Goal: Task Accomplishment & Management: Manage account settings

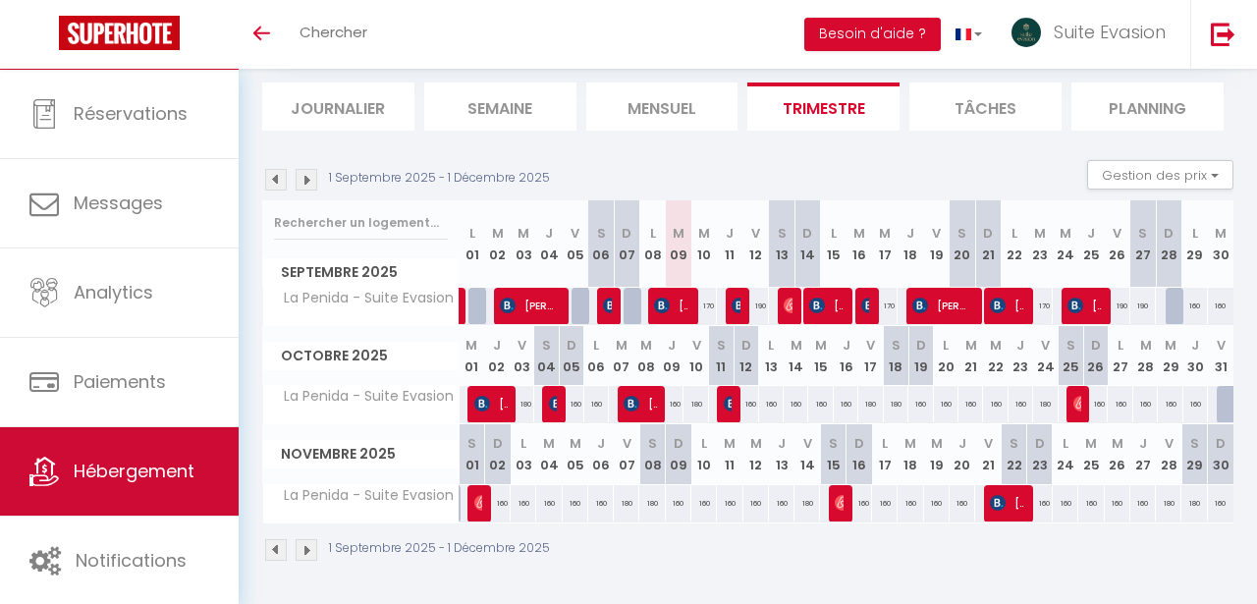
click at [147, 459] on span "Hébergement" at bounding box center [134, 471] width 121 height 25
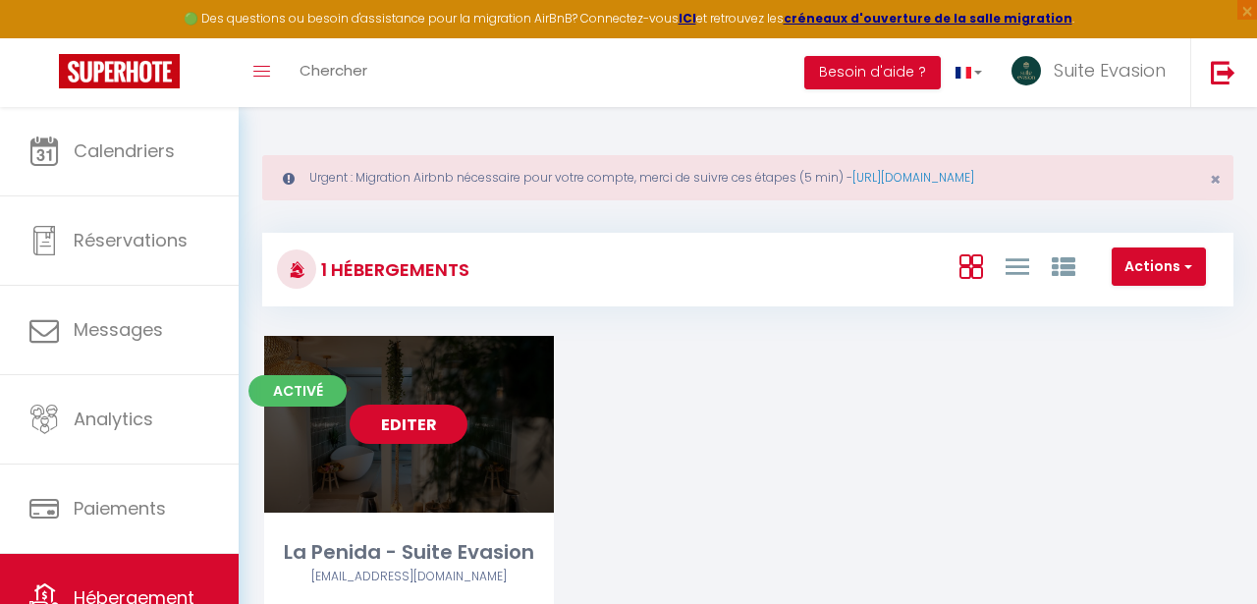
click at [426, 427] on link "Editer" at bounding box center [409, 424] width 118 height 39
select select "3"
select select "2"
select select "1"
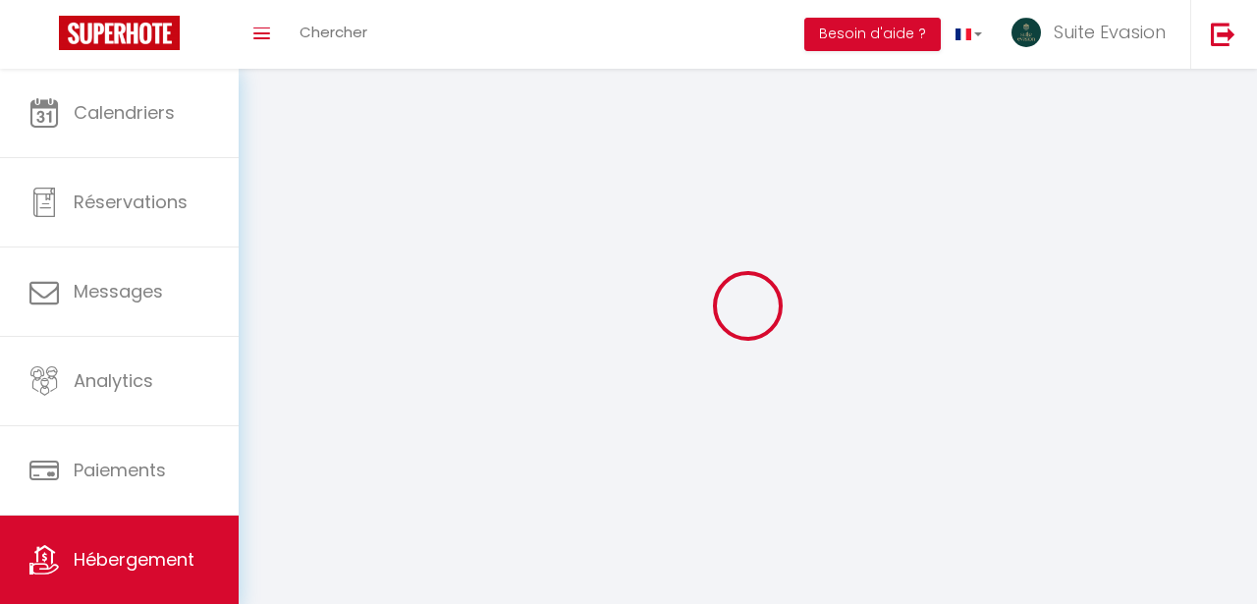
select select
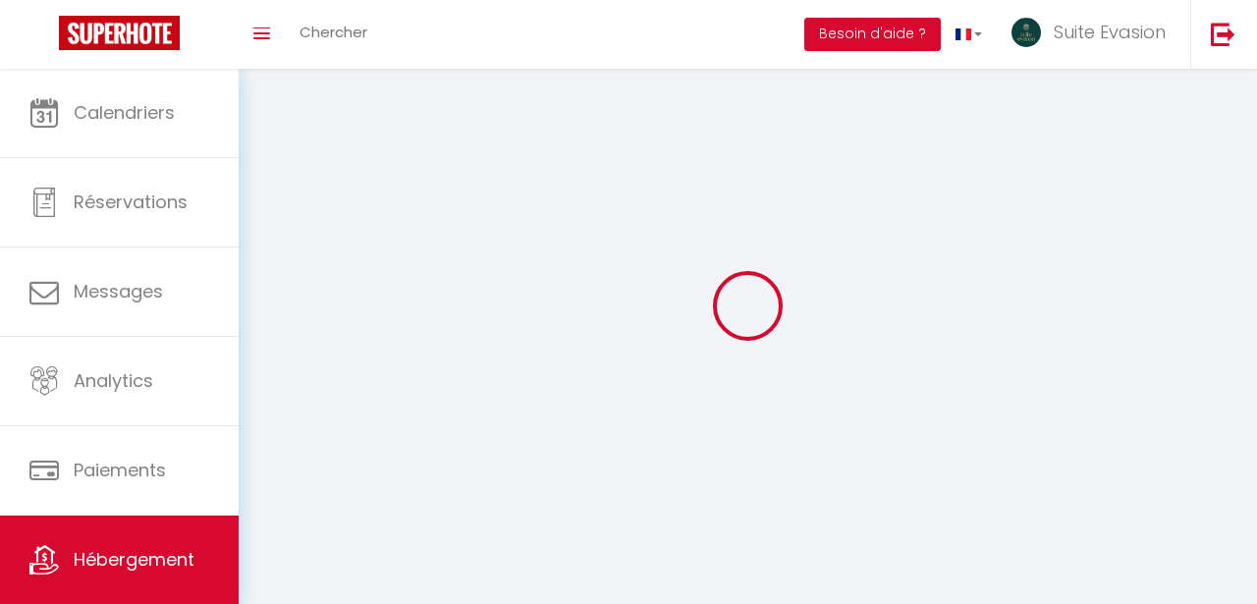
select select
checkbox input "false"
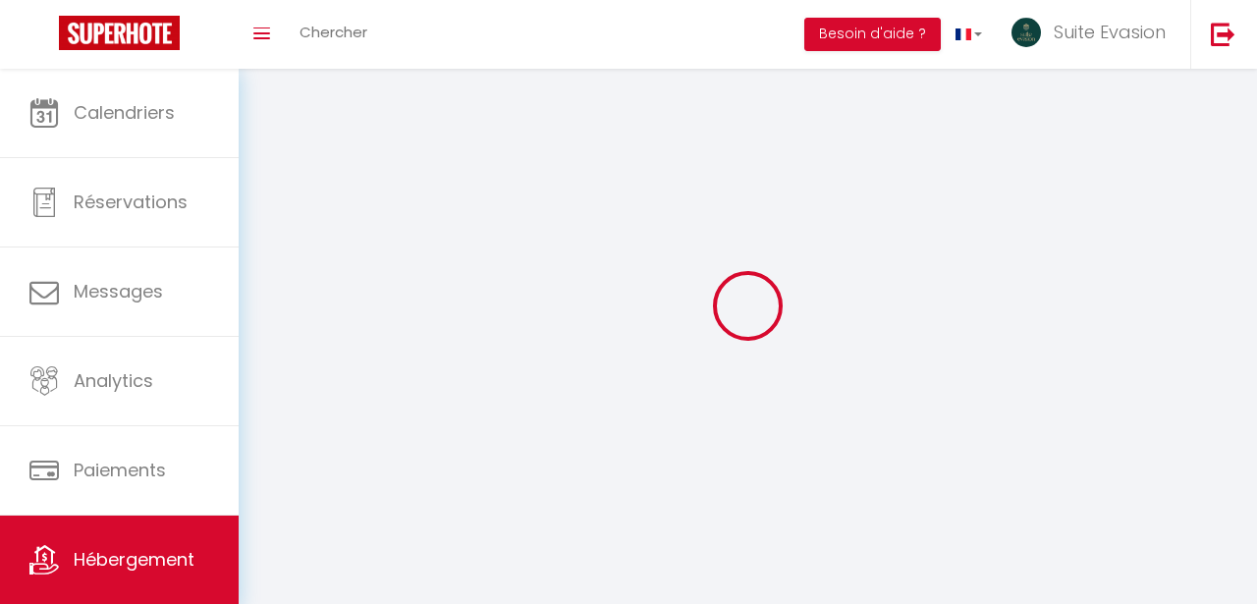
select select
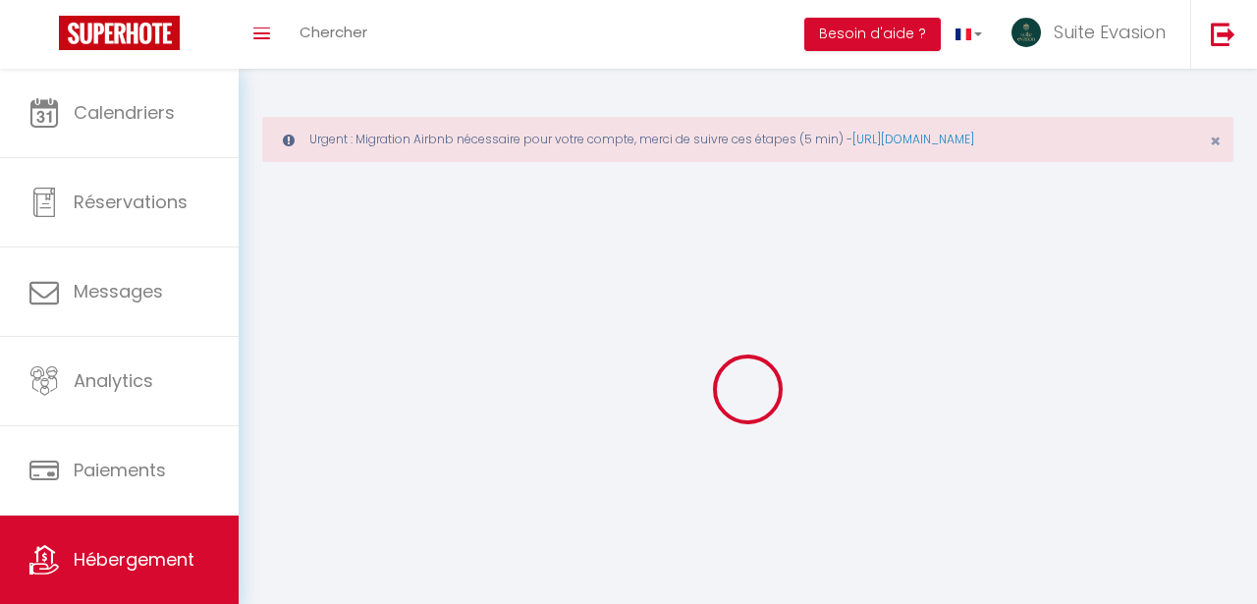
select select
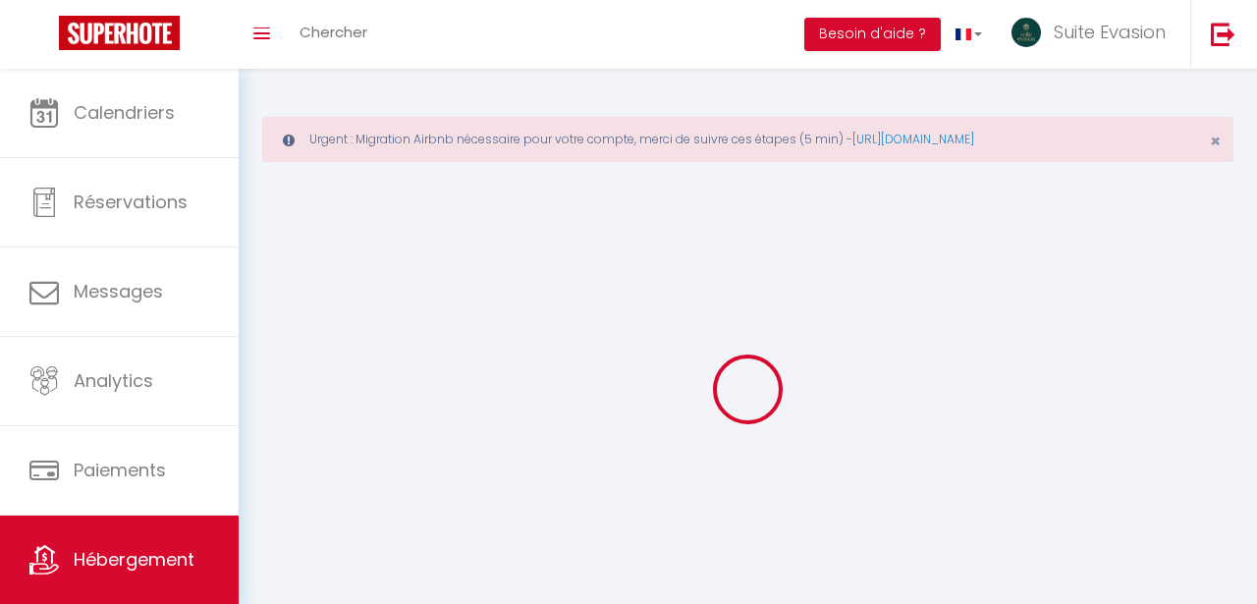
checkbox input "false"
select select
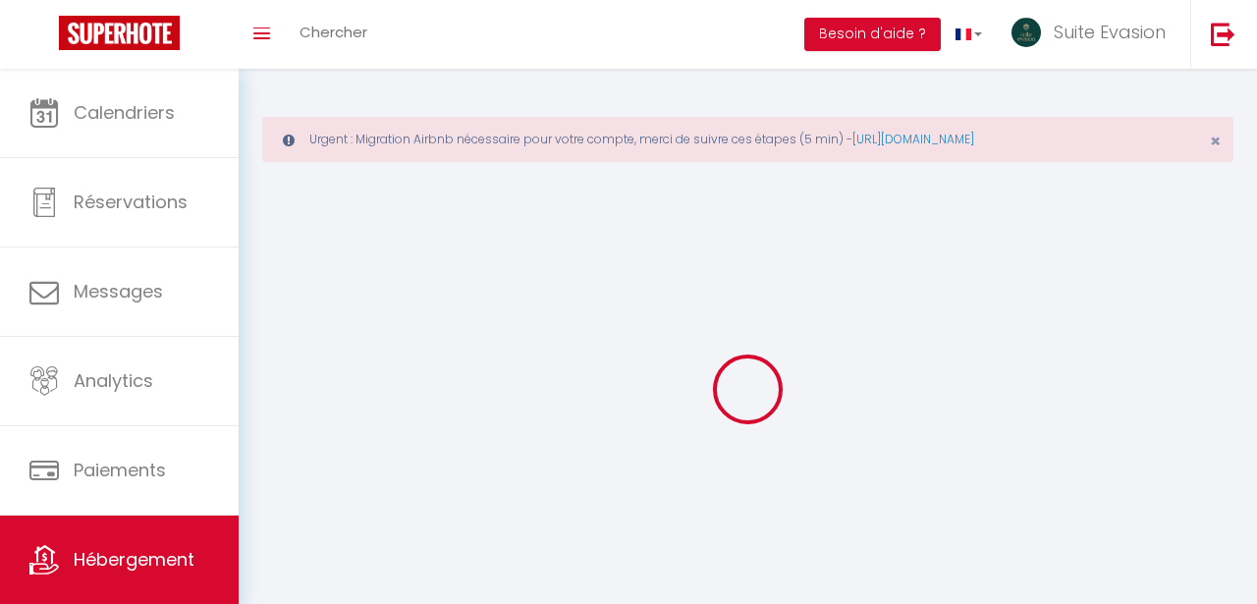
select select
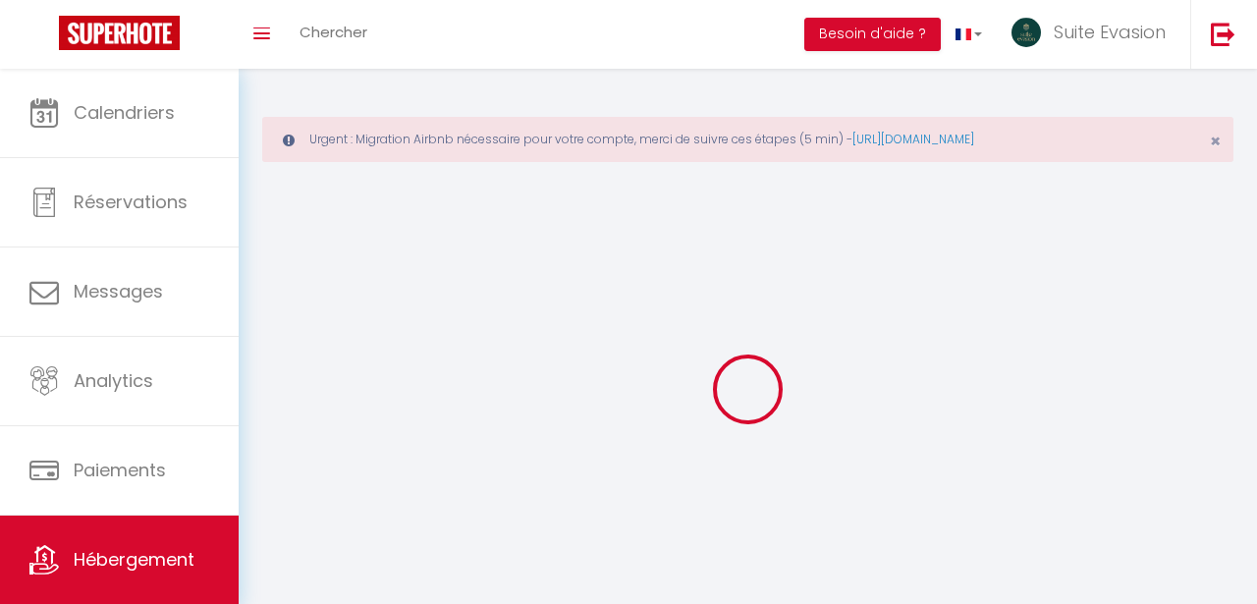
select select
checkbox input "false"
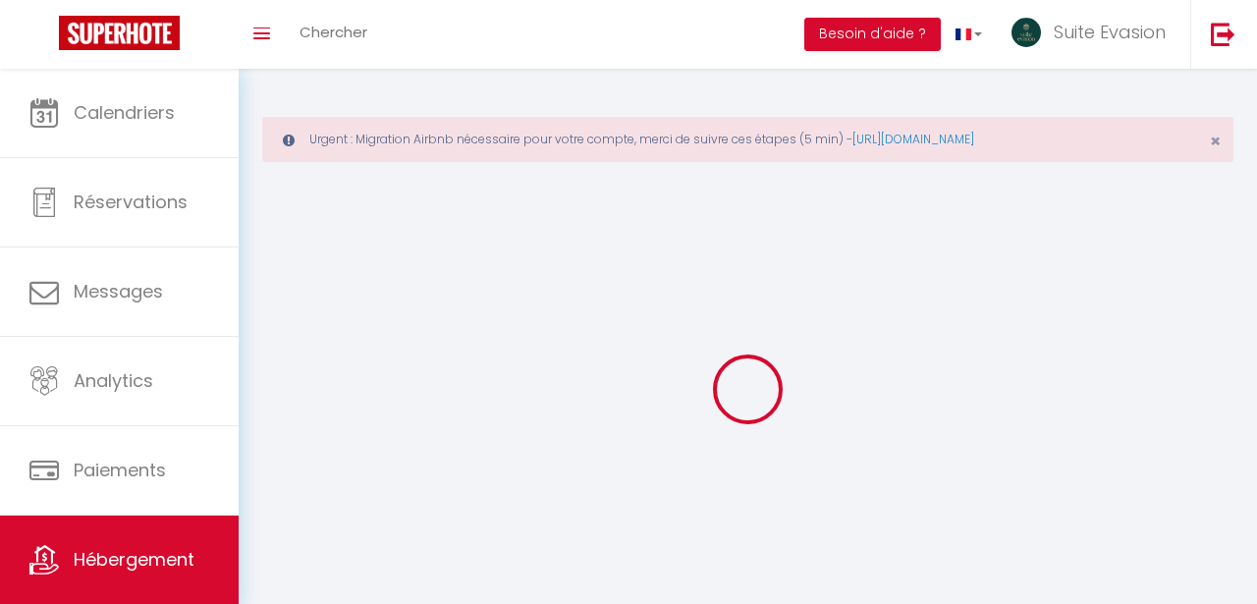
select select
select select "28"
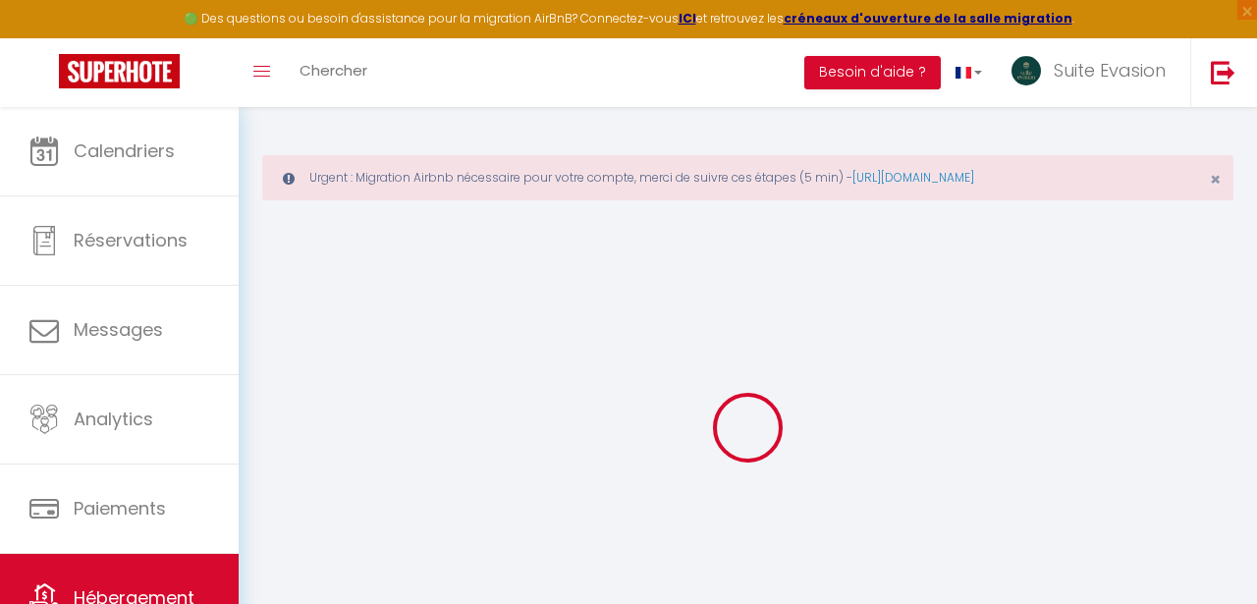
select select
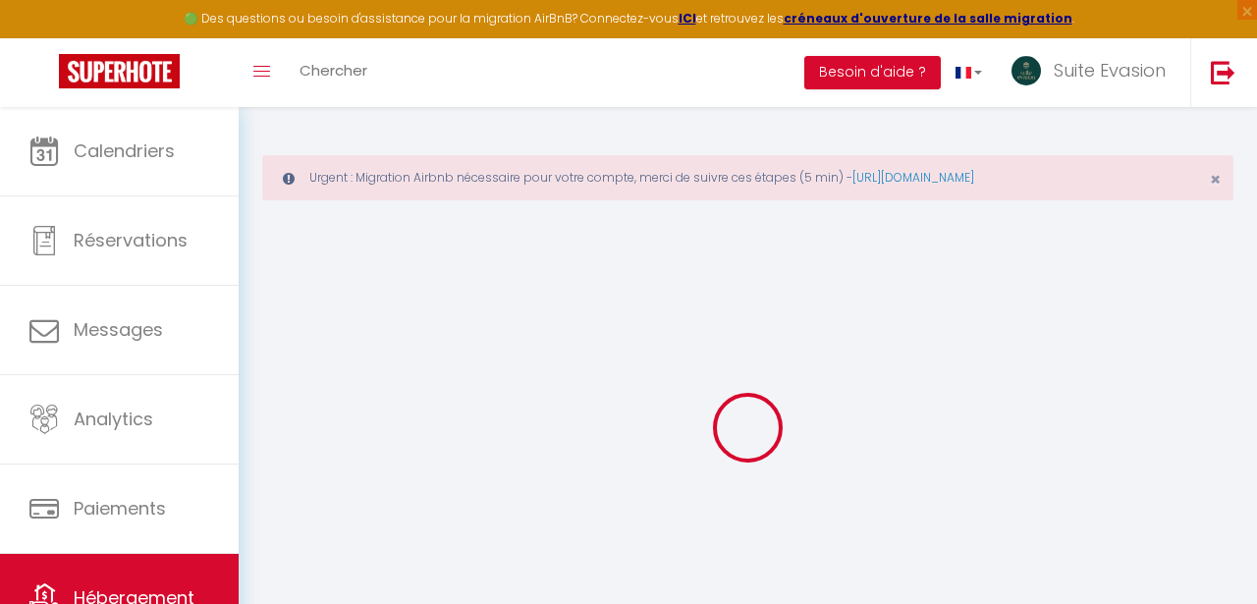
select select
checkbox input "false"
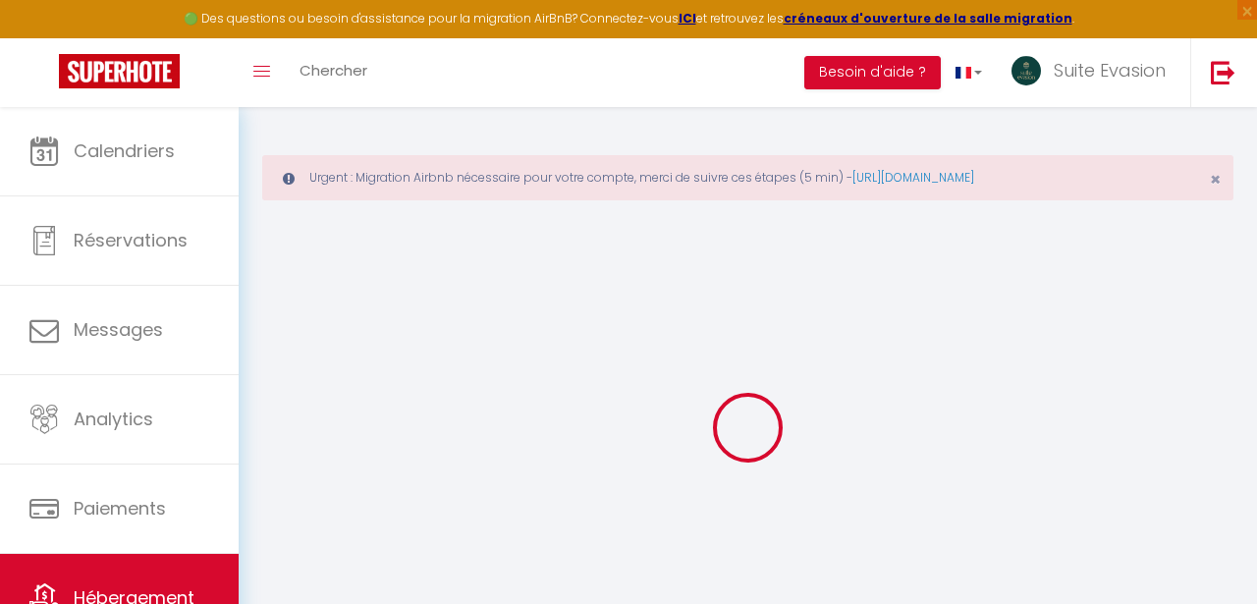
select select
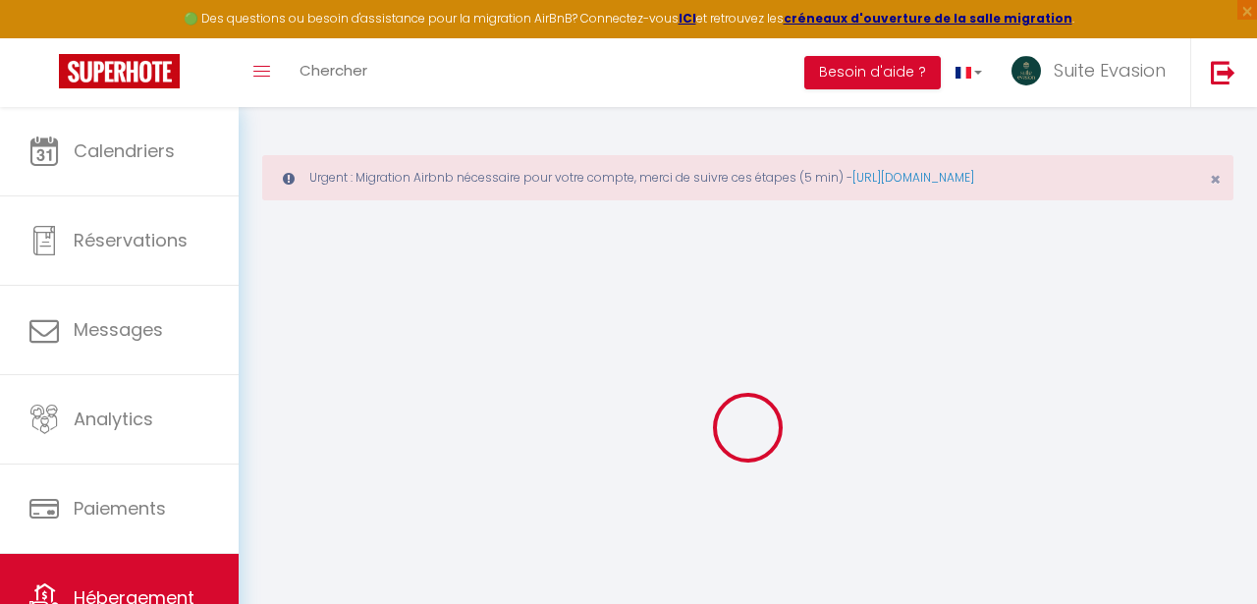
select select
checkbox input "false"
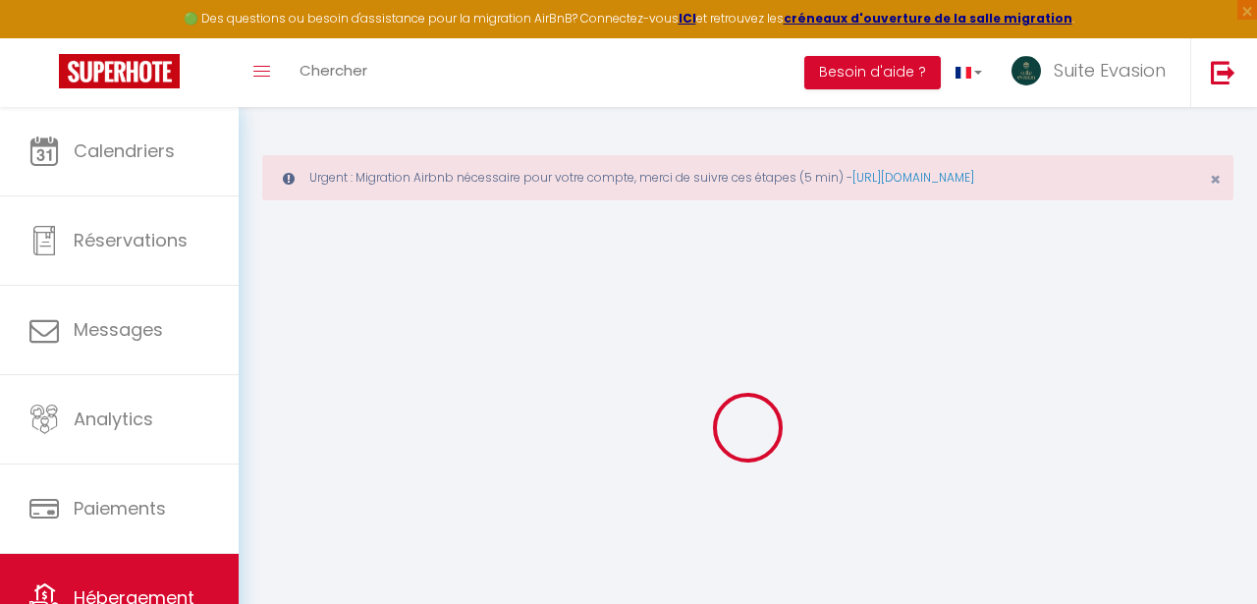
checkbox input "false"
select select
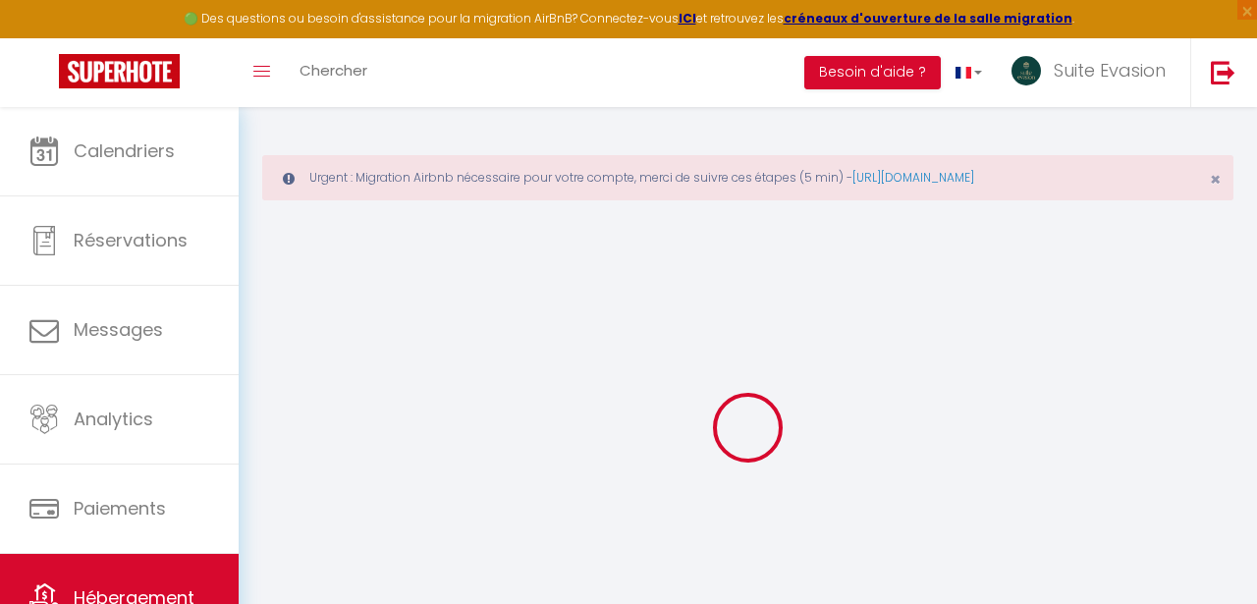
select select
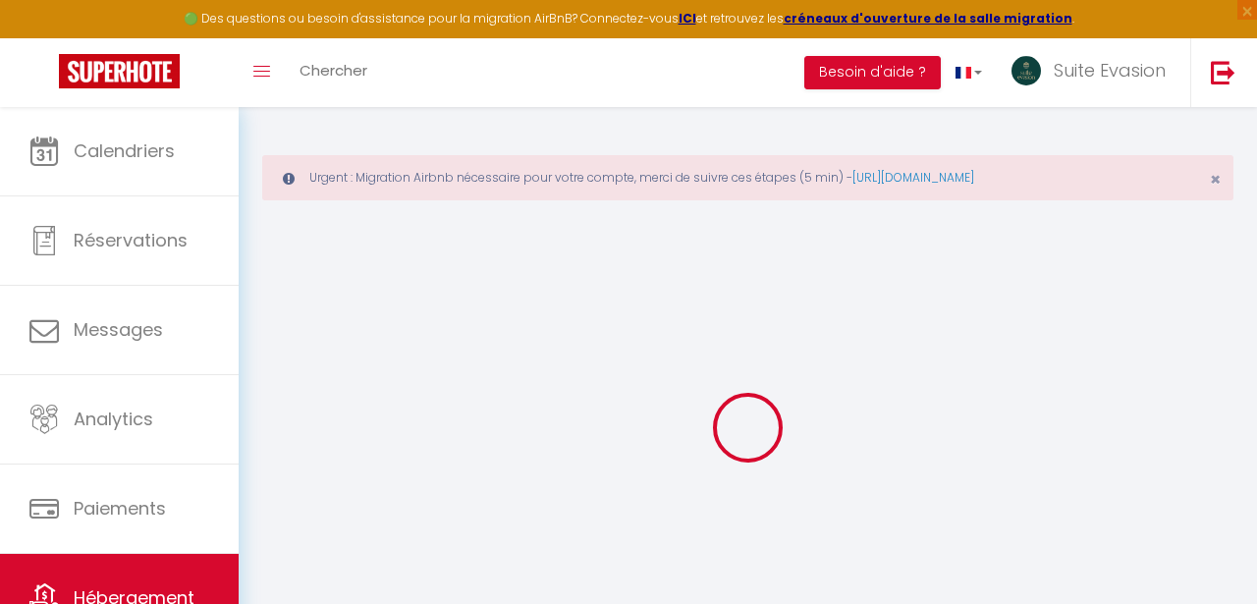
checkbox input "false"
select select
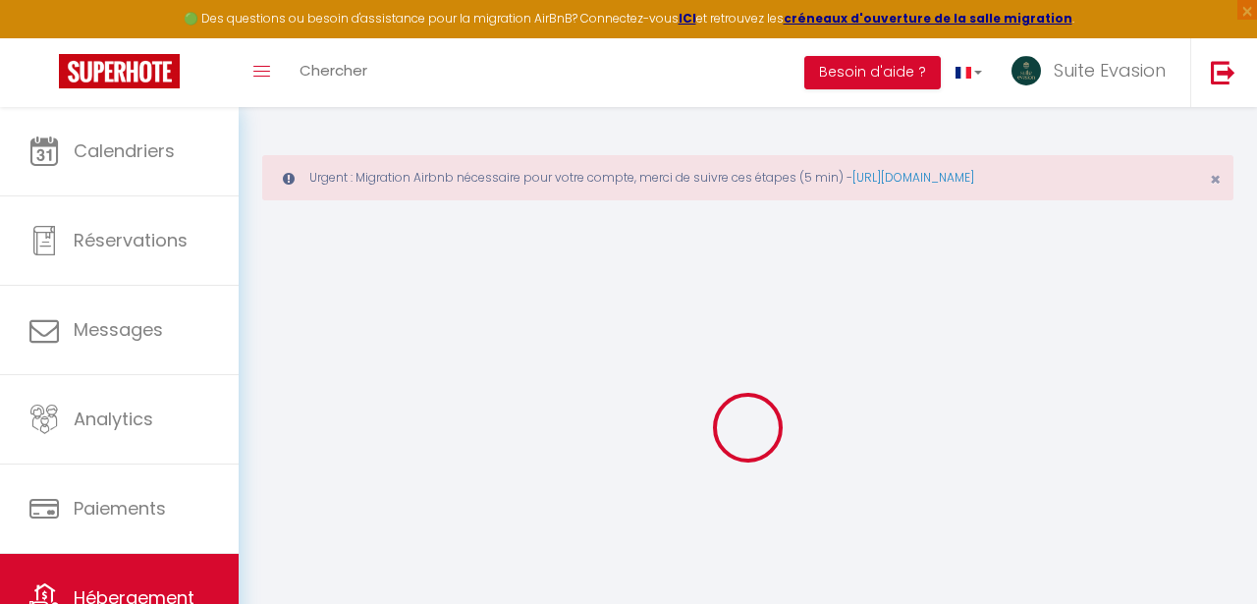
select select
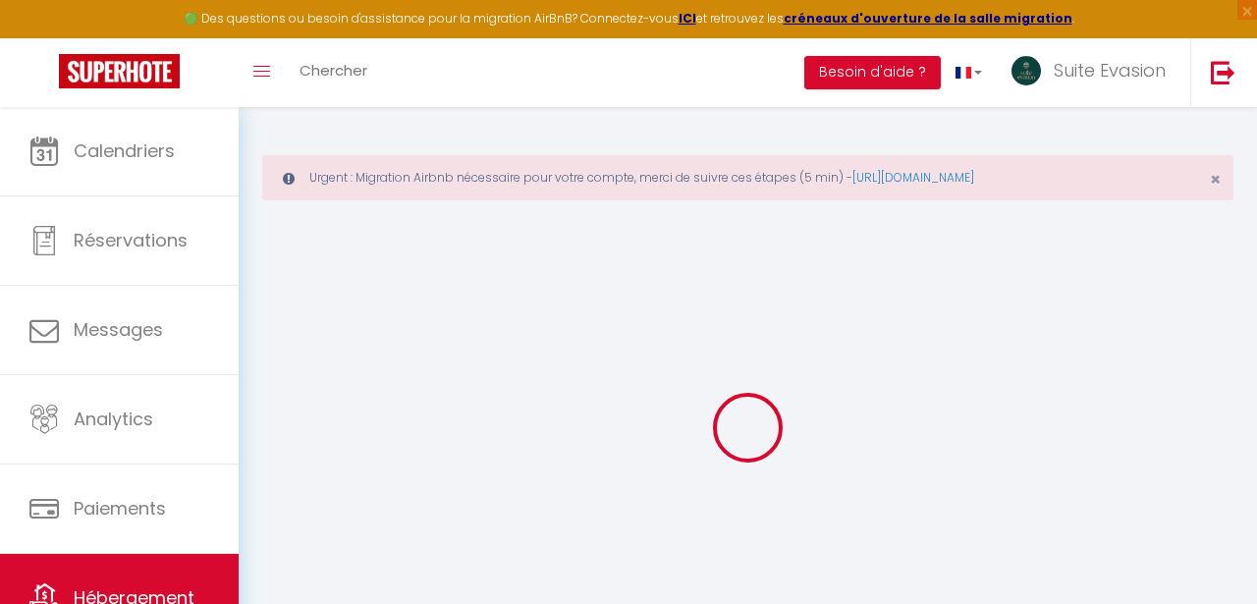
select select
checkbox input "false"
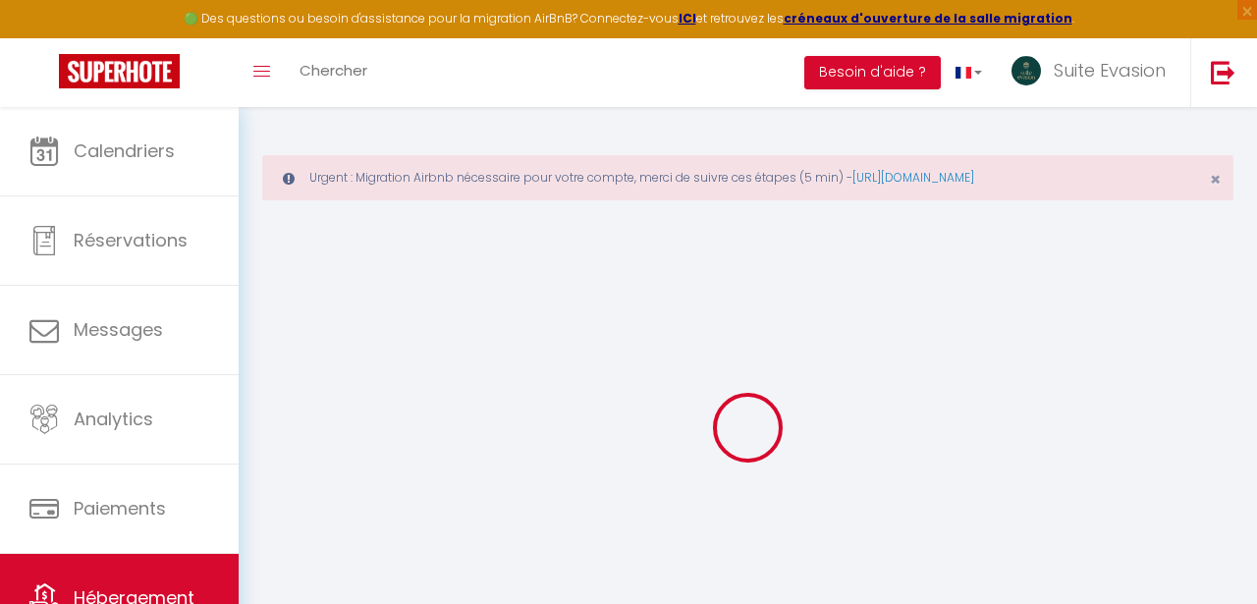
checkbox input "false"
select select
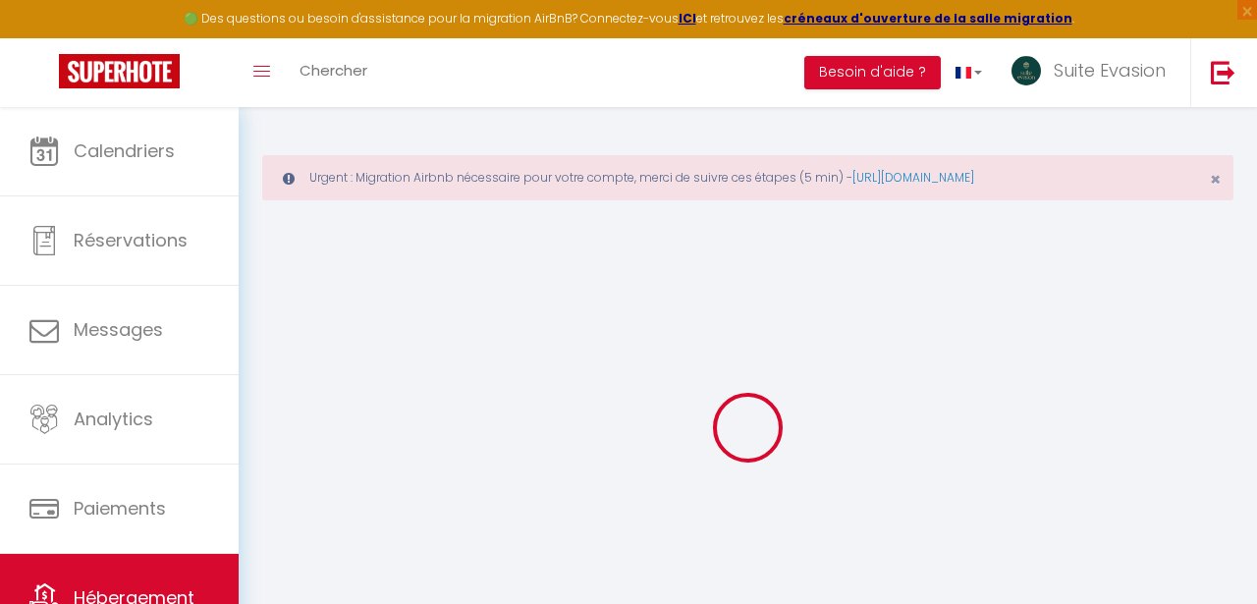
select select
checkbox input "false"
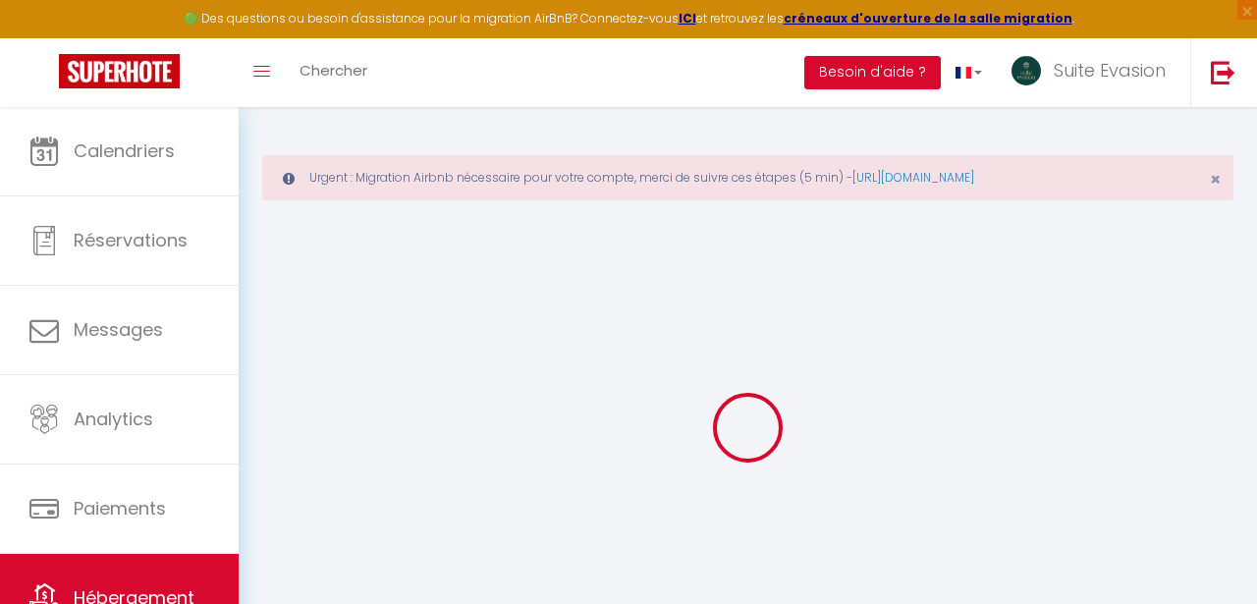
checkbox input "false"
select select
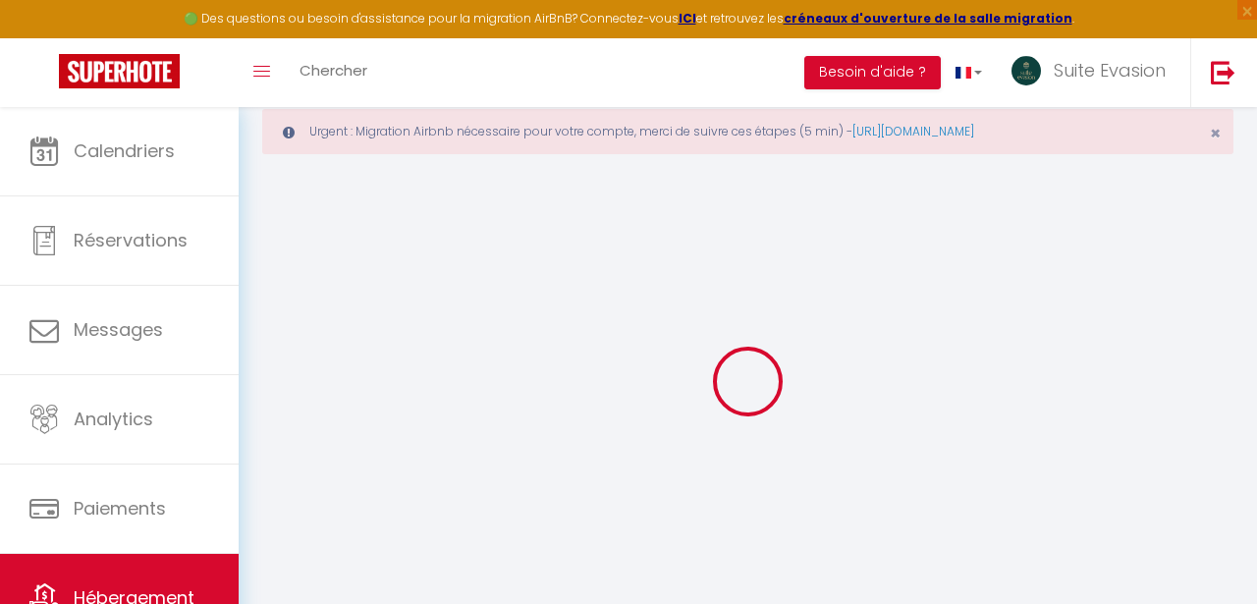
type input "La Penida - Suite Evasion"
type input "Suite Evasion"
select select "2"
type input "20"
type input "5"
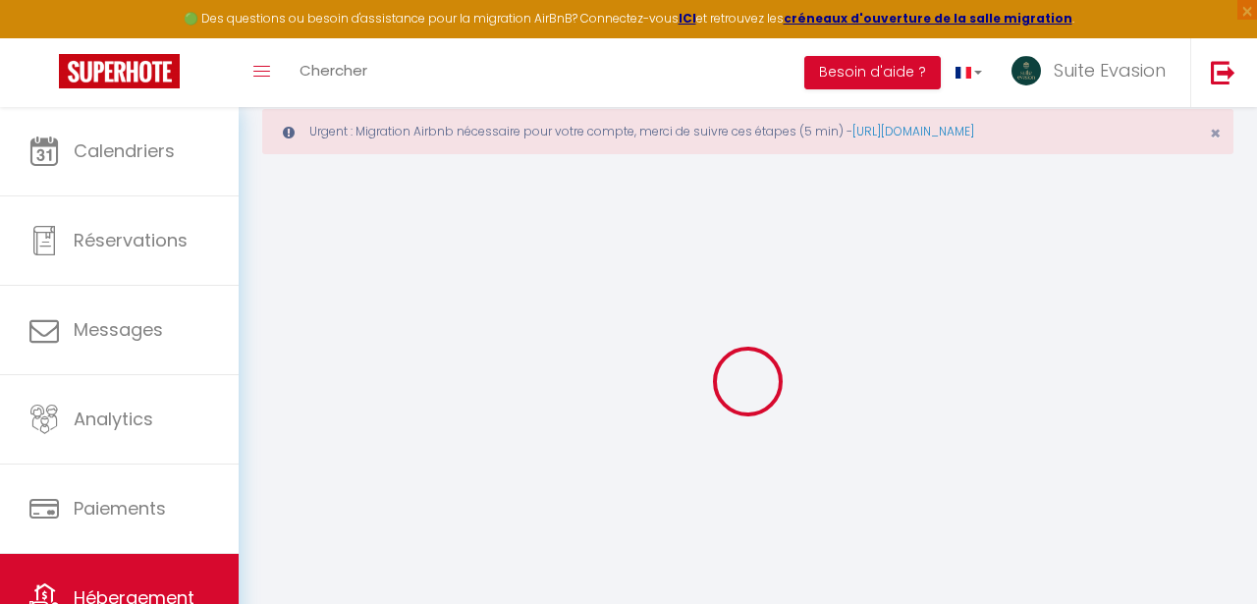
type input "0"
type input "500"
type input "10"
select select
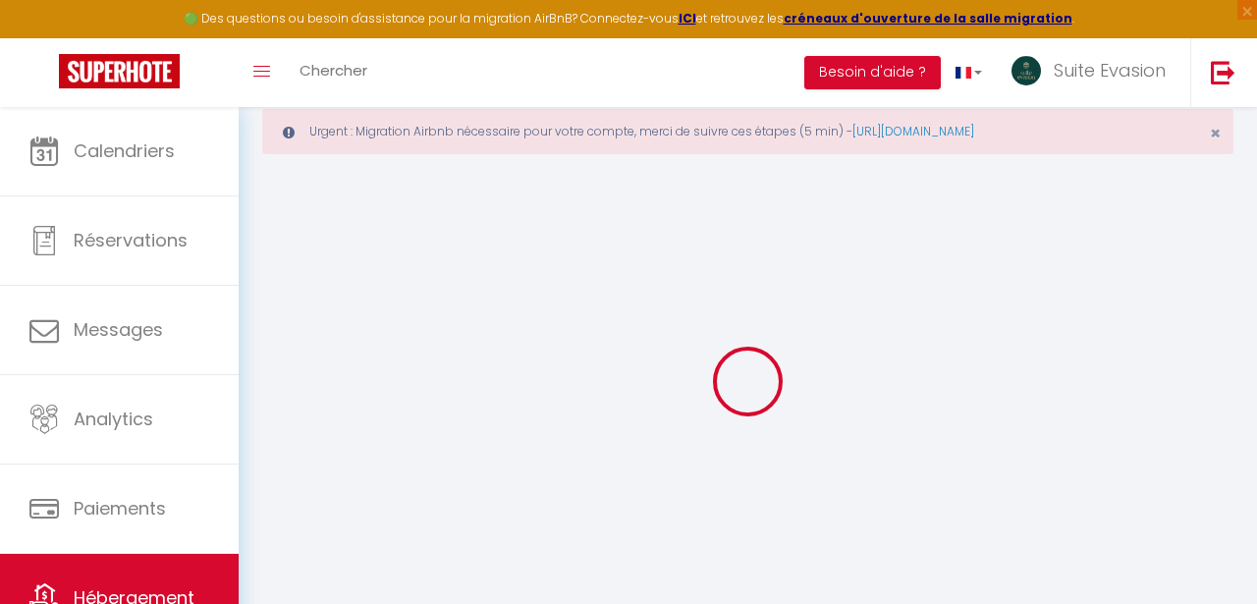
select select
type input "[STREET_ADDRESS]"
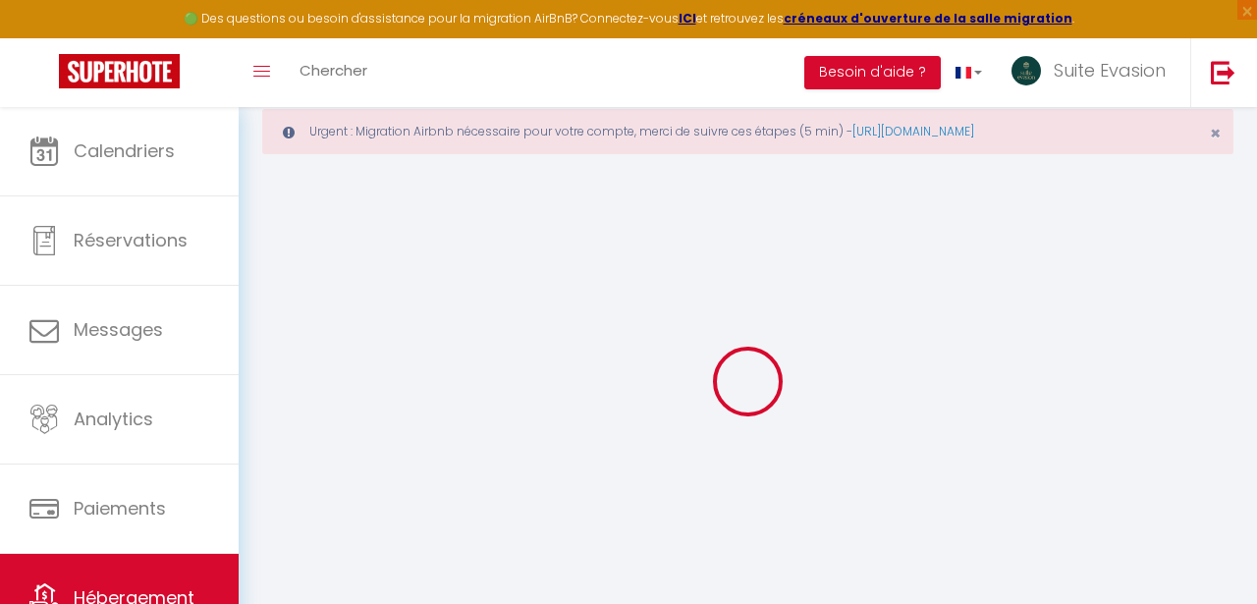
type input "59000"
type input "Lille"
type input "[EMAIL_ADDRESS][DOMAIN_NAME]"
select select "13203"
checkbox input "false"
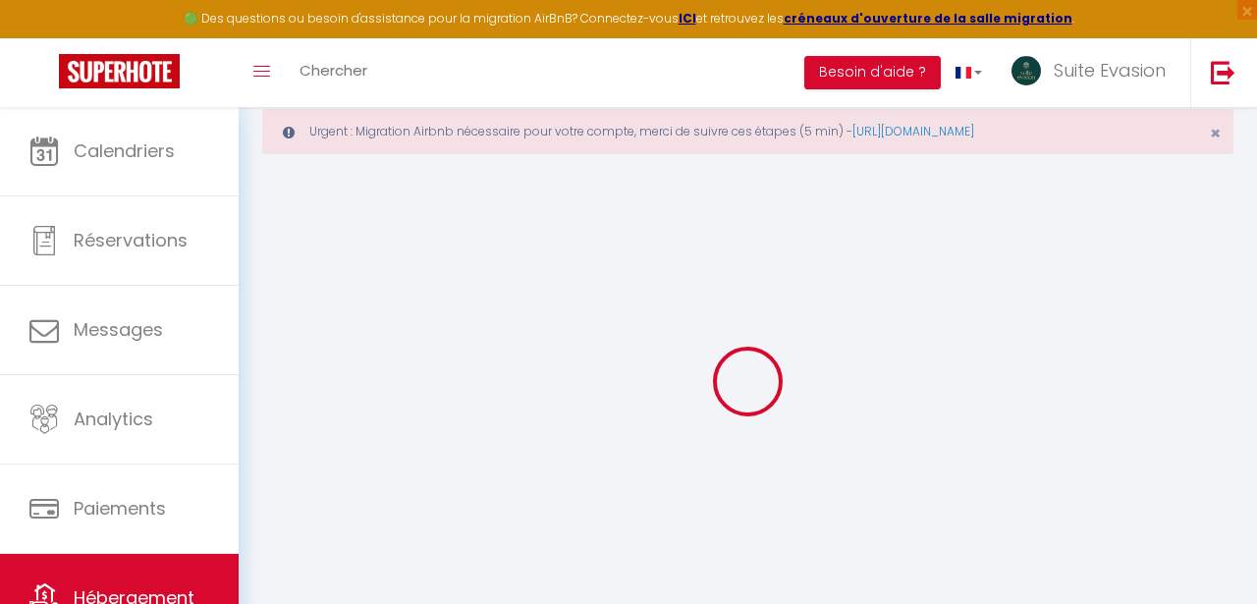
checkbox input "false"
radio input "true"
type input "0"
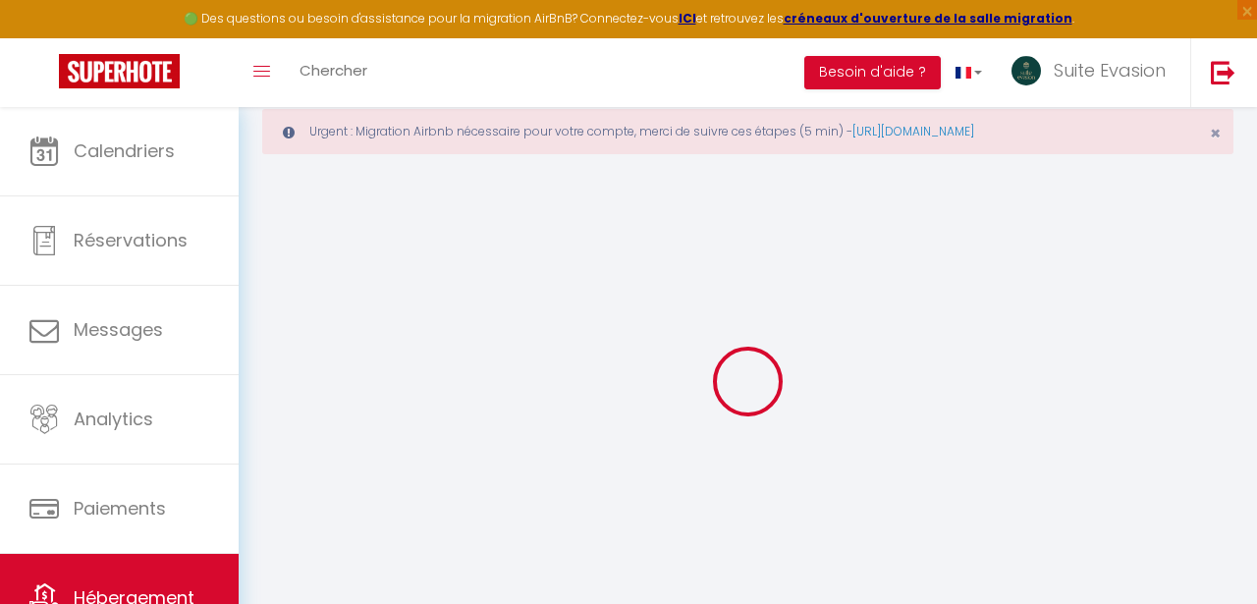
type input "40"
type input "0"
select select
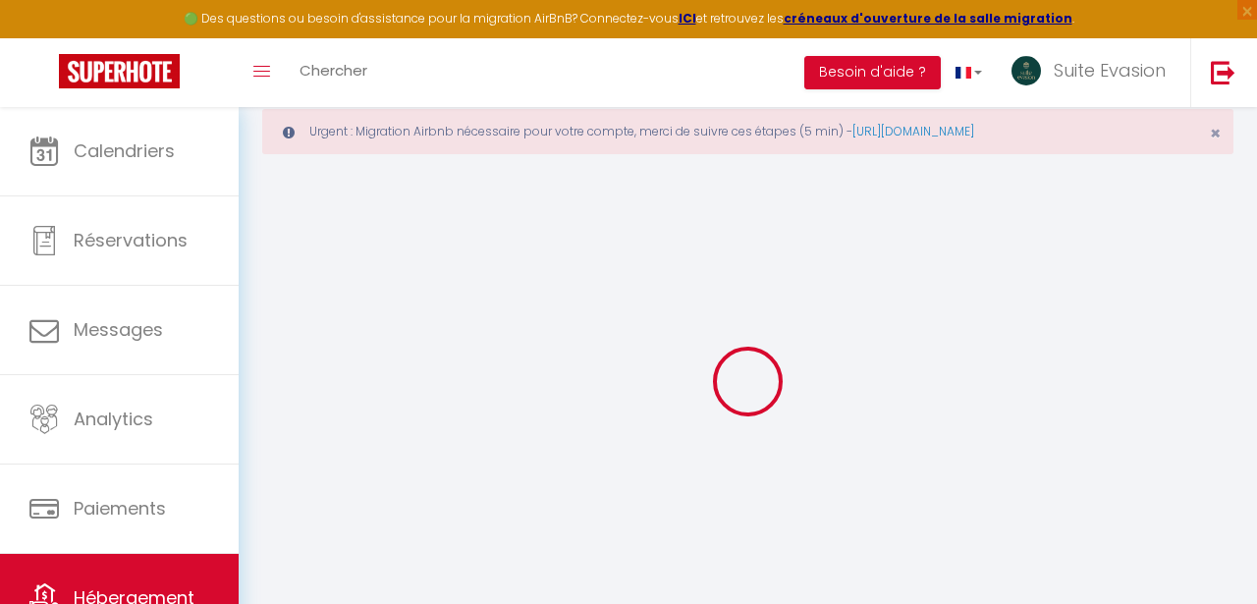
select select
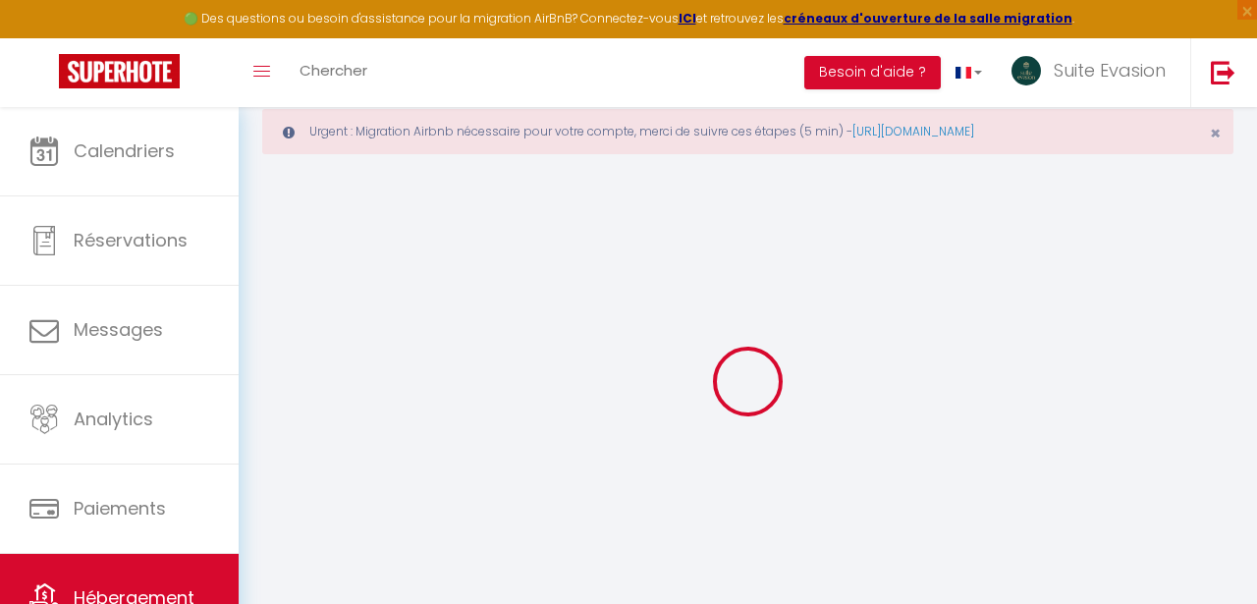
checkbox input "false"
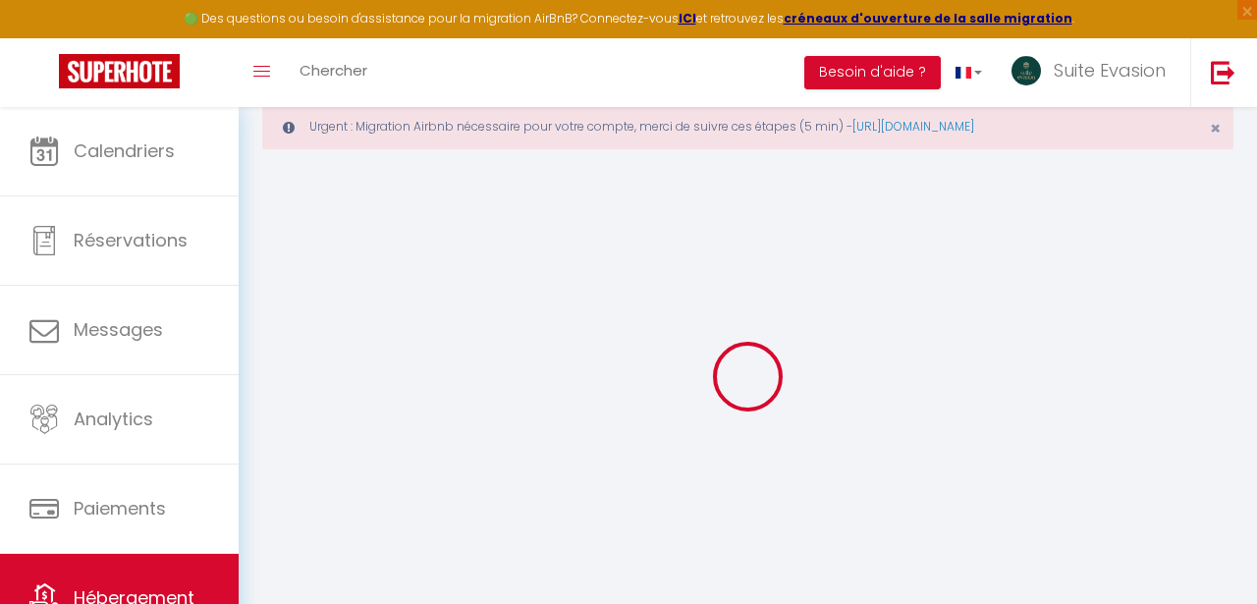
select select "+ 2 %"
select select "+ 14 %"
select select "+ 2 %"
select select "+ 1 %"
checkbox input "false"
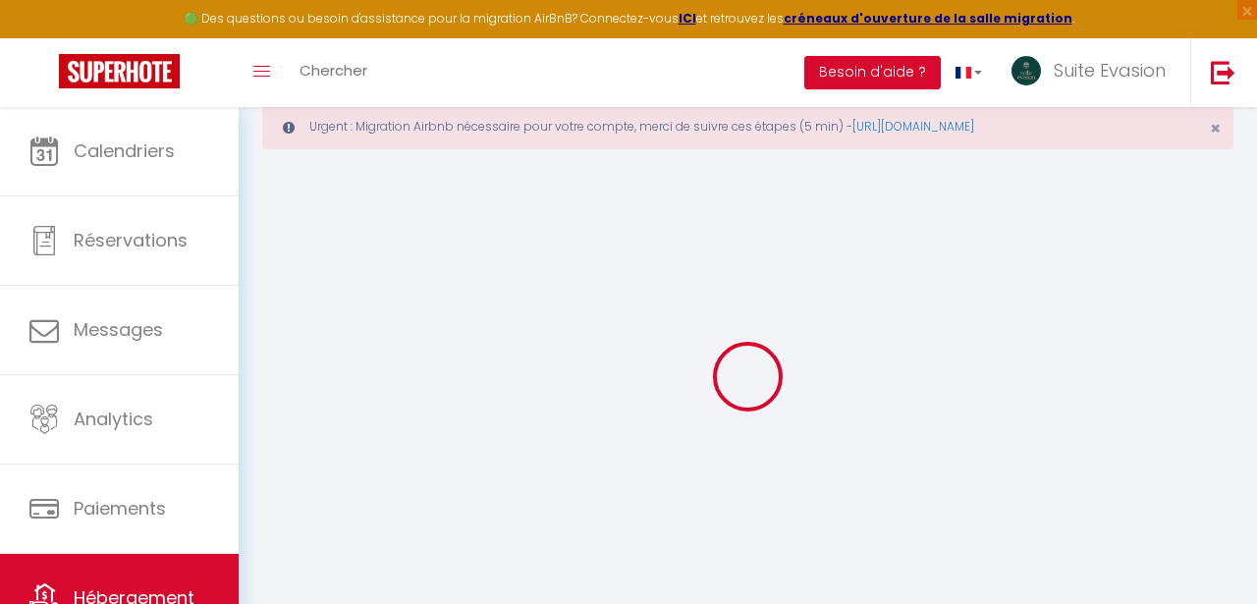
checkbox input "false"
select select "16:00"
select select
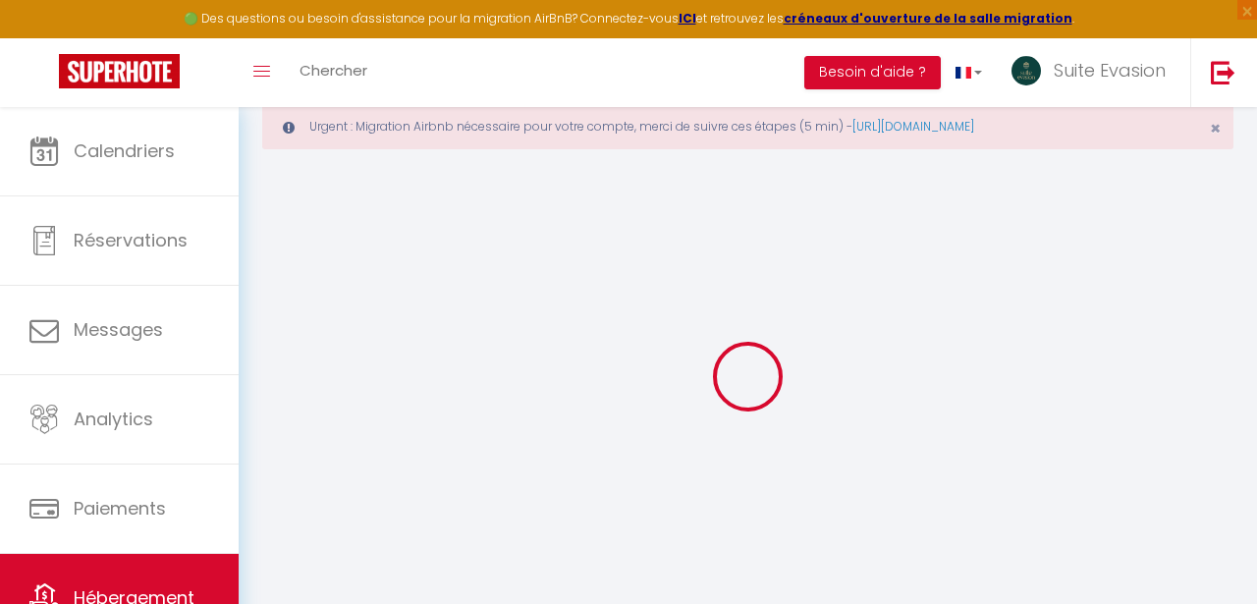
select select "11:00"
select select "30"
select select "120"
select select "01:00"
select select "365"
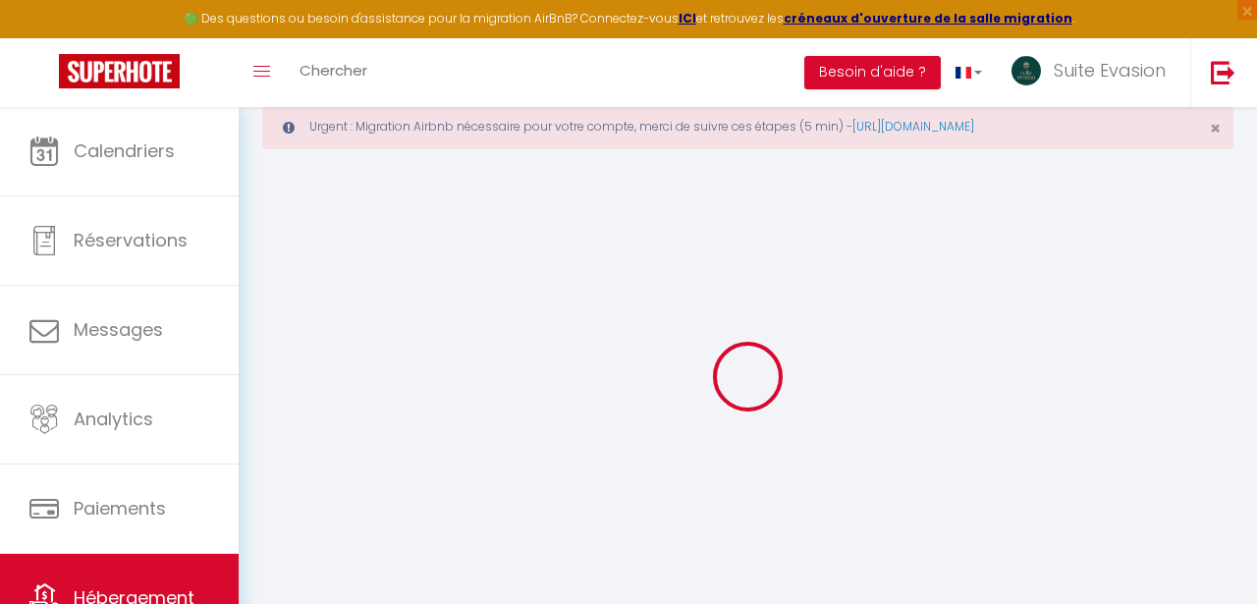
select select "well_reviewed_guests"
select select "EUR"
select select
select select "7748-1372300432932149623"
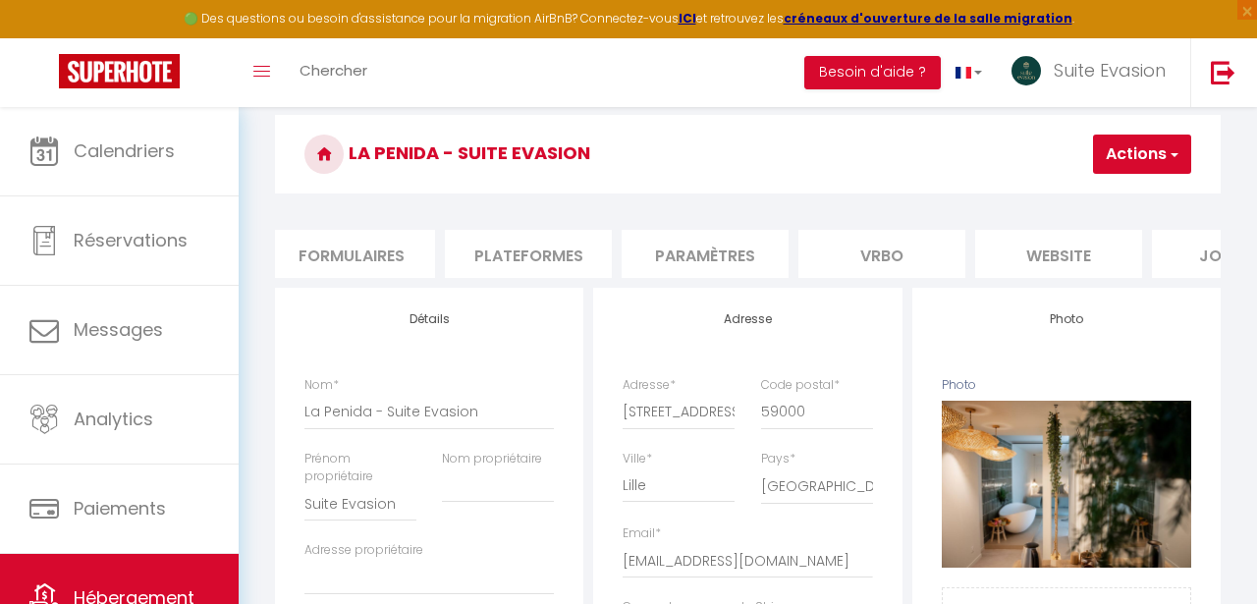
scroll to position [0, 651]
click at [814, 248] on li "Plateformes" at bounding box center [768, 254] width 167 height 48
select select
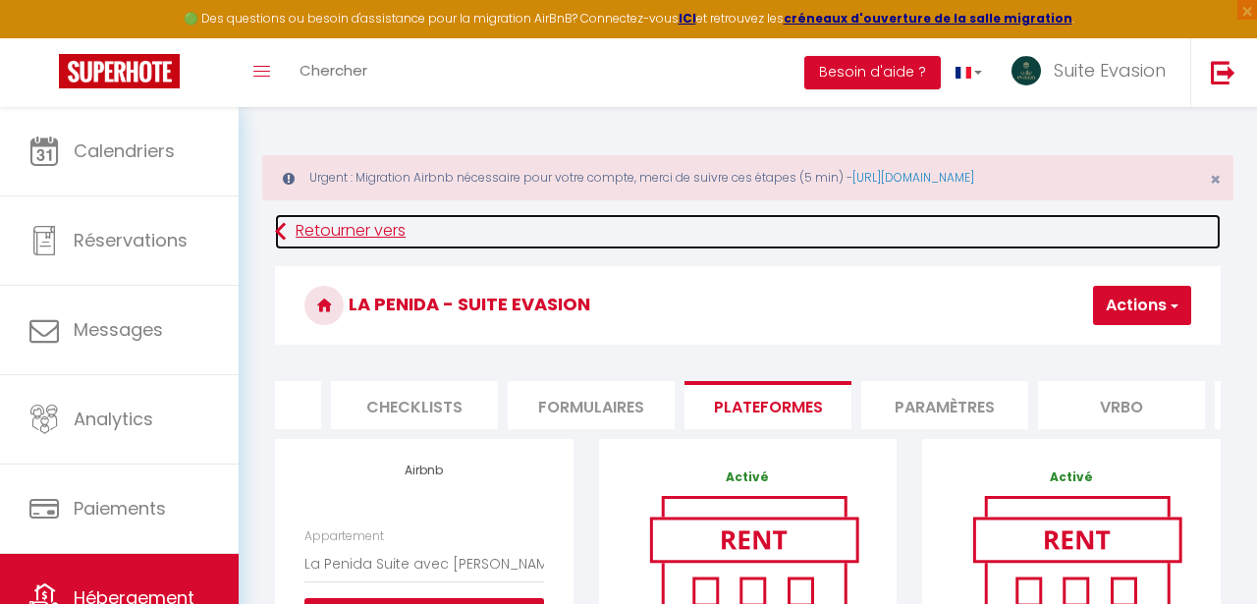
click at [302, 236] on link "Retourner vers" at bounding box center [748, 231] width 946 height 35
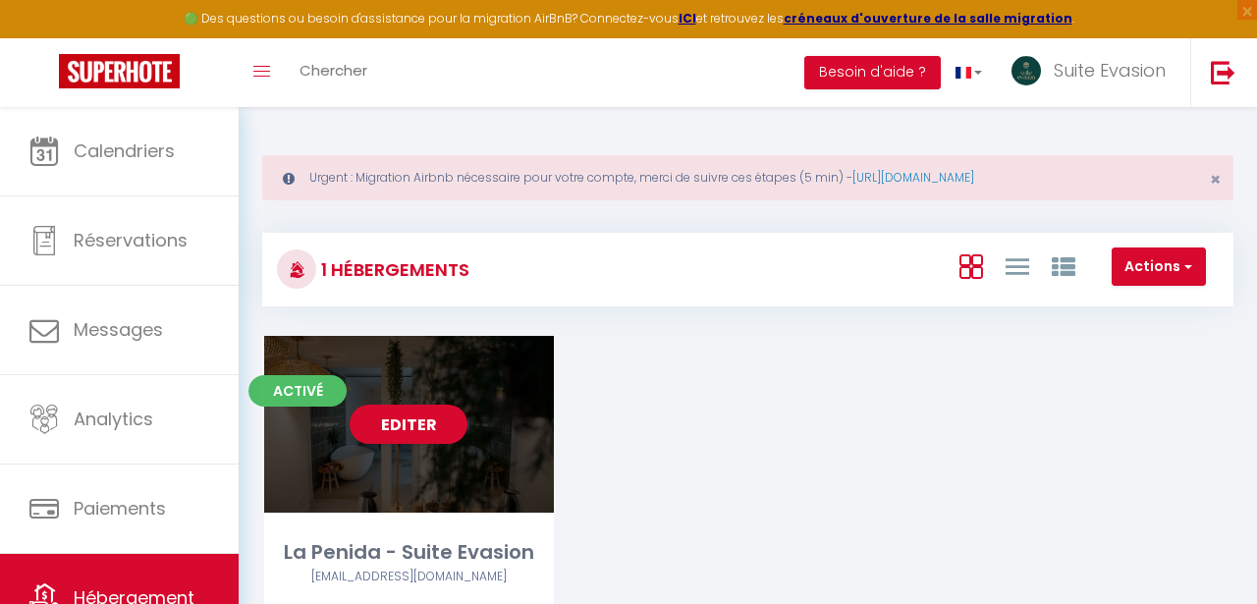
scroll to position [107, 0]
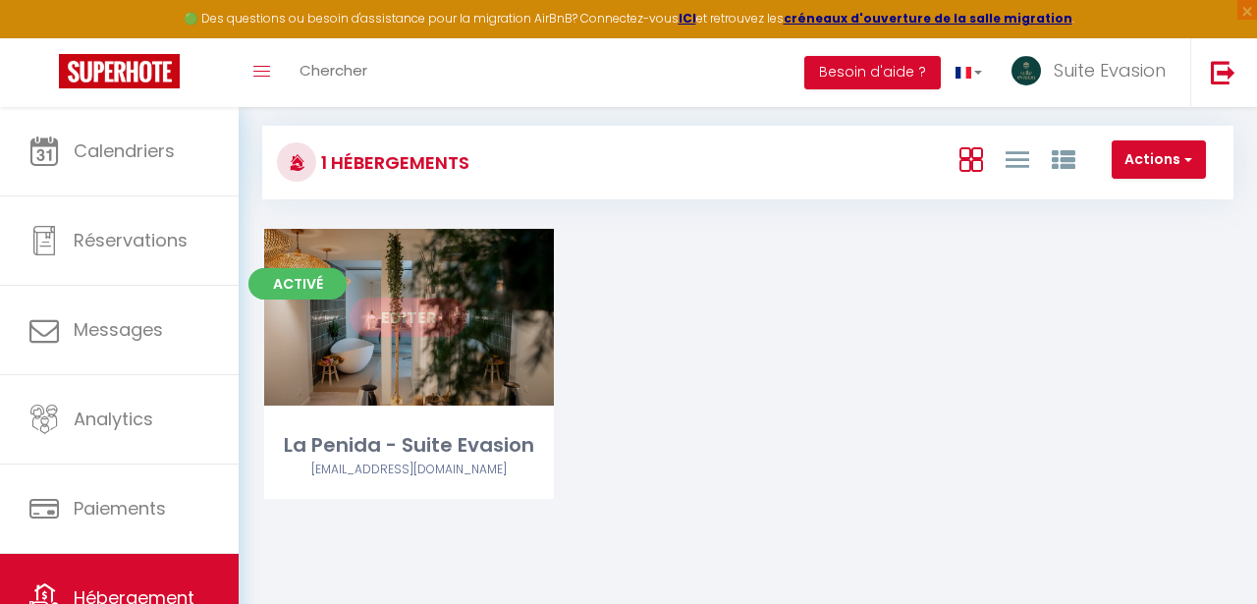
click at [455, 314] on link "Editer" at bounding box center [409, 317] width 118 height 39
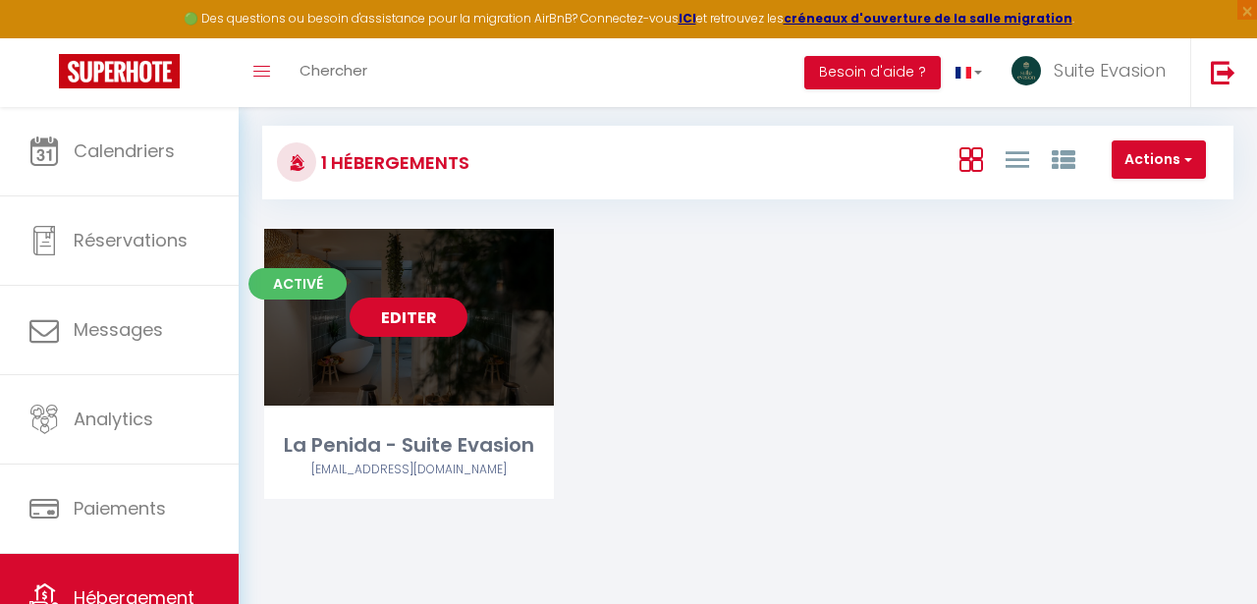
click at [414, 317] on link "Editer" at bounding box center [409, 317] width 118 height 39
select select "3"
select select "2"
select select "1"
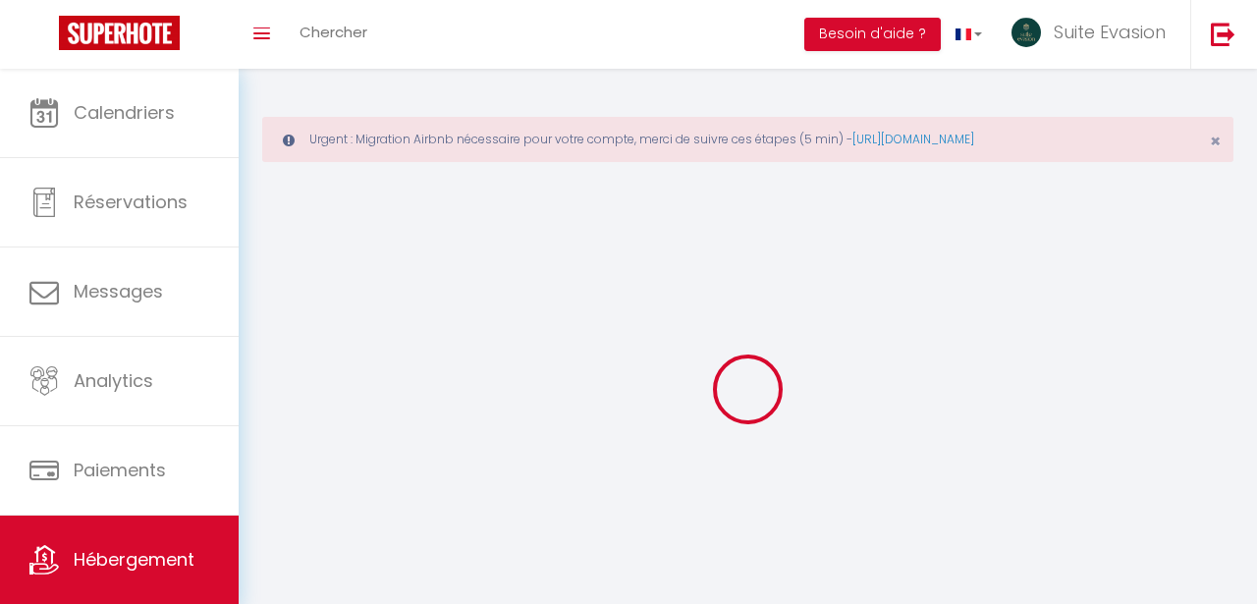
select select
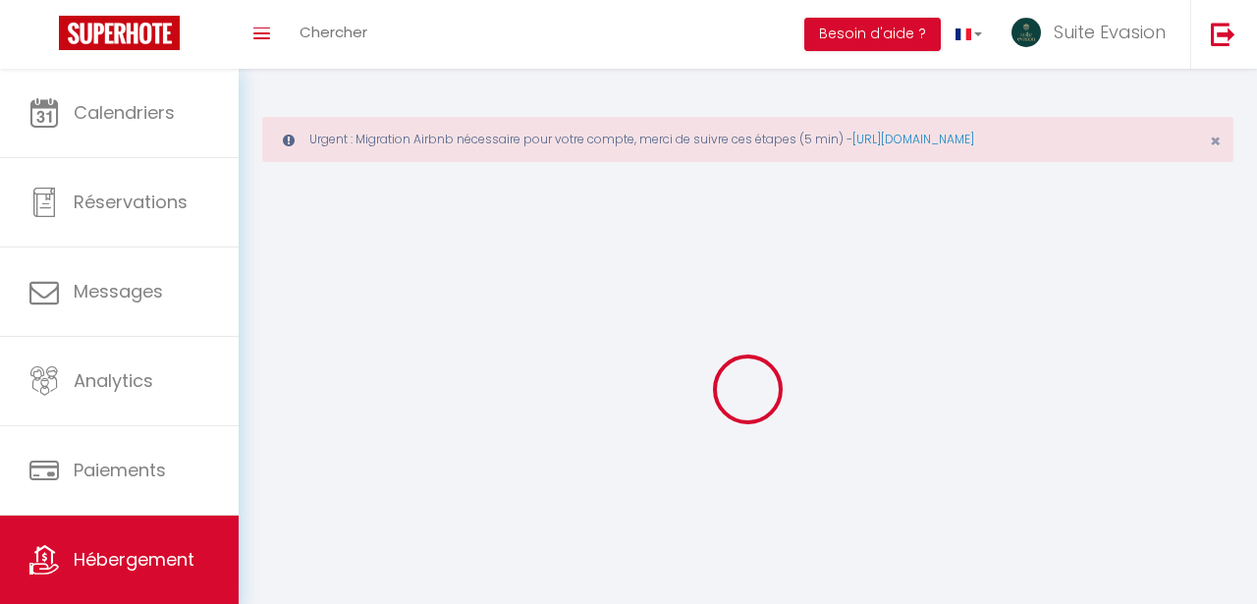
select select
checkbox input "false"
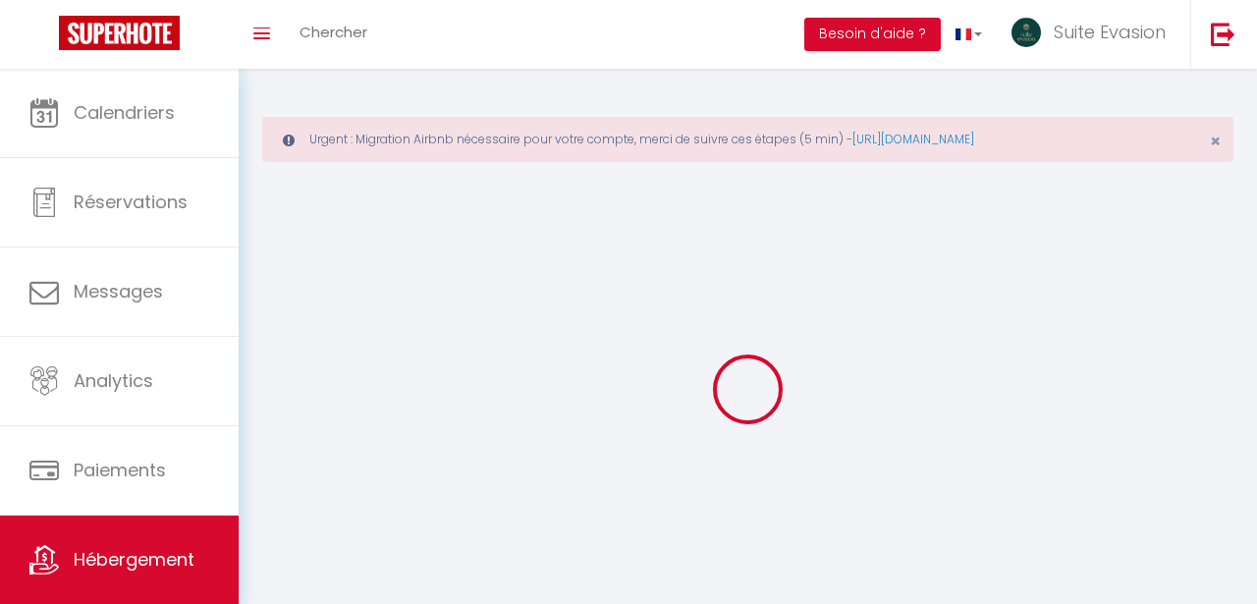
checkbox input "false"
select select
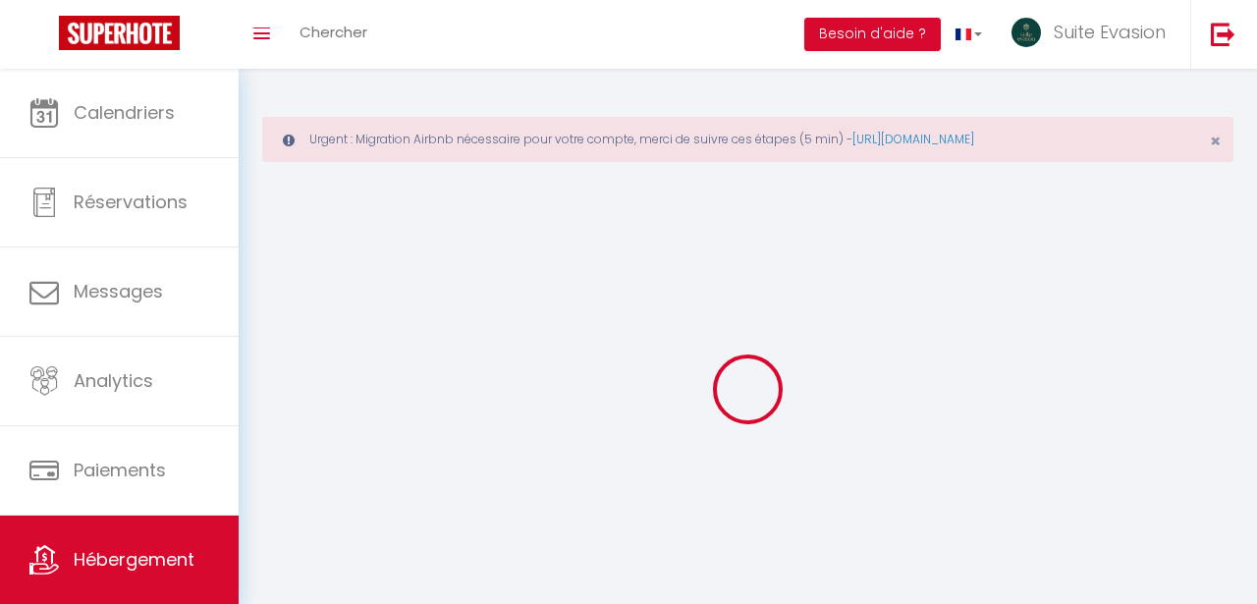
select select
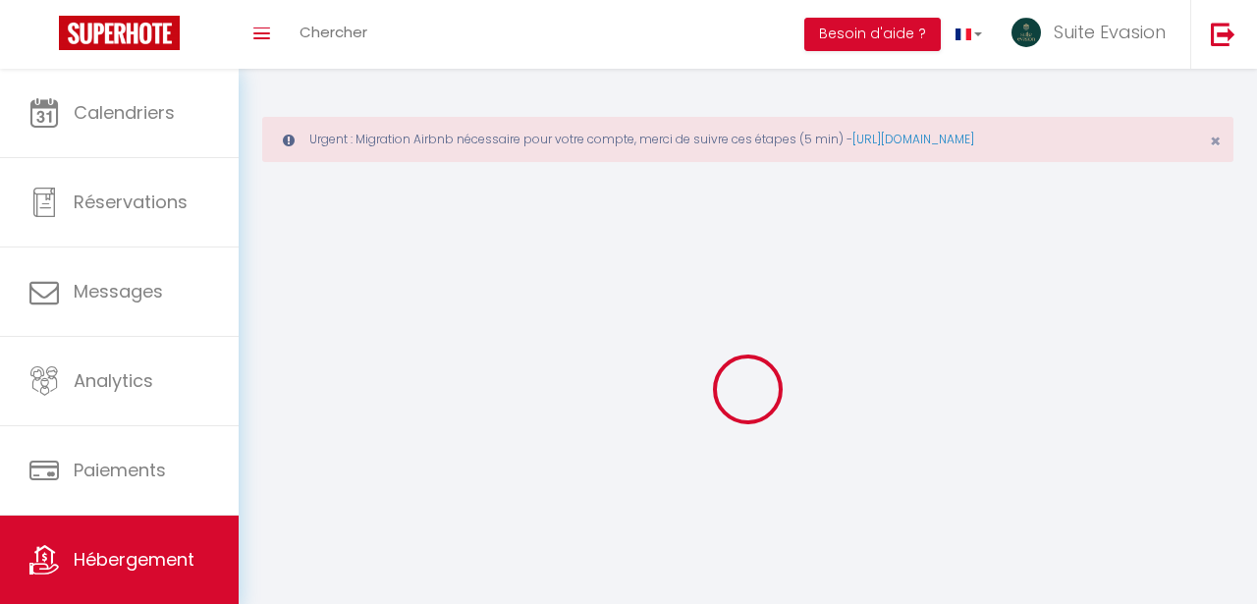
select select
checkbox input "false"
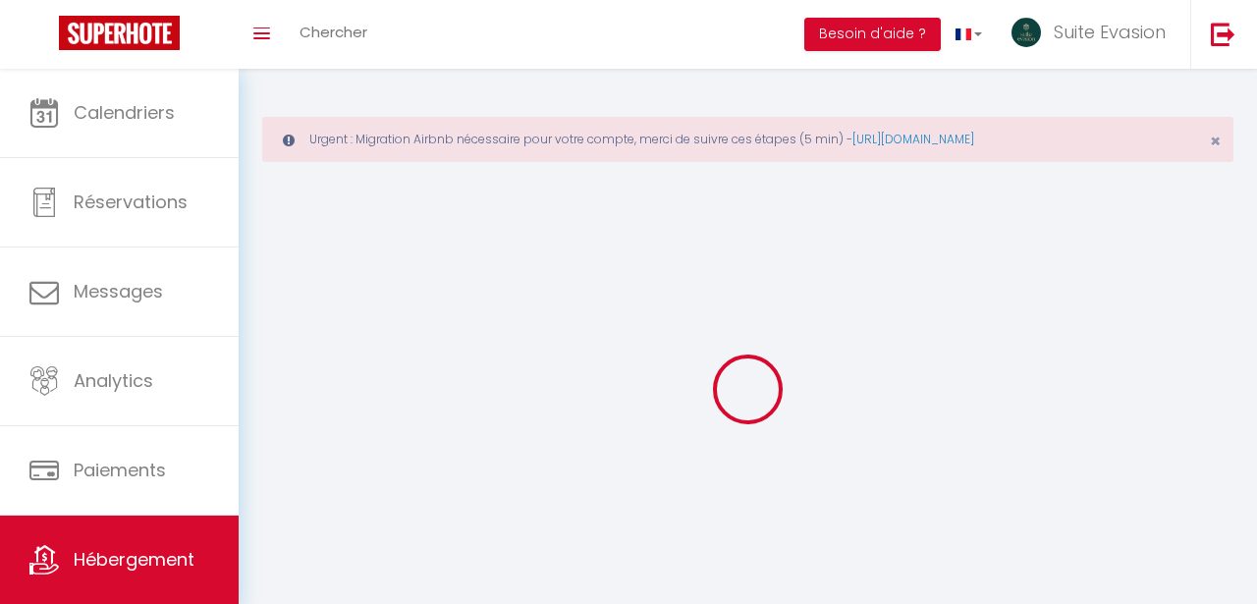
select select
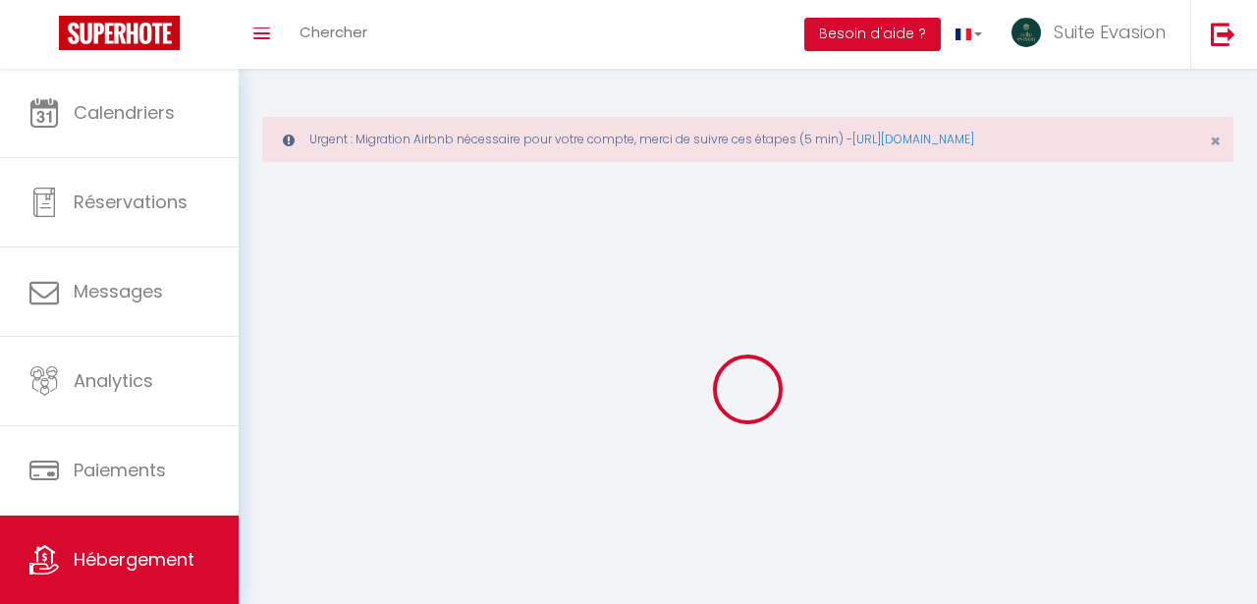
select select
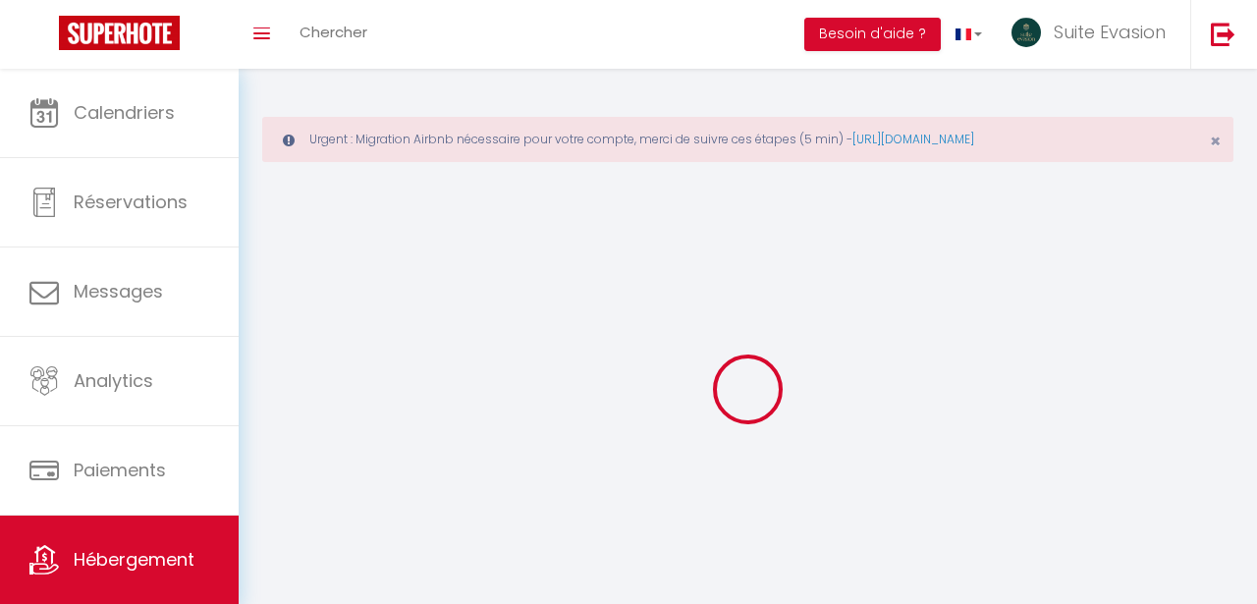
checkbox input "false"
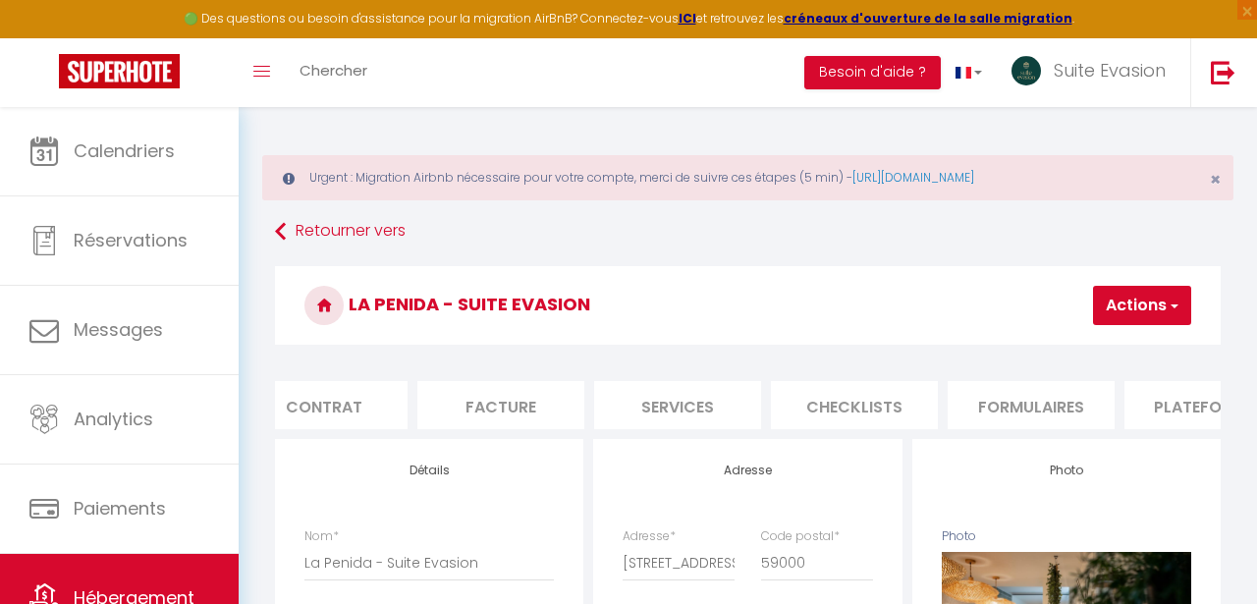
scroll to position [0, 279]
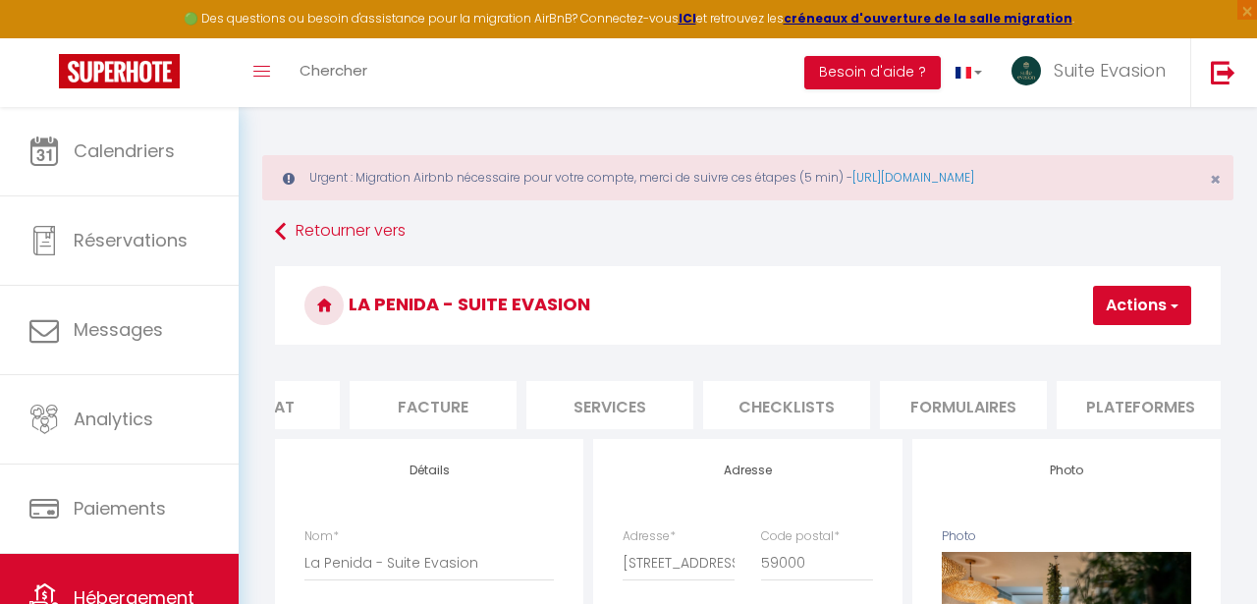
click at [1109, 403] on li "Plateformes" at bounding box center [1140, 405] width 167 height 48
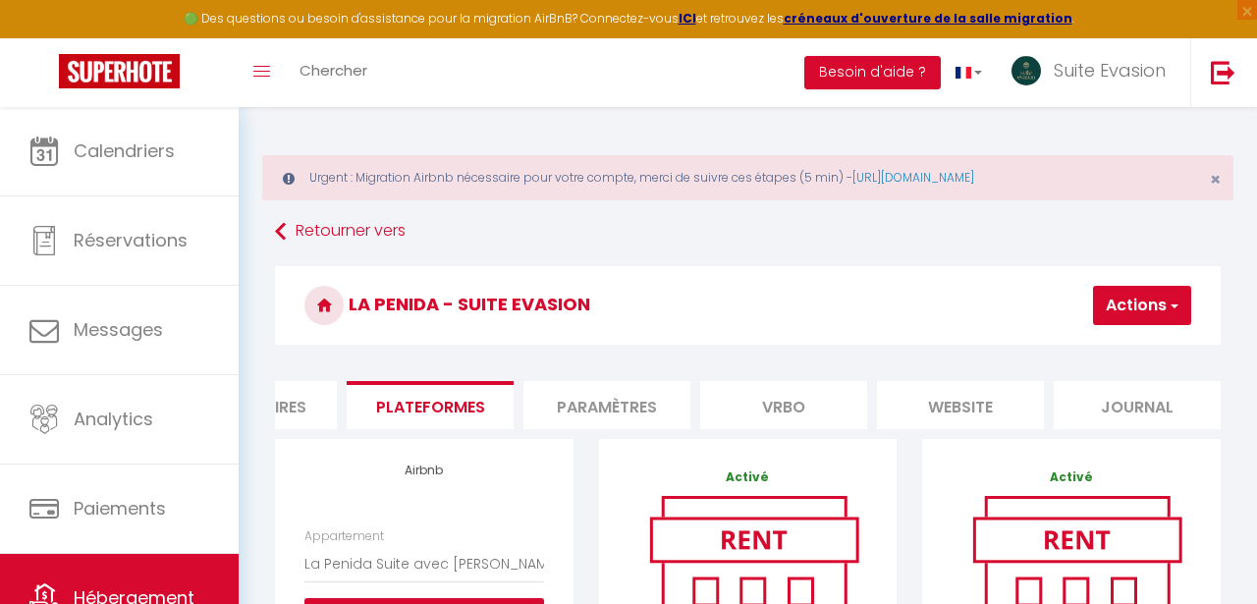
scroll to position [1, 0]
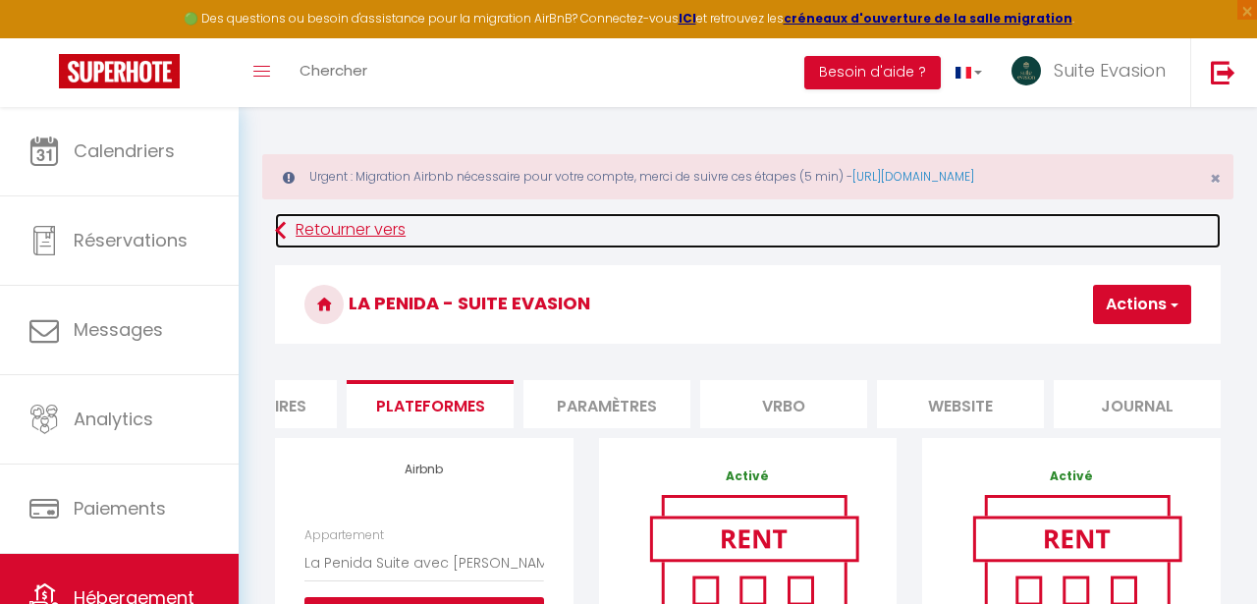
click at [357, 236] on link "Retourner vers" at bounding box center [748, 230] width 946 height 35
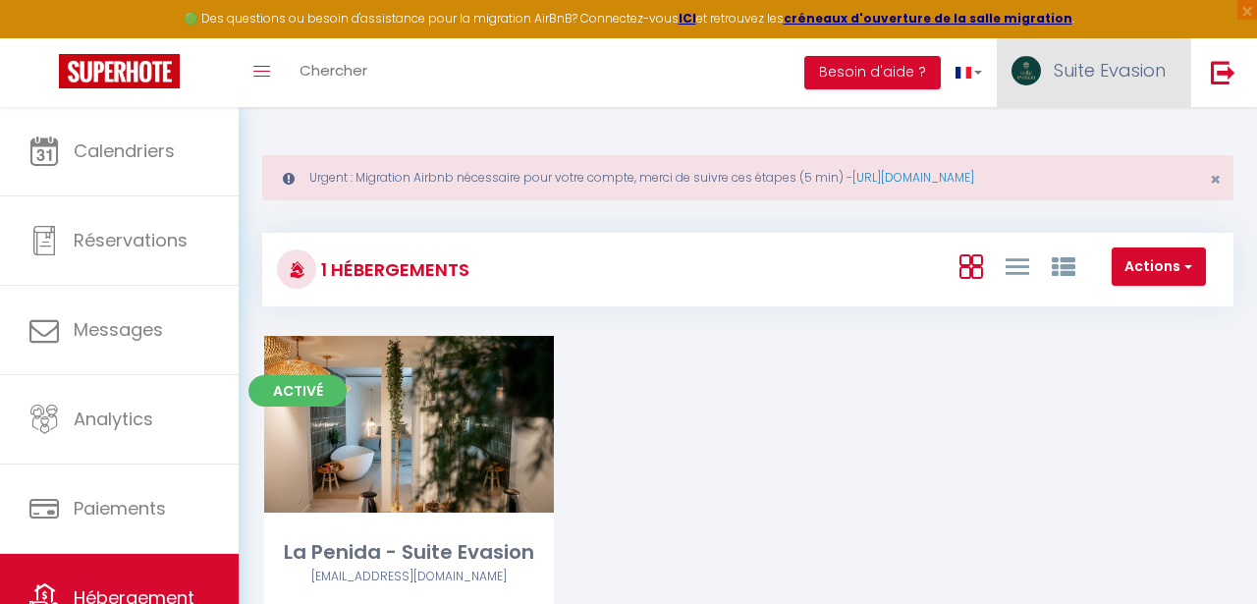
click at [1067, 85] on link "Suite Evasion" at bounding box center [1093, 72] width 193 height 69
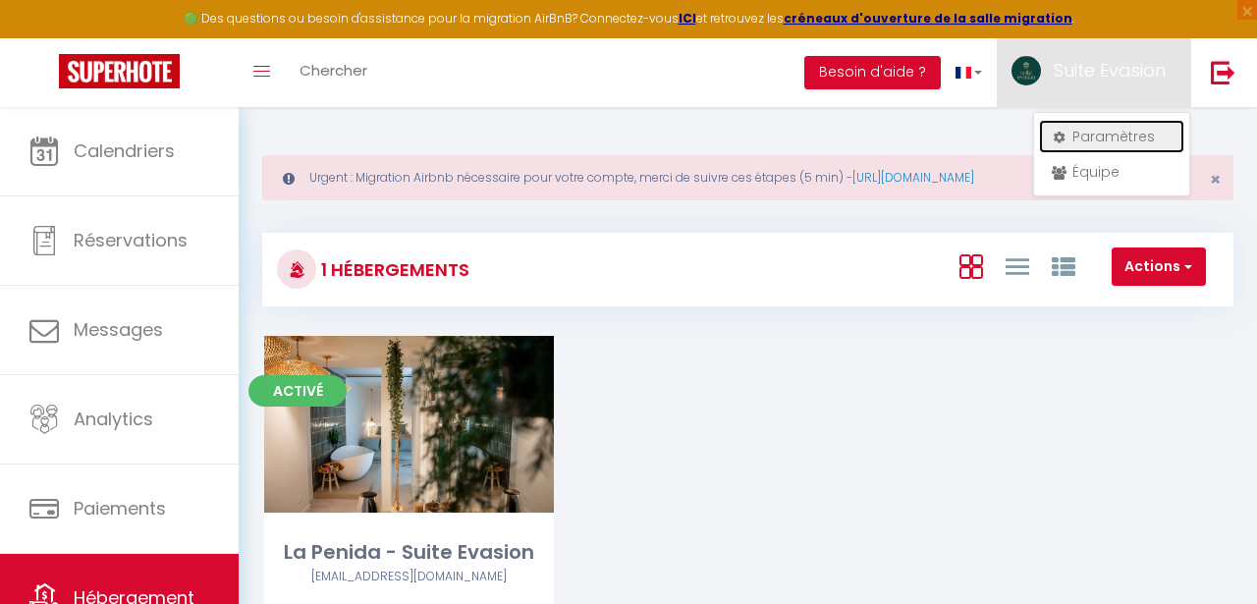
click at [1085, 129] on link "Paramètres" at bounding box center [1111, 136] width 145 height 33
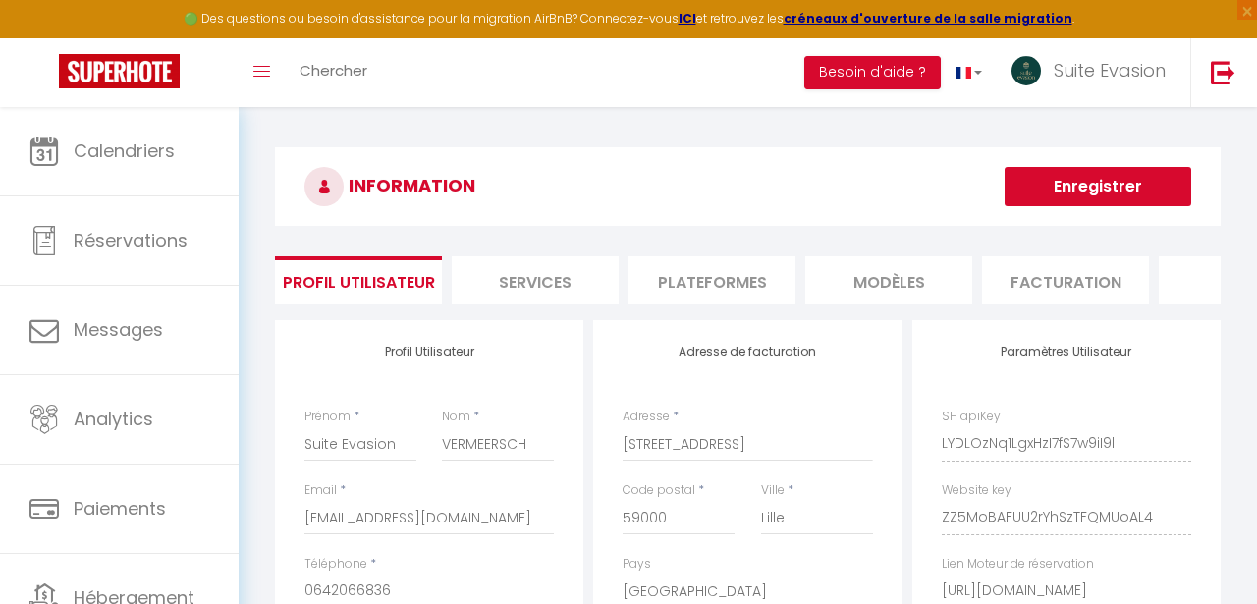
scroll to position [0, 131]
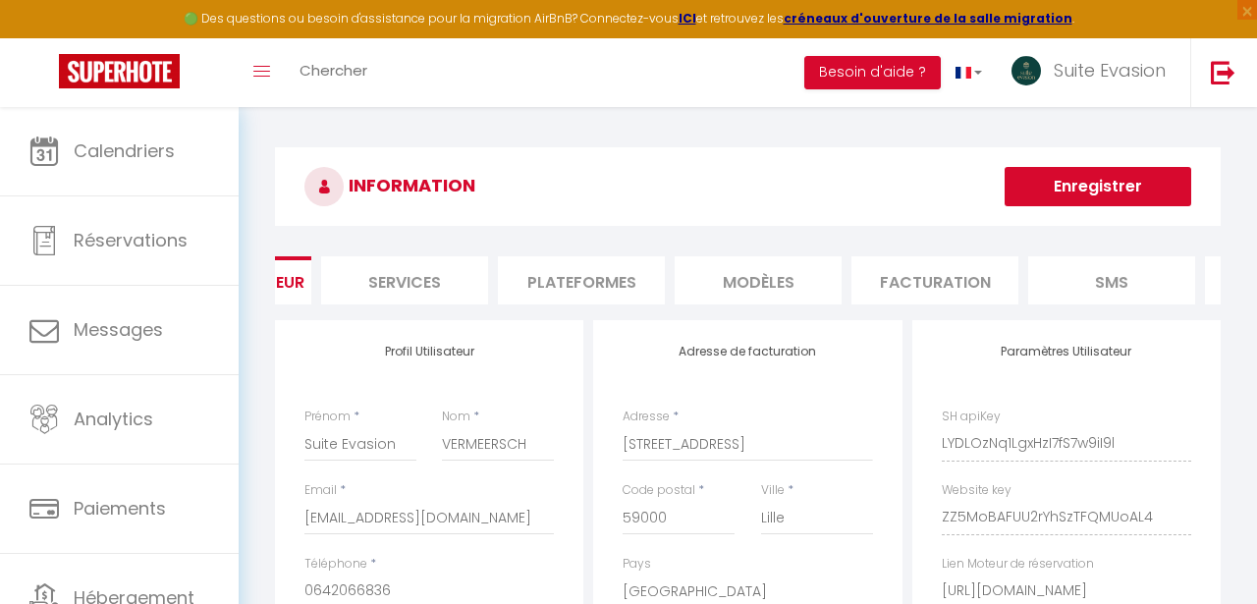
click at [615, 274] on li "Plateformes" at bounding box center [581, 280] width 167 height 48
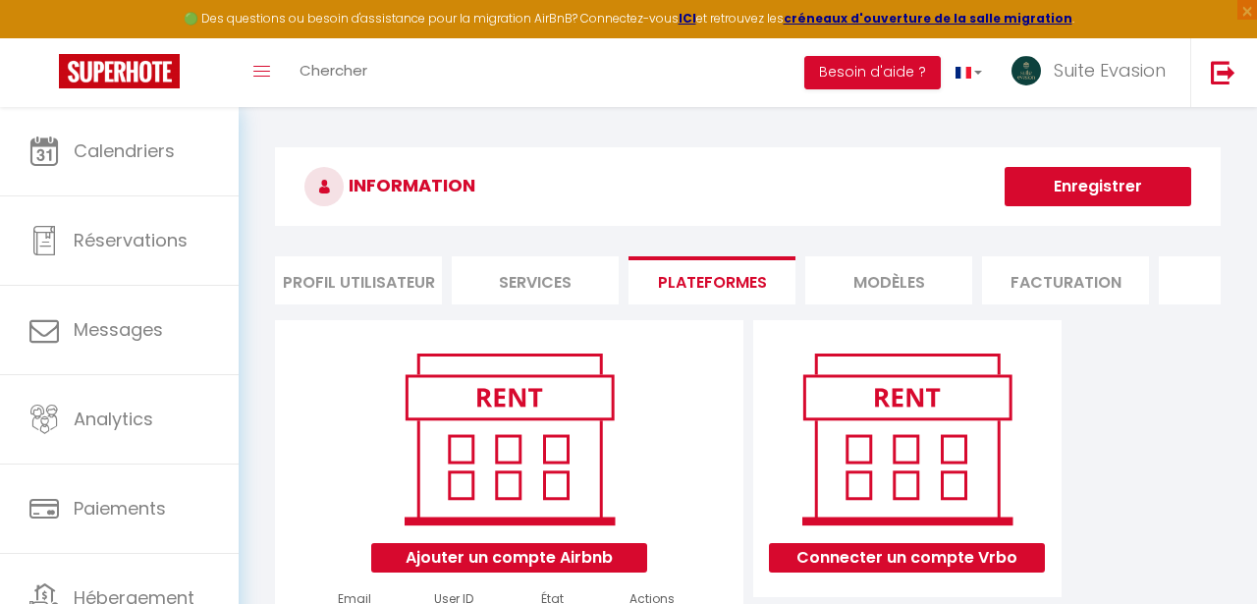
click at [399, 276] on li "Profil Utilisateur" at bounding box center [358, 280] width 167 height 48
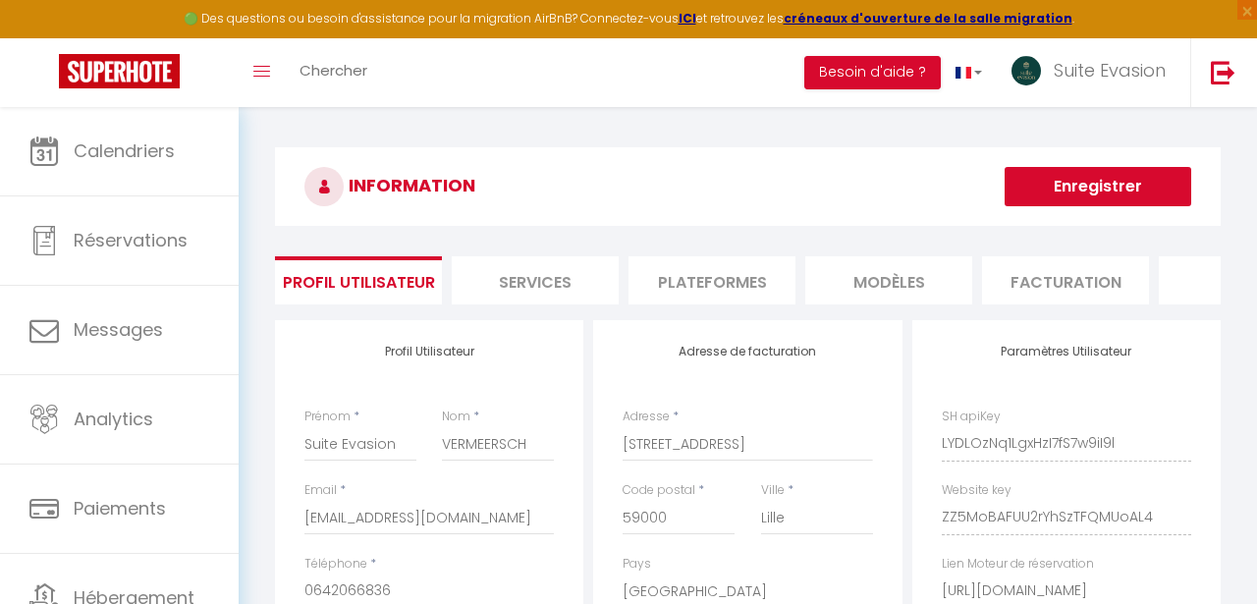
click at [534, 276] on li "Services" at bounding box center [535, 280] width 167 height 48
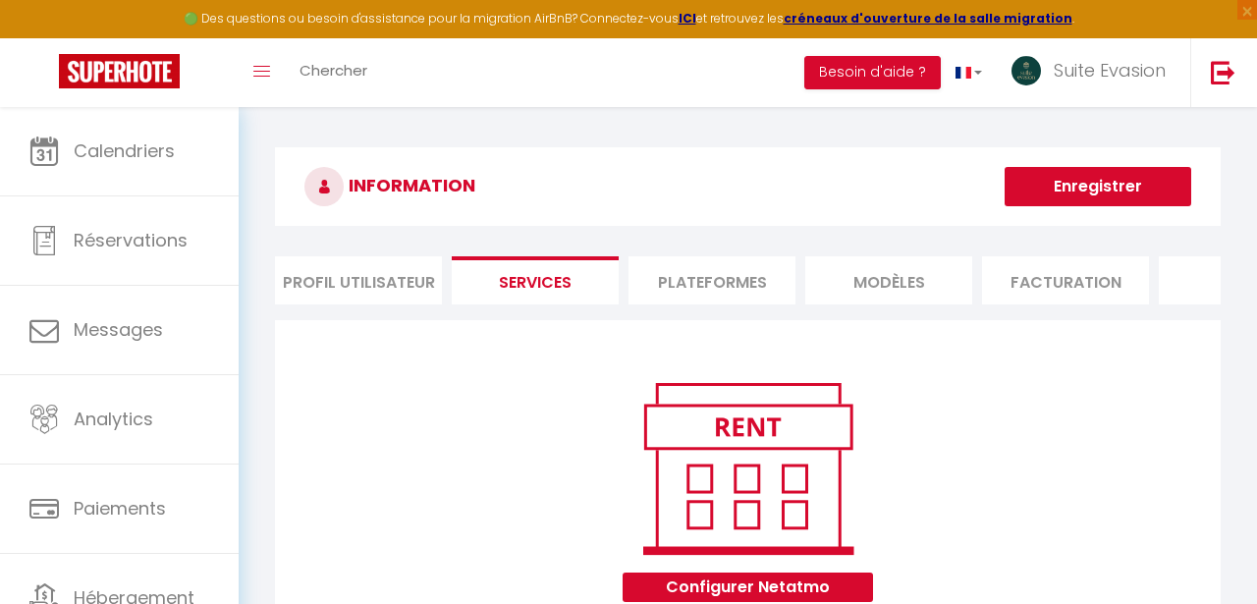
click at [795, 281] on li "Plateformes" at bounding box center [712, 280] width 167 height 48
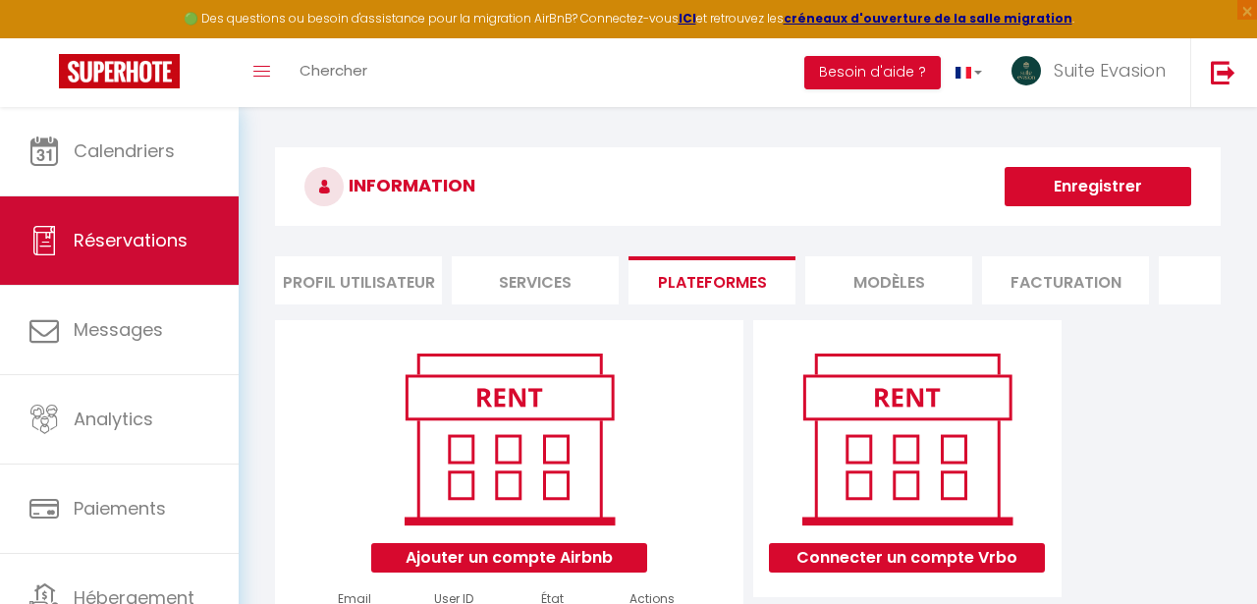
scroll to position [86, 0]
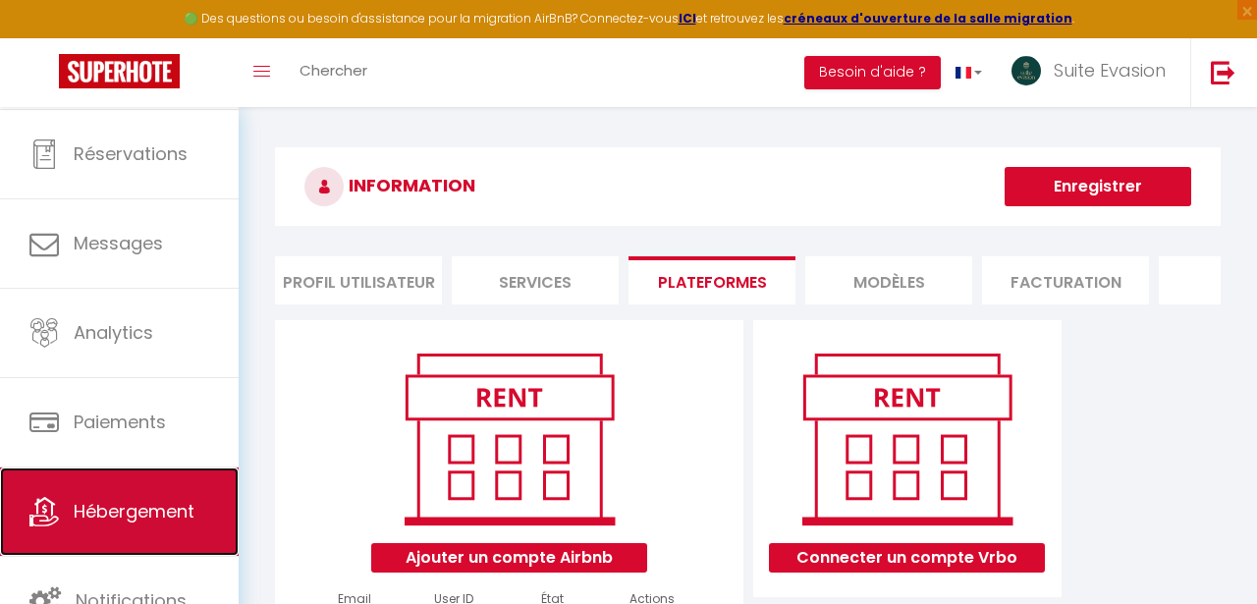
click at [129, 495] on link "Hébergement" at bounding box center [119, 512] width 239 height 88
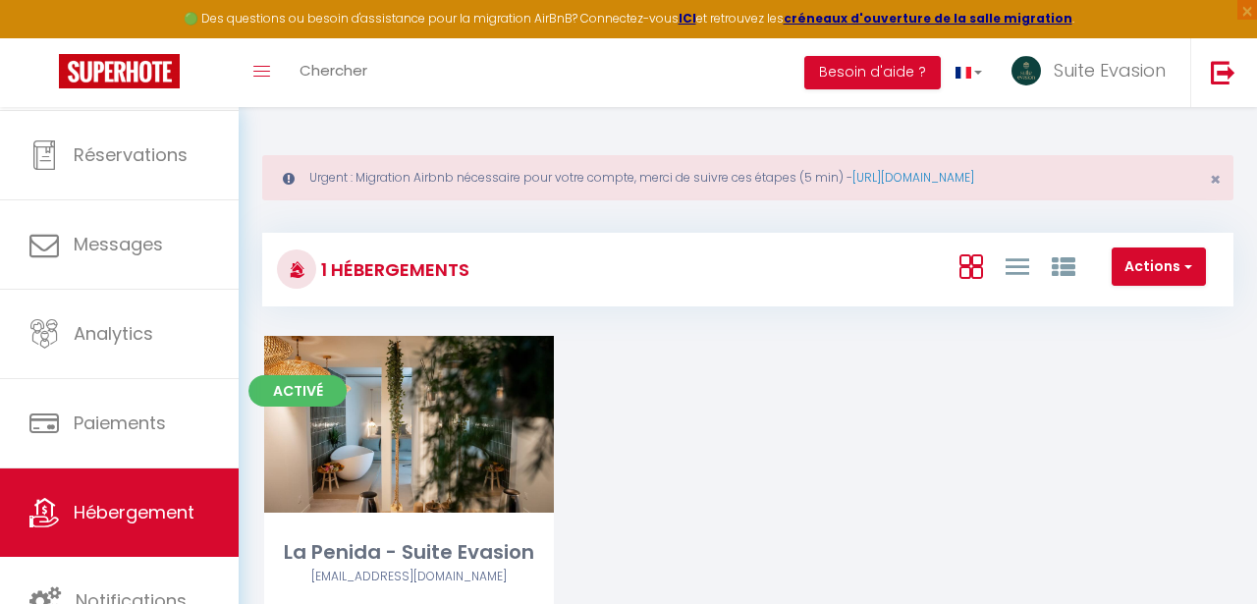
scroll to position [85, 0]
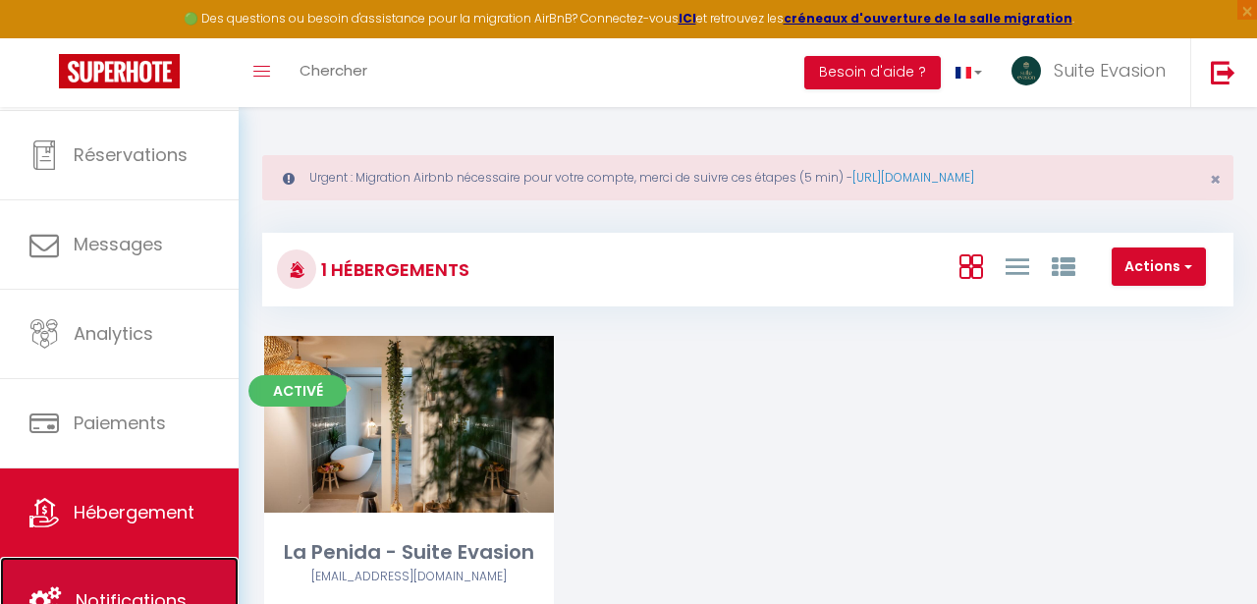
click at [130, 576] on link "Notifications" at bounding box center [119, 601] width 239 height 88
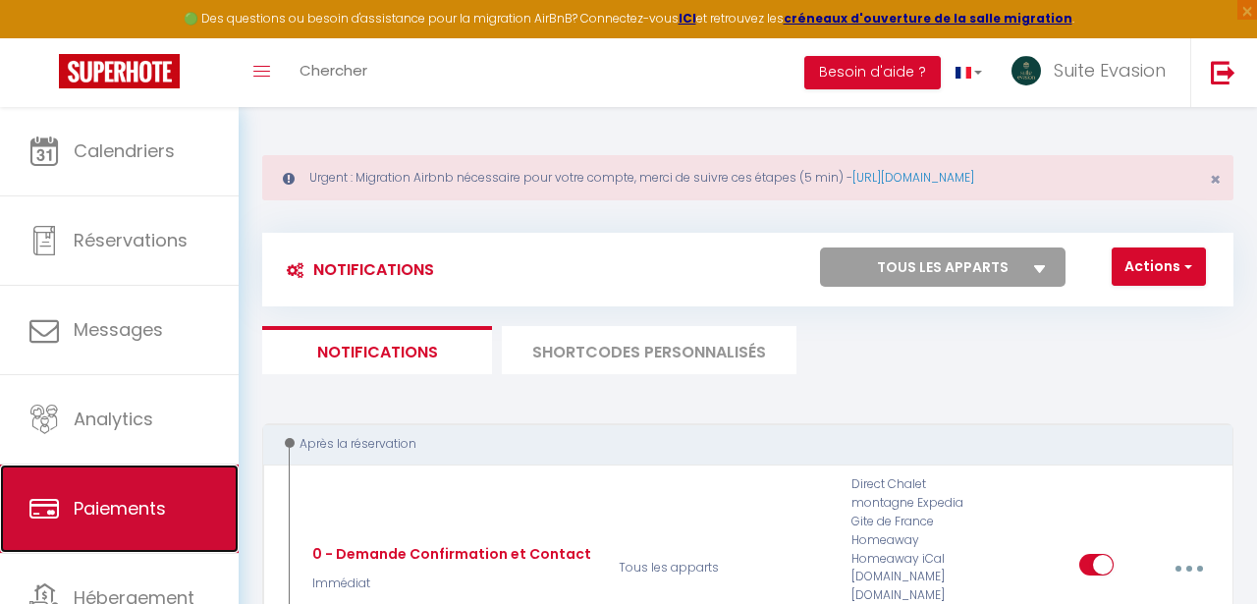
click at [138, 524] on link "Paiements" at bounding box center [119, 509] width 239 height 88
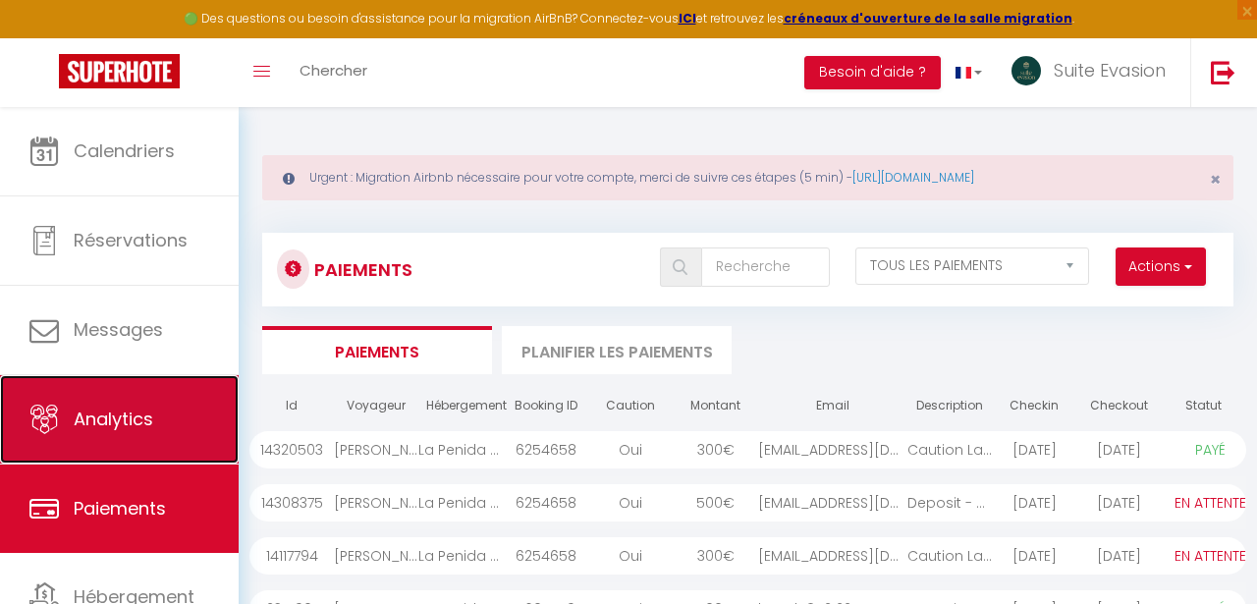
click at [148, 430] on span "Analytics" at bounding box center [114, 419] width 80 height 25
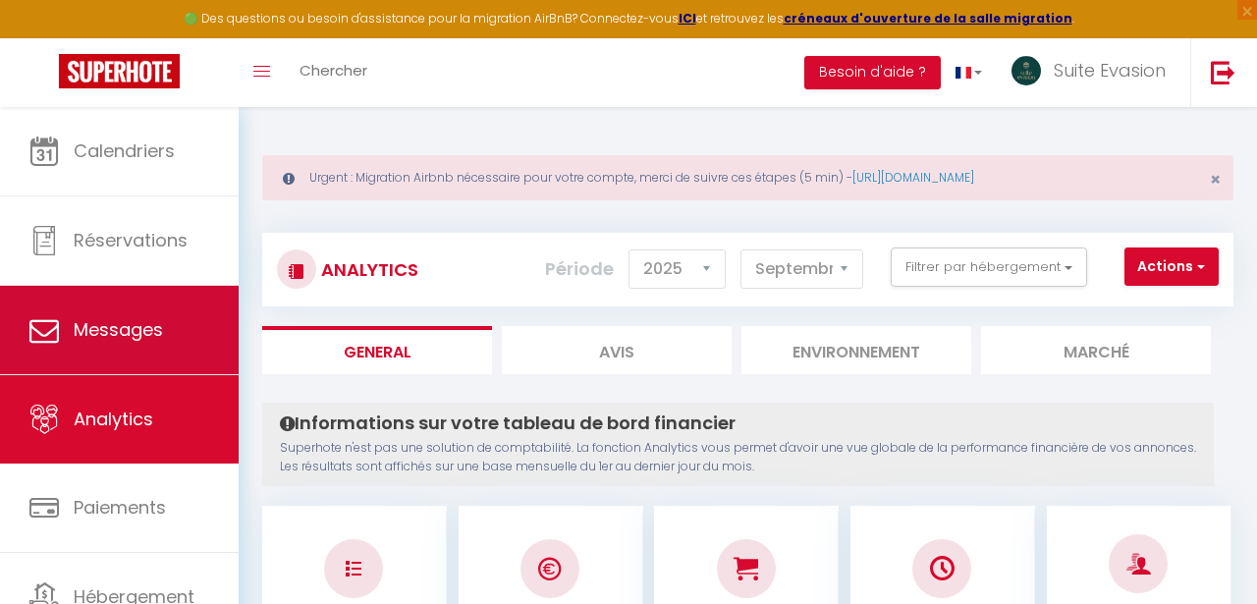
scroll to position [85, 0]
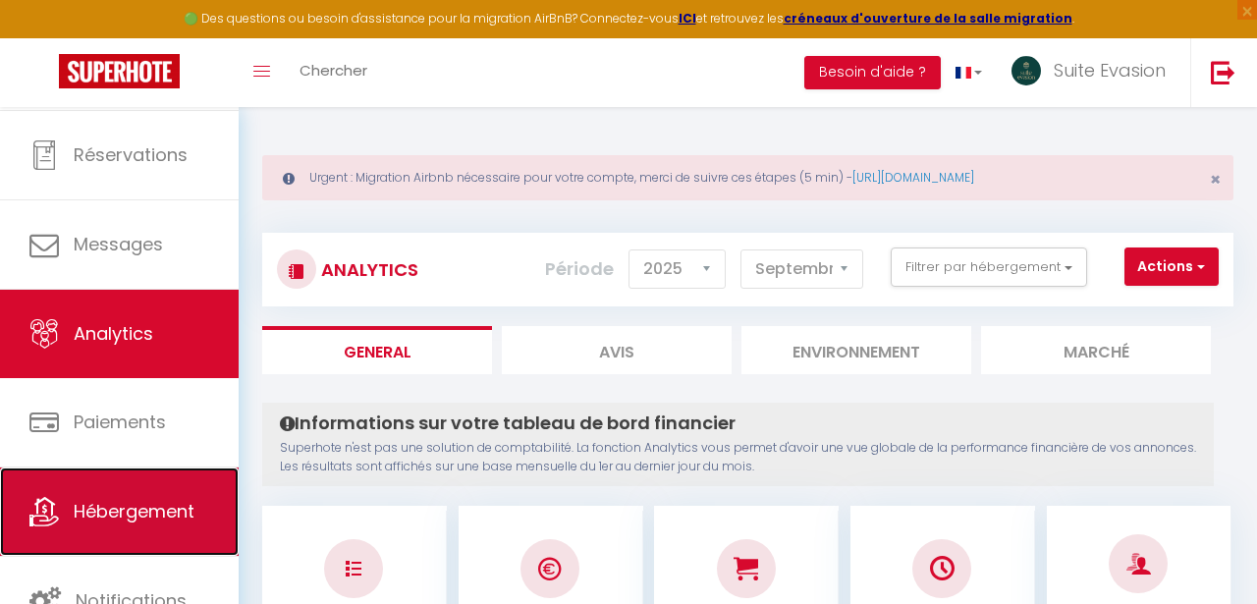
click at [114, 510] on span "Hébergement" at bounding box center [134, 511] width 121 height 25
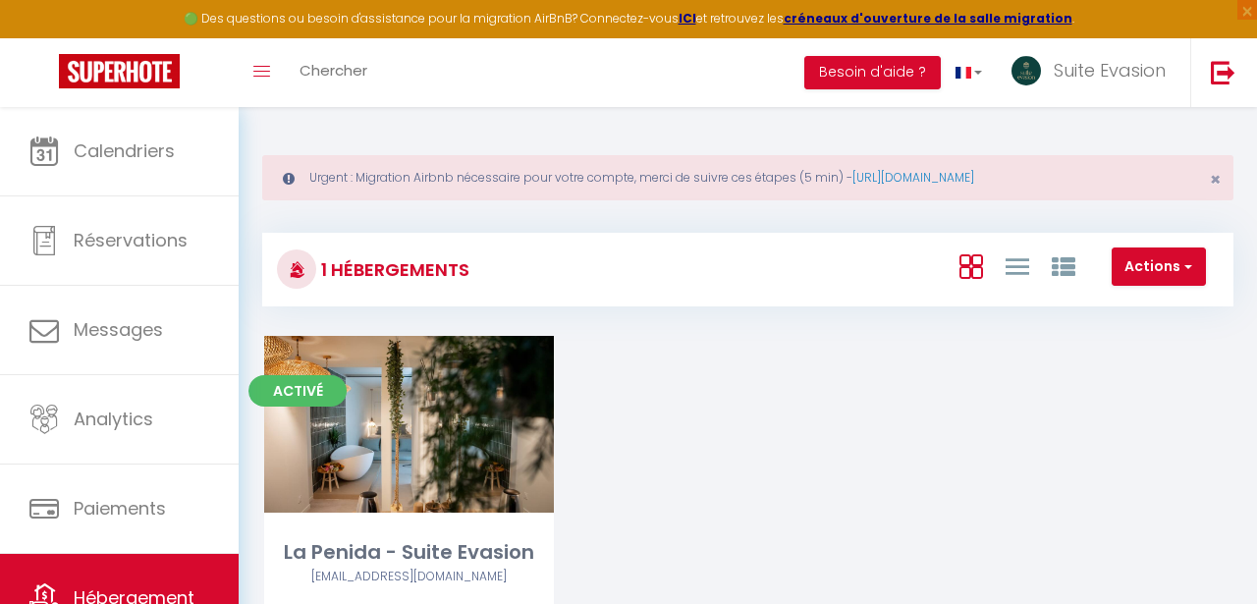
scroll to position [107, 0]
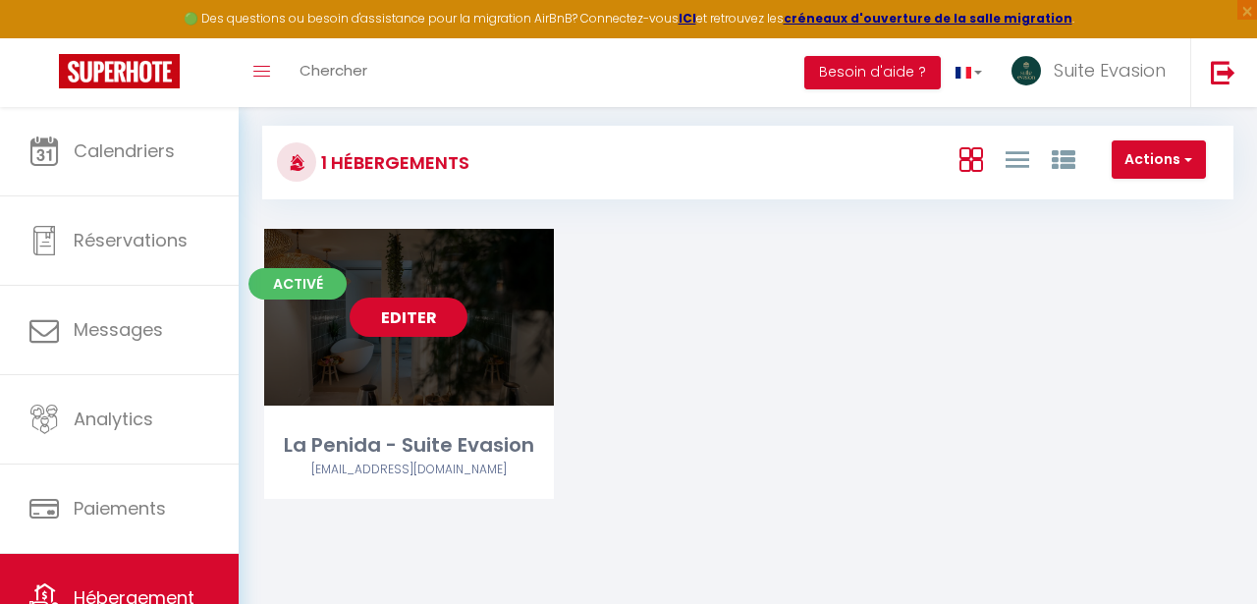
click at [417, 322] on link "Editer" at bounding box center [409, 317] width 118 height 39
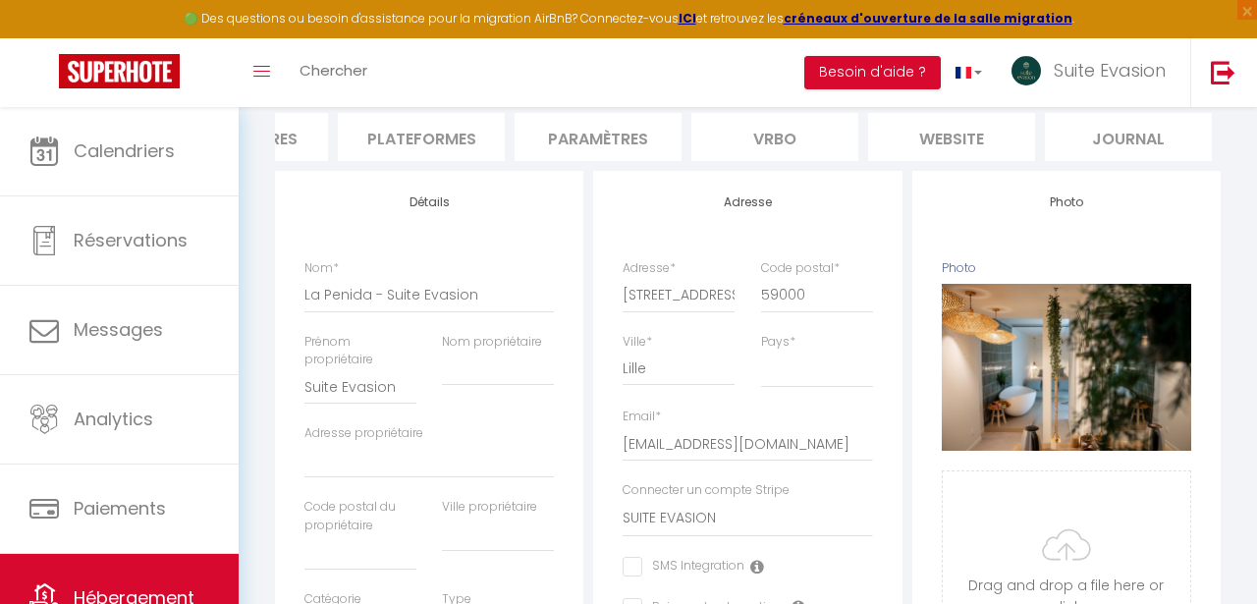
scroll to position [0, 999]
click at [945, 144] on li "website" at bounding box center [950, 137] width 167 height 48
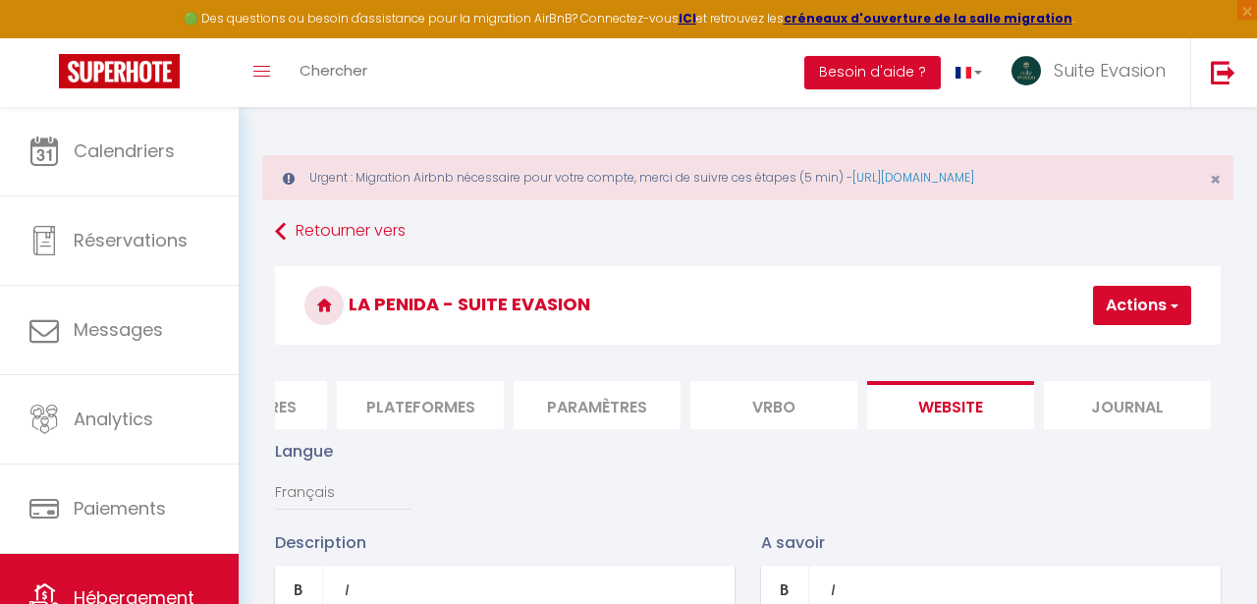
click at [1101, 414] on li "Journal" at bounding box center [1127, 405] width 167 height 48
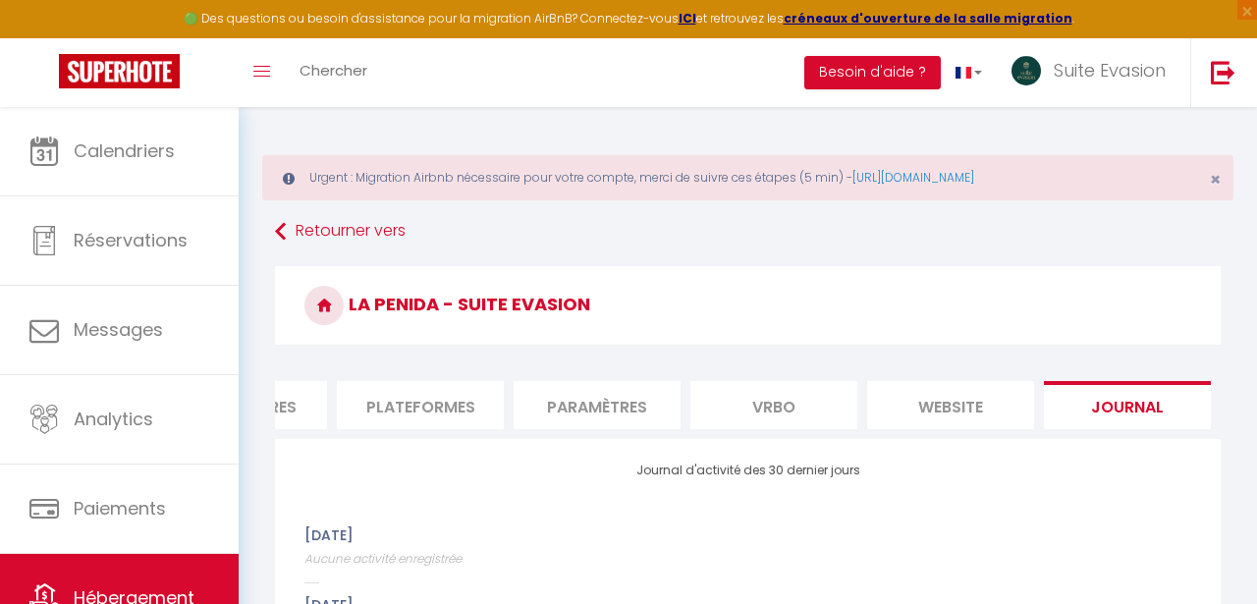
click at [898, 410] on li "website" at bounding box center [950, 405] width 167 height 48
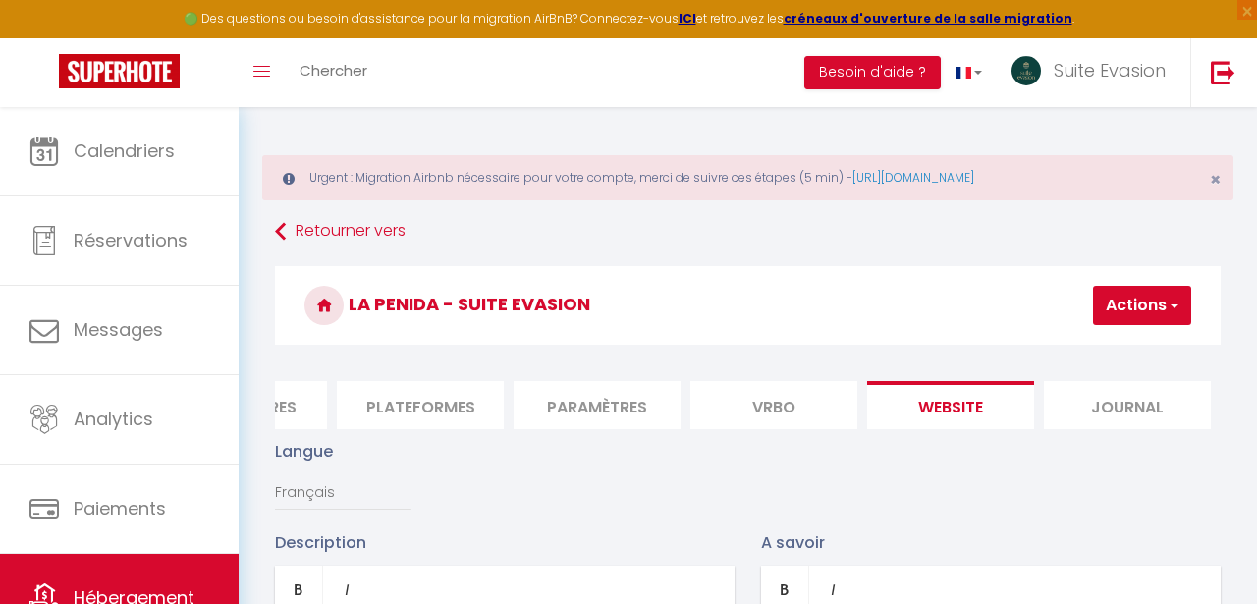
click at [777, 411] on li "Vrbo" at bounding box center [773, 405] width 167 height 48
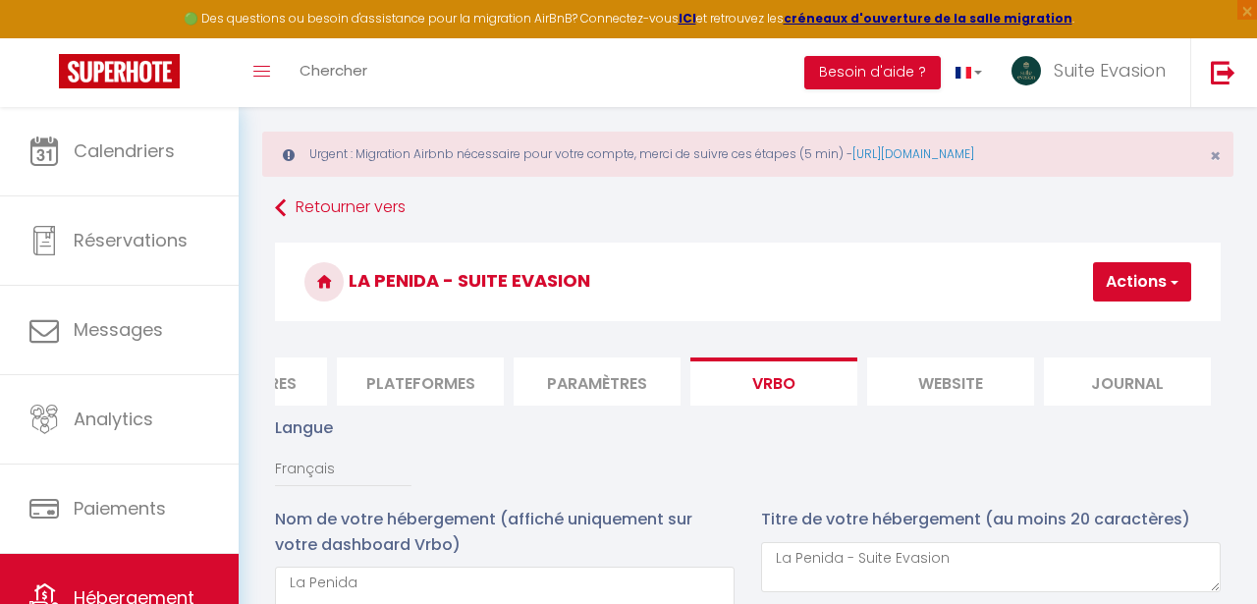
click at [941, 367] on li "website" at bounding box center [950, 382] width 167 height 48
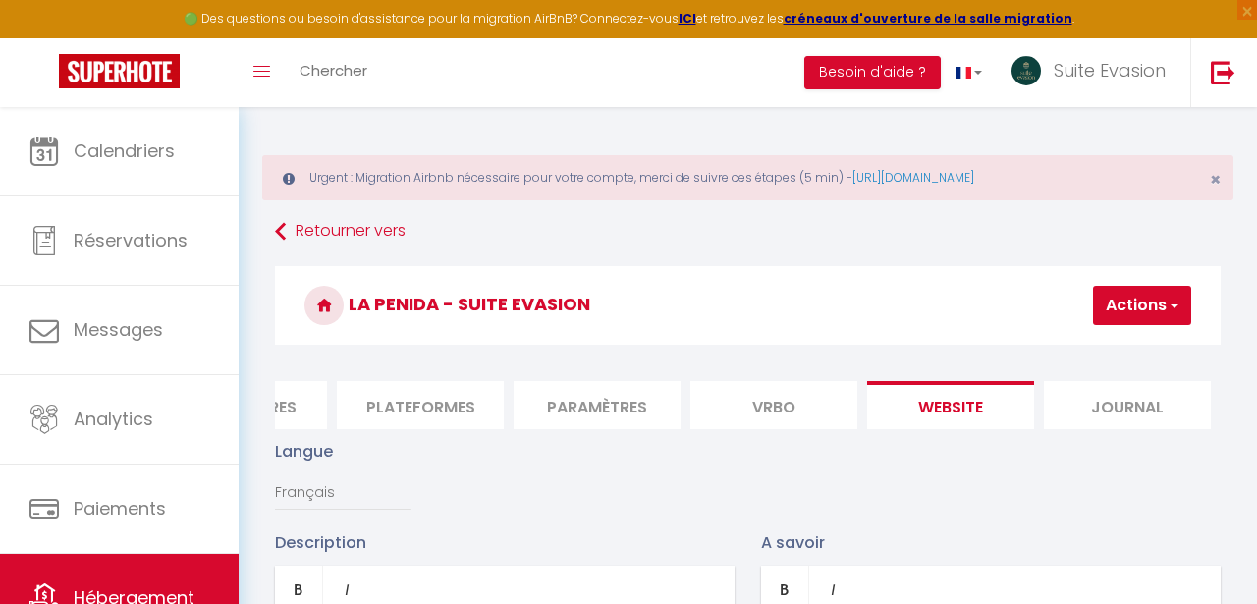
click at [790, 381] on li "Vrbo" at bounding box center [773, 405] width 167 height 48
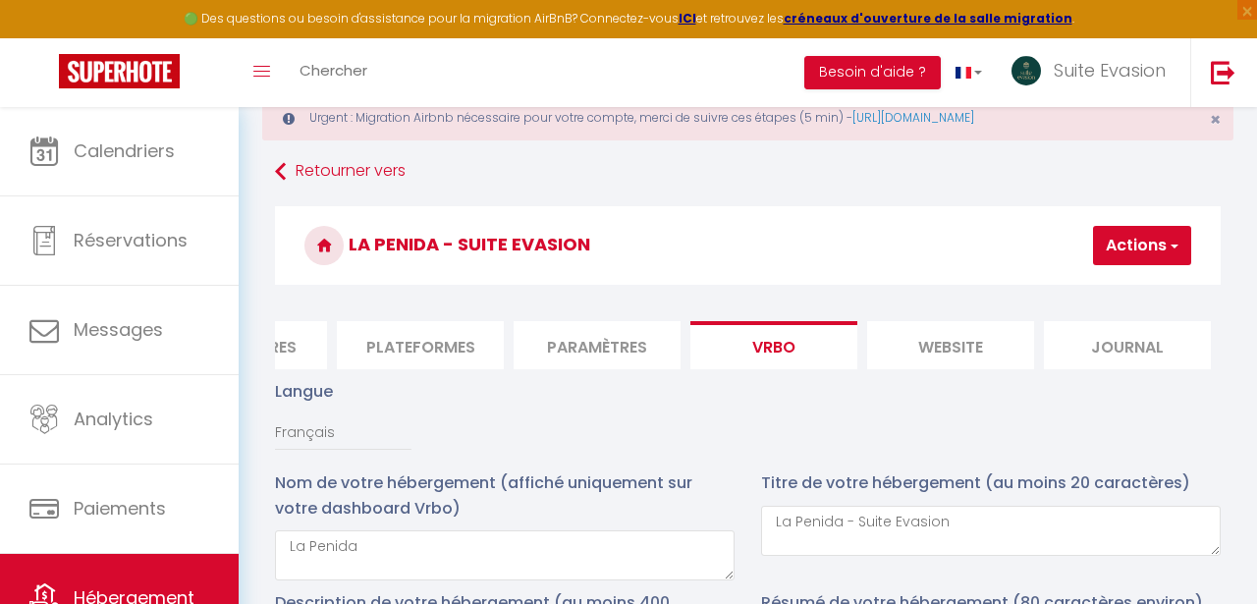
click at [643, 351] on li "Paramètres" at bounding box center [597, 345] width 167 height 48
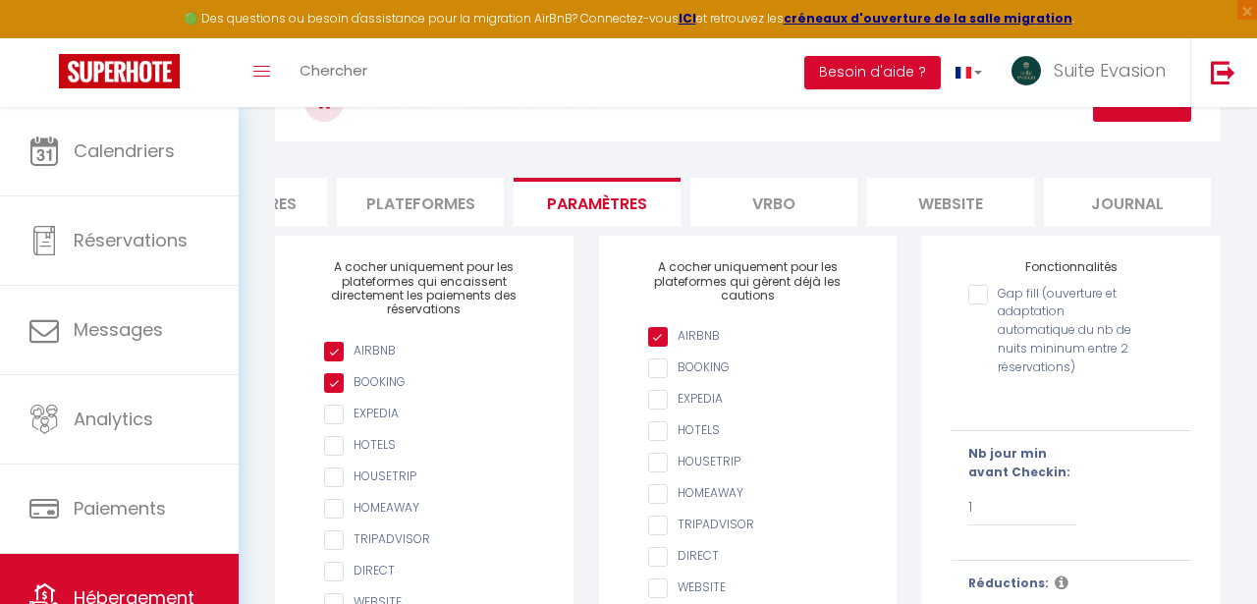
scroll to position [206, 0]
click at [664, 356] on input "AIRBNB" at bounding box center [757, 366] width 219 height 20
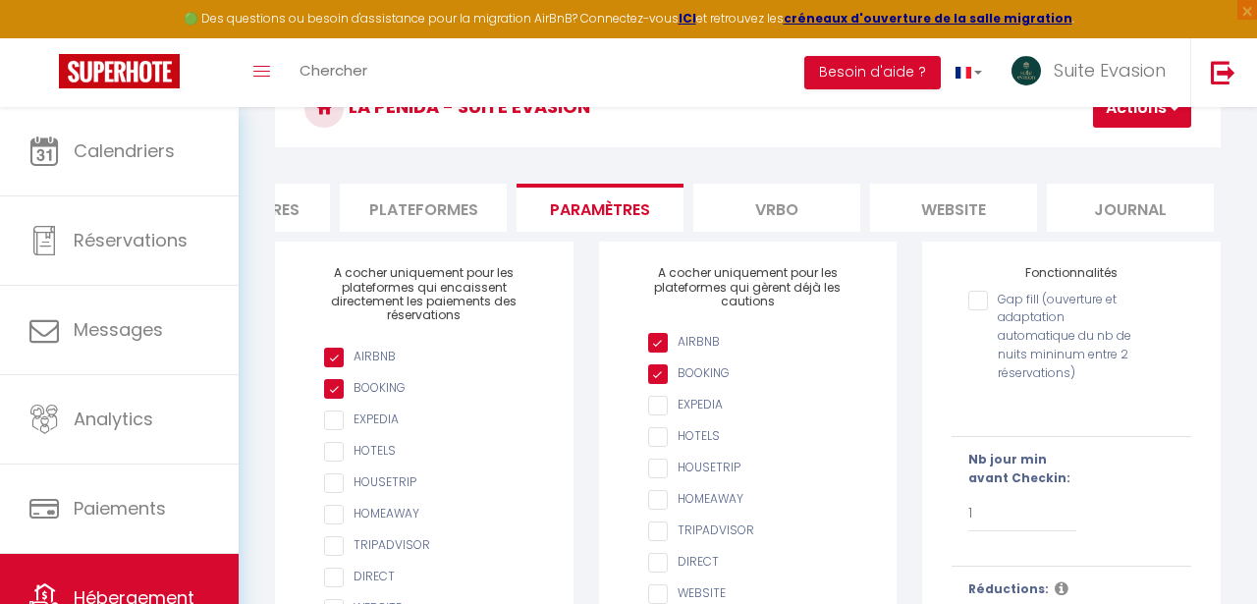
scroll to position [0, 0]
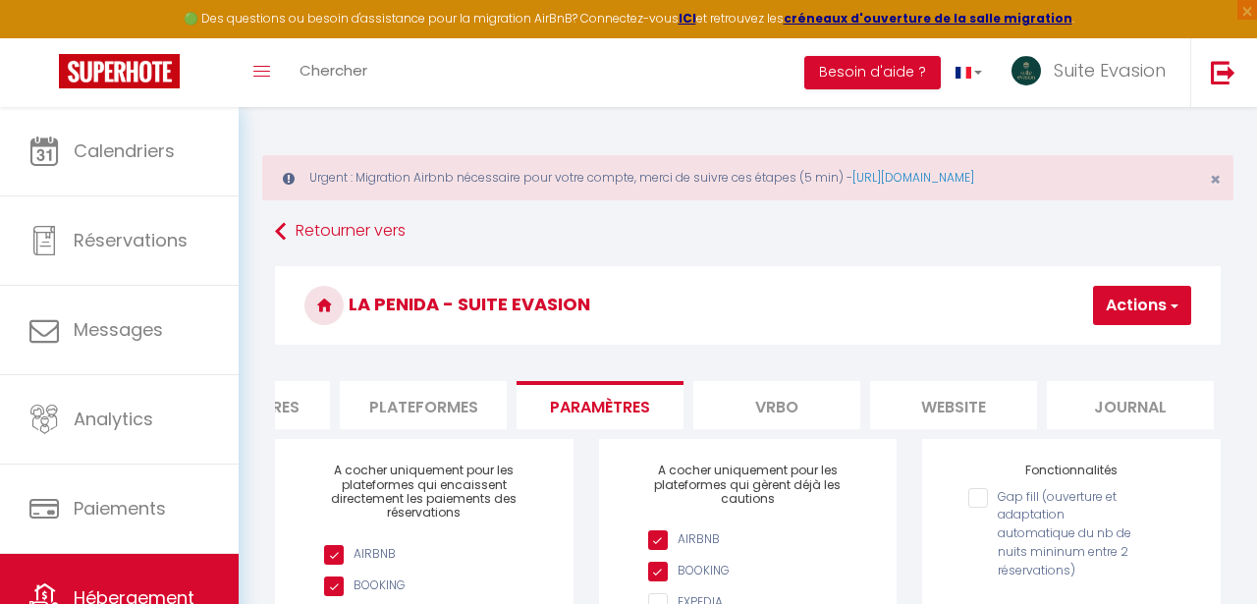
click at [460, 384] on li "Plateformes" at bounding box center [423, 405] width 167 height 48
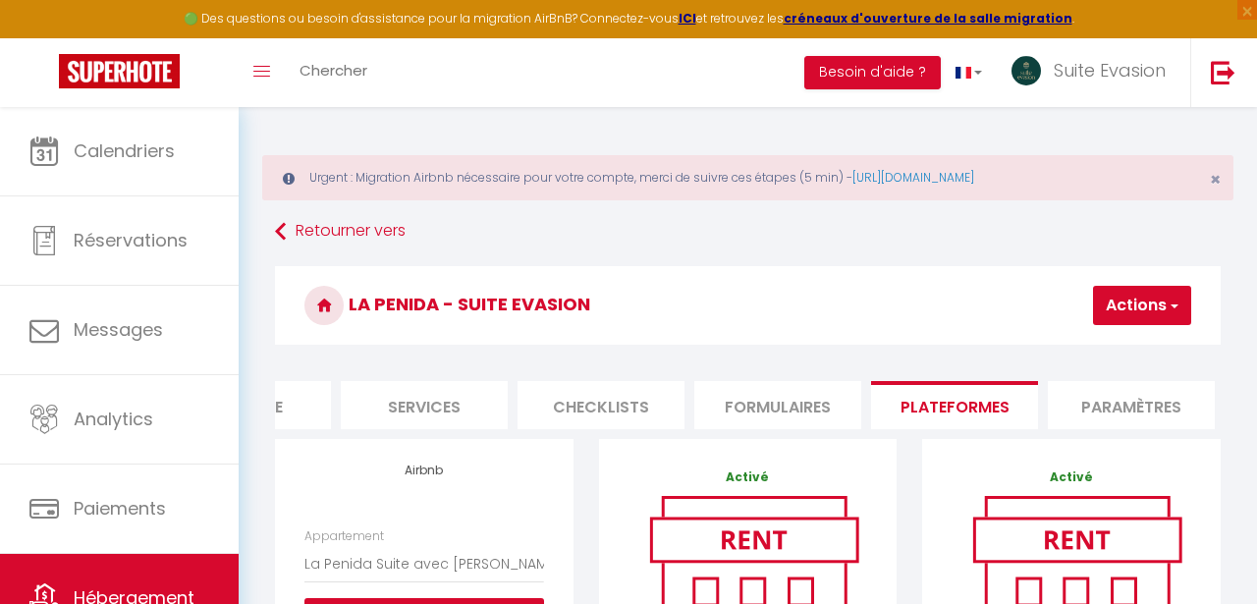
scroll to position [0, 638]
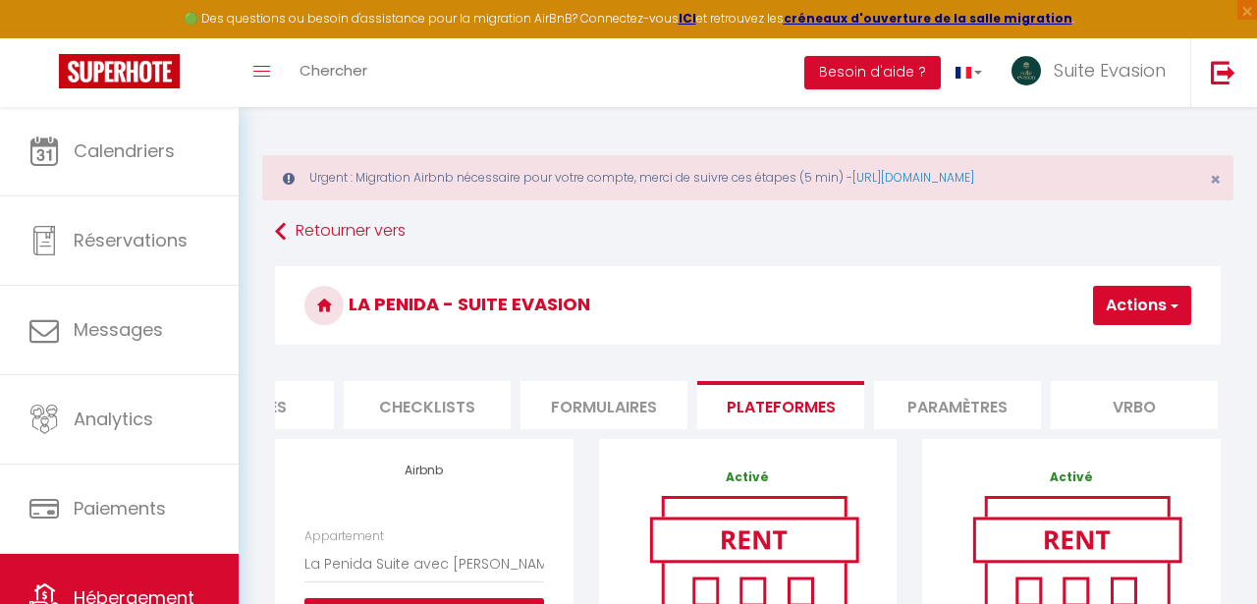
click at [634, 396] on li "Formulaires" at bounding box center [604, 405] width 167 height 48
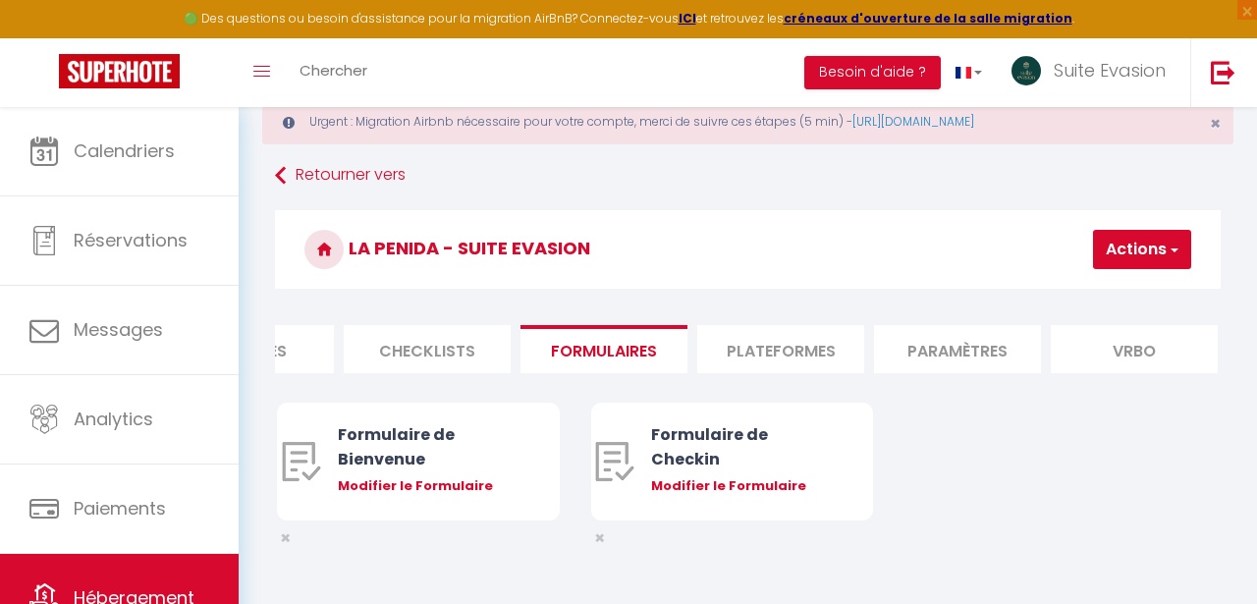
scroll to position [107, 0]
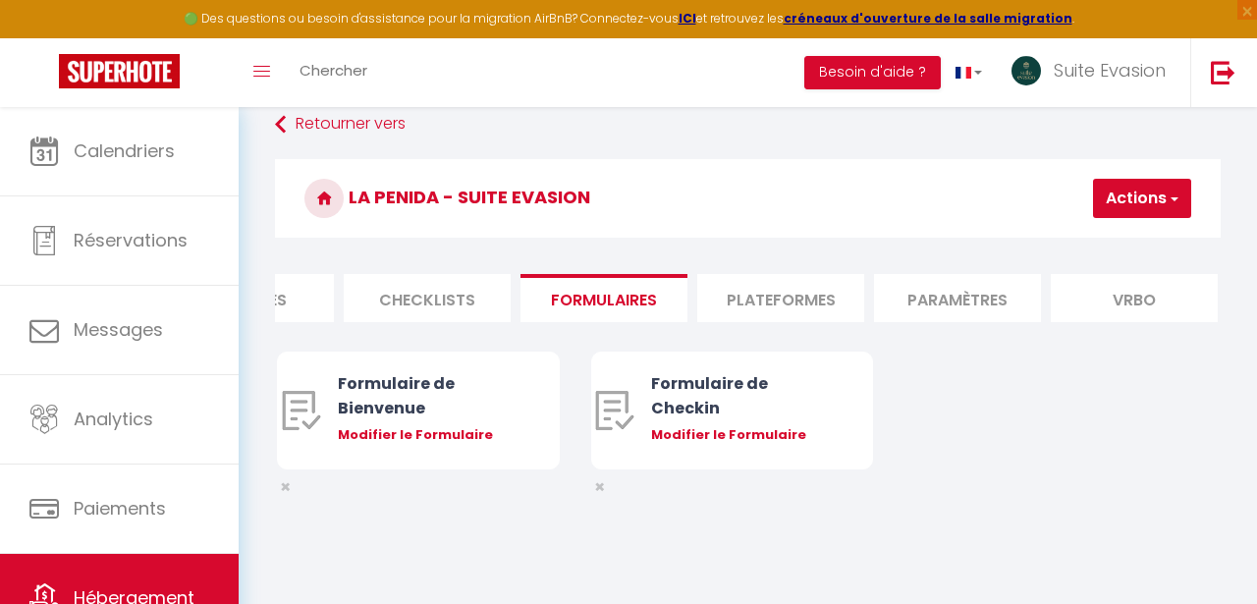
click at [465, 292] on li "Checklists" at bounding box center [427, 298] width 167 height 48
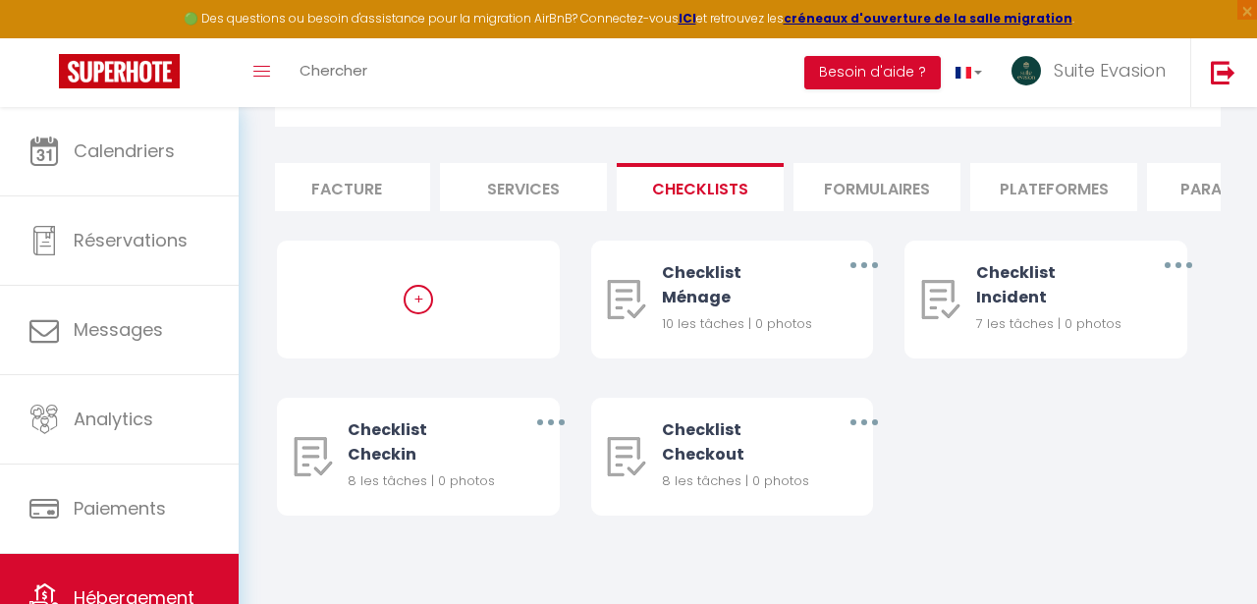
scroll to position [0, 363]
click at [504, 188] on li "Services" at bounding box center [525, 187] width 167 height 48
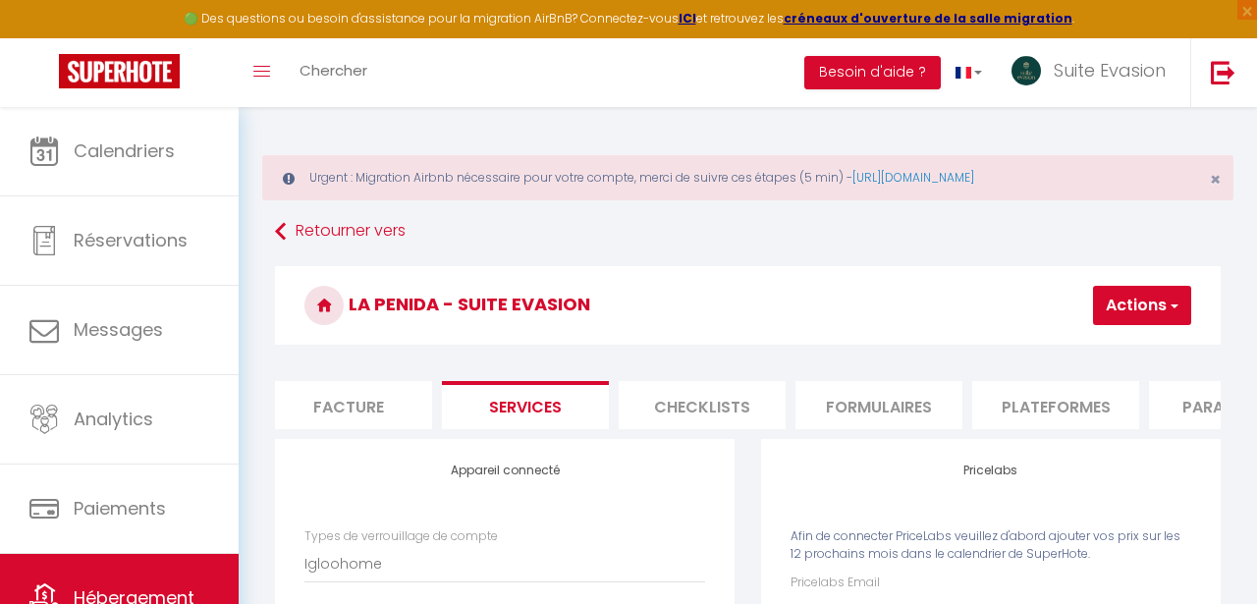
click at [390, 393] on li "Facture" at bounding box center [348, 405] width 167 height 48
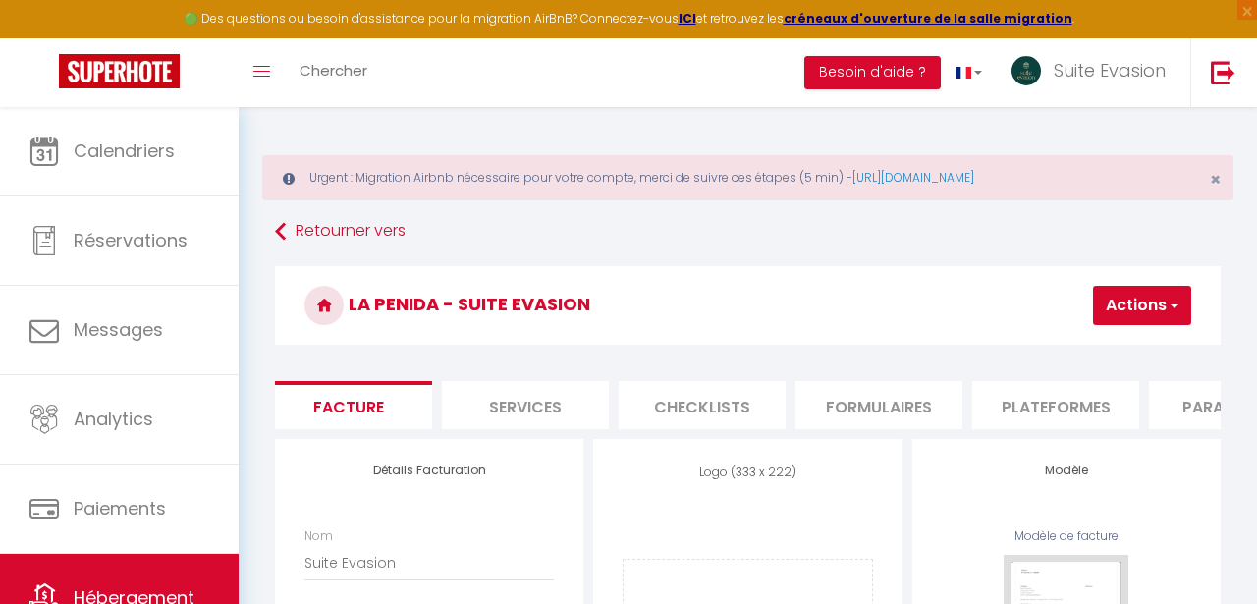
click at [1134, 309] on button "Actions" at bounding box center [1142, 305] width 98 height 39
click at [1107, 343] on link "Enregistrer" at bounding box center [1112, 349] width 155 height 26
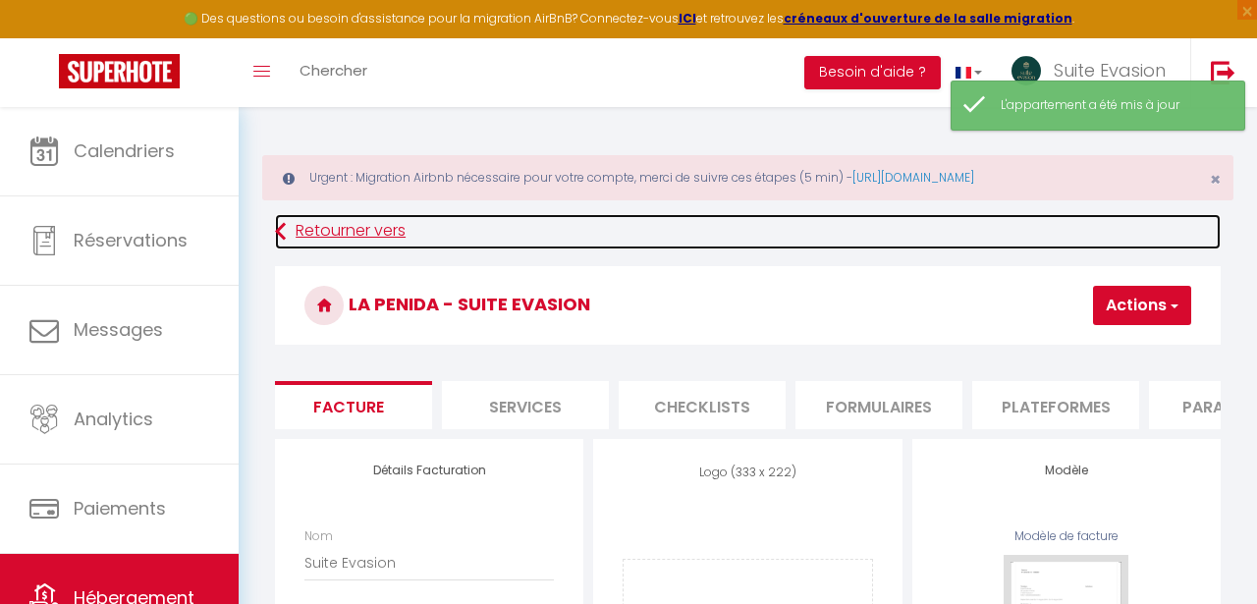
click at [333, 237] on link "Retourner vers" at bounding box center [748, 231] width 946 height 35
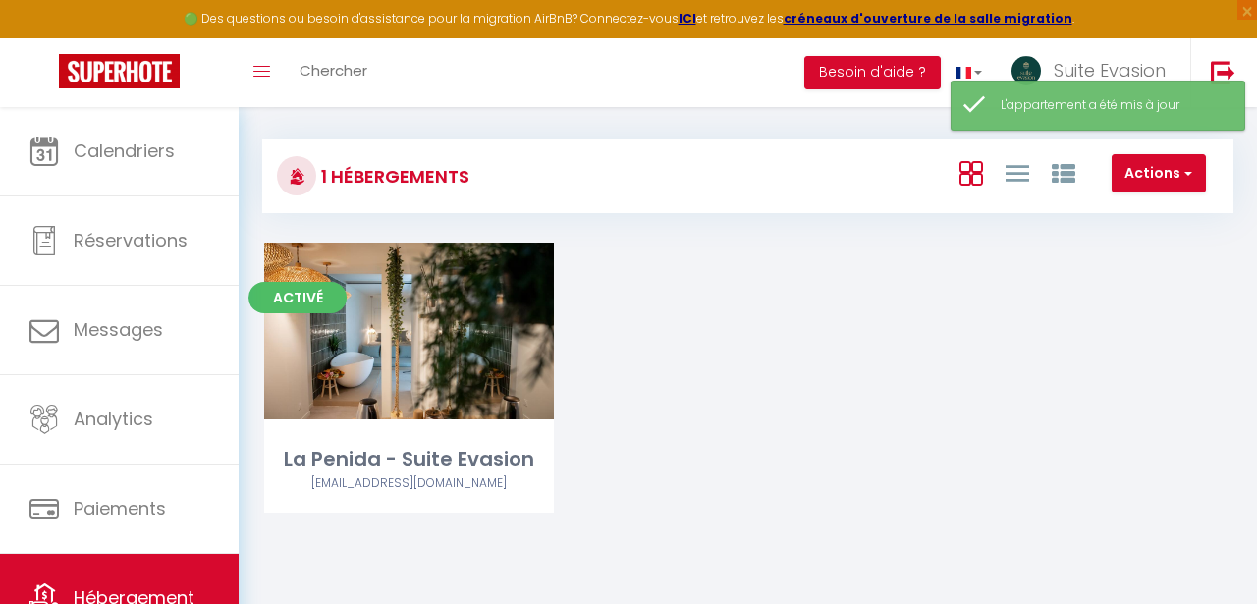
scroll to position [107, 0]
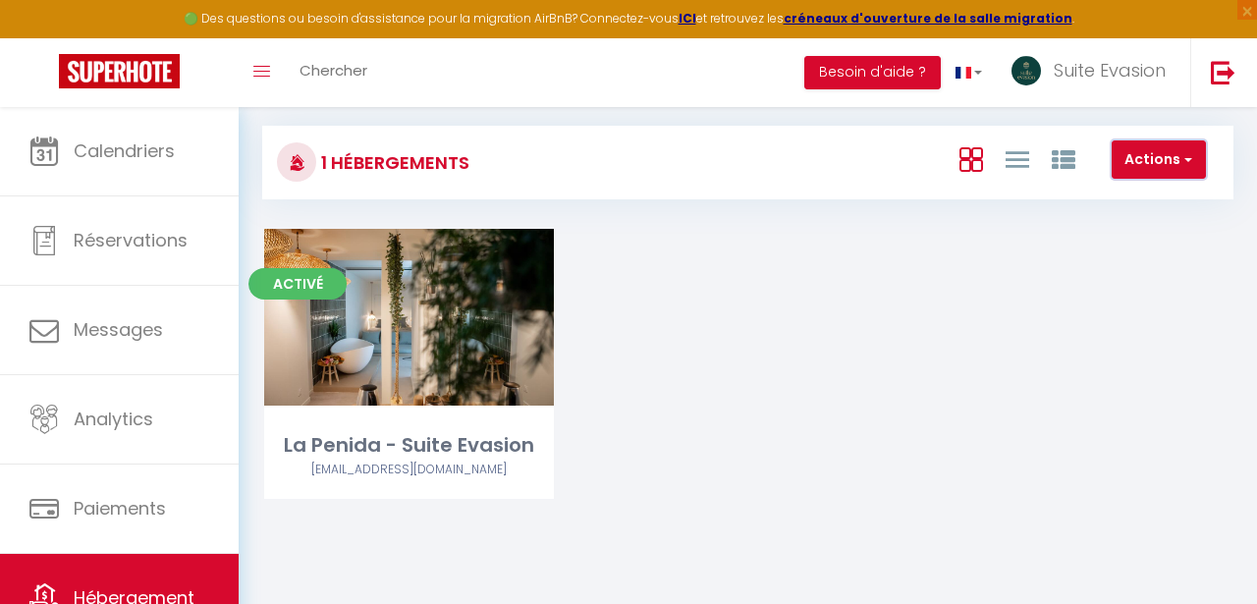
click at [1171, 165] on button "Actions" at bounding box center [1159, 159] width 94 height 39
click at [920, 289] on div "Activé Editer La Penida - Suite Evasion [EMAIL_ADDRESS][DOMAIN_NAME]" at bounding box center [748, 388] width 1017 height 319
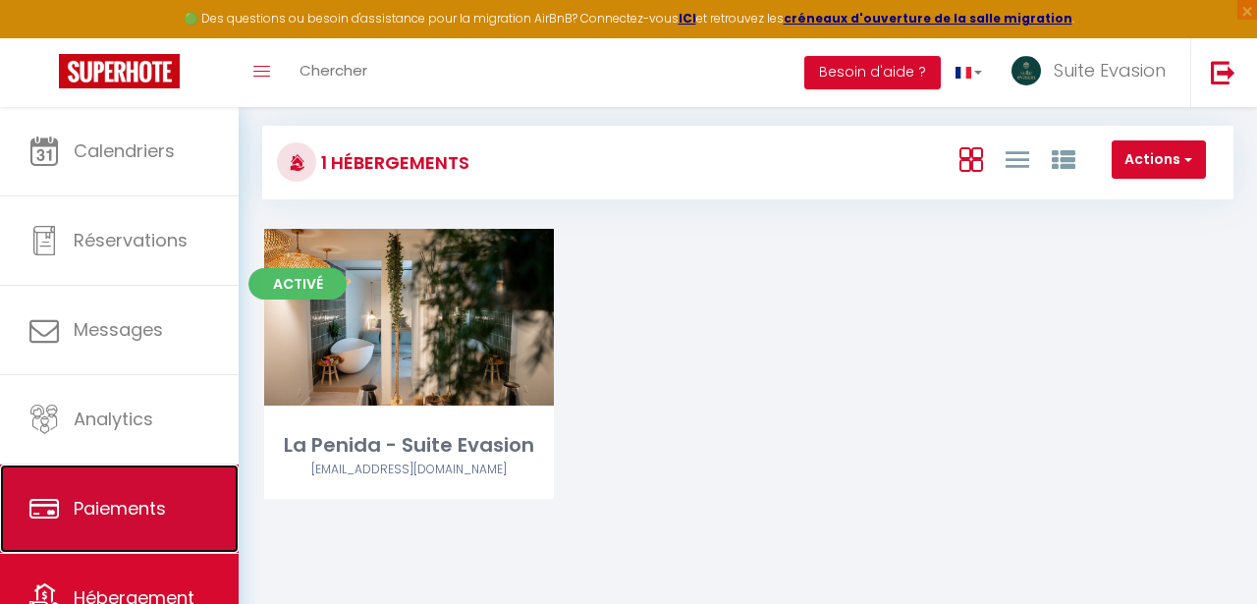
click at [173, 475] on link "Paiements" at bounding box center [119, 509] width 239 height 88
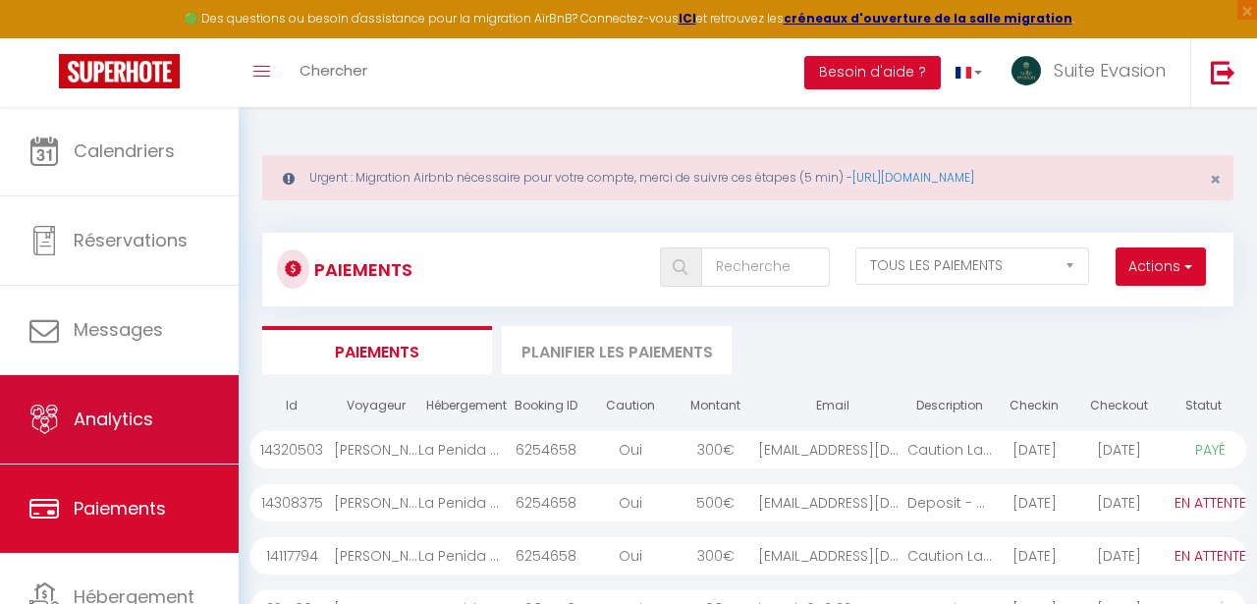
scroll to position [85, 0]
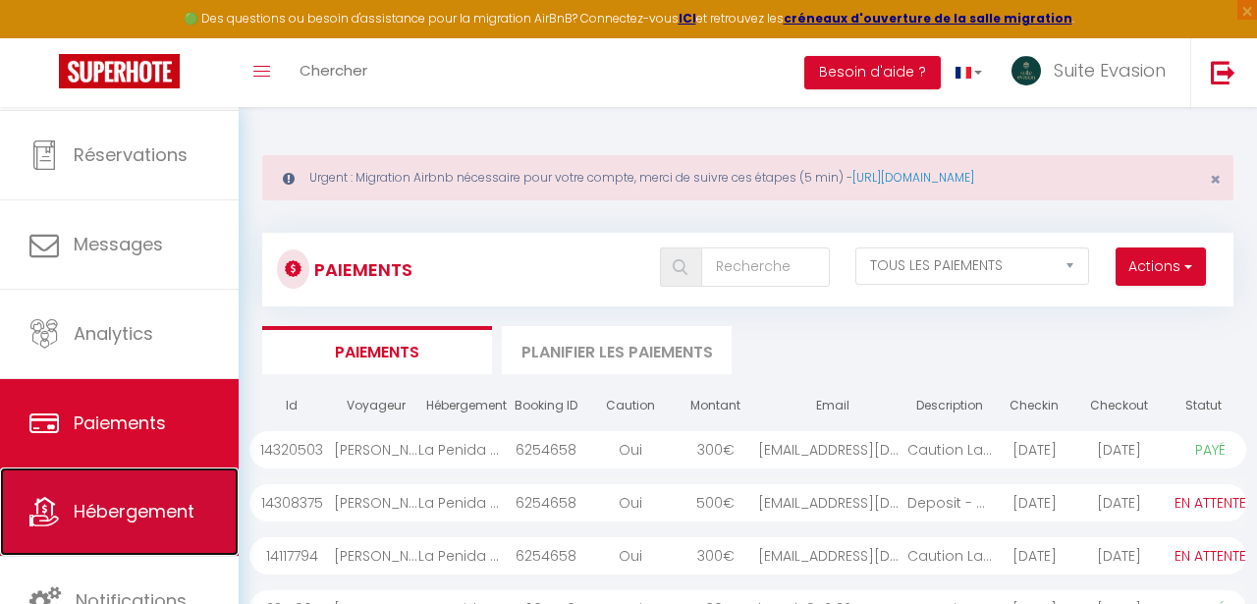
click at [135, 501] on span "Hébergement" at bounding box center [134, 511] width 121 height 25
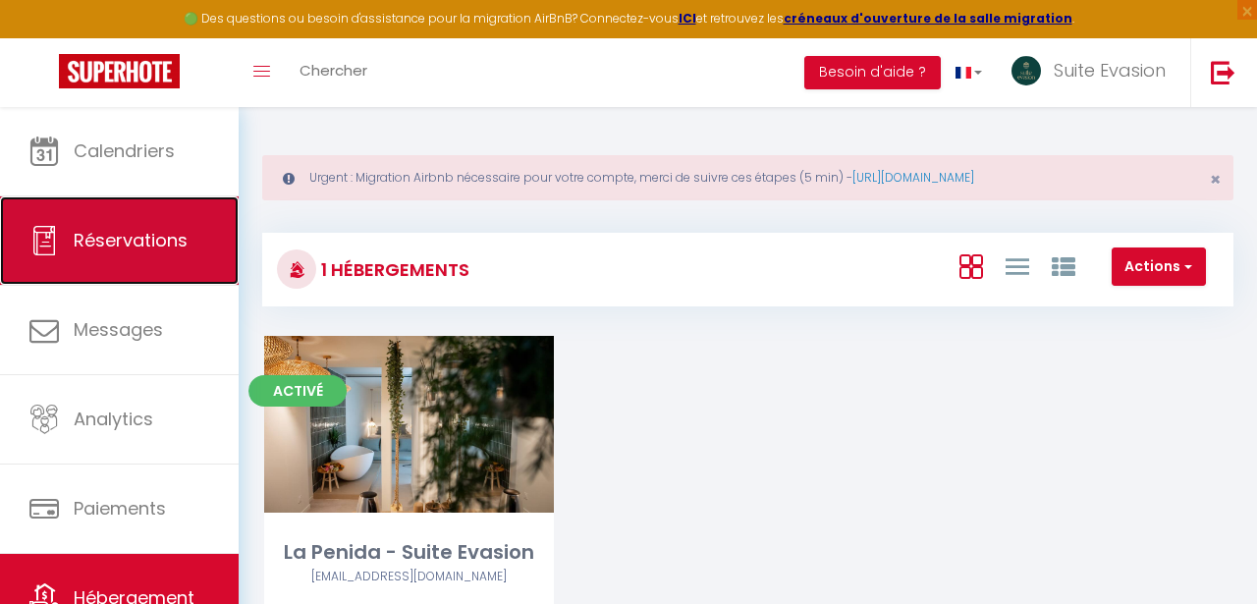
click at [109, 222] on link "Réservations" at bounding box center [119, 240] width 239 height 88
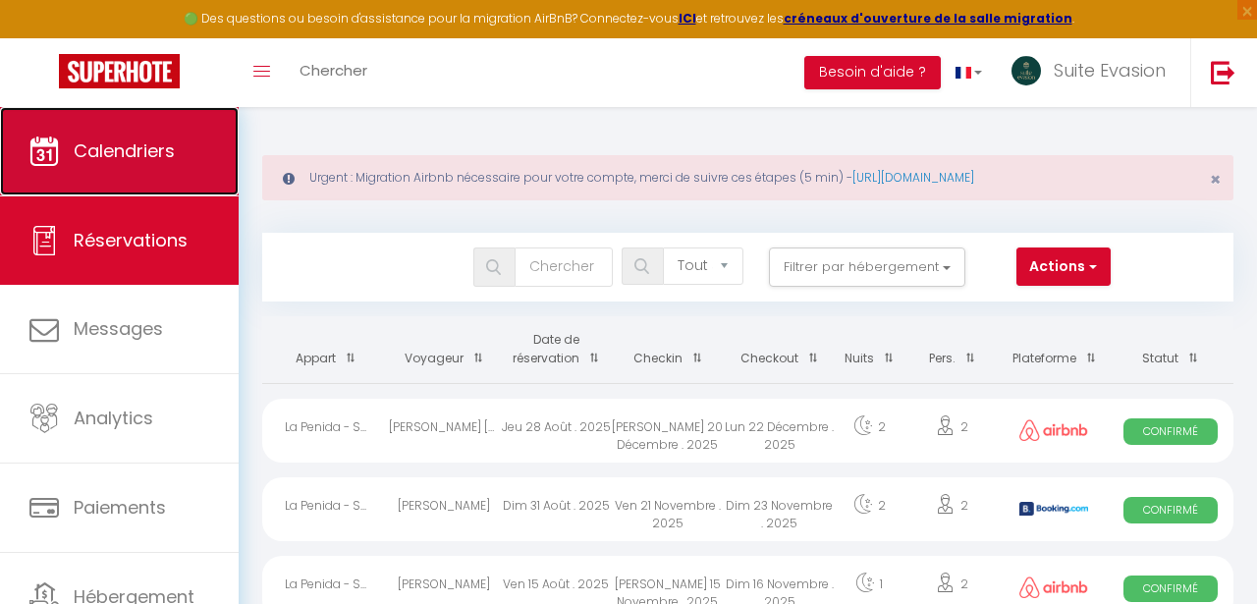
click at [121, 167] on link "Calendriers" at bounding box center [119, 151] width 239 height 88
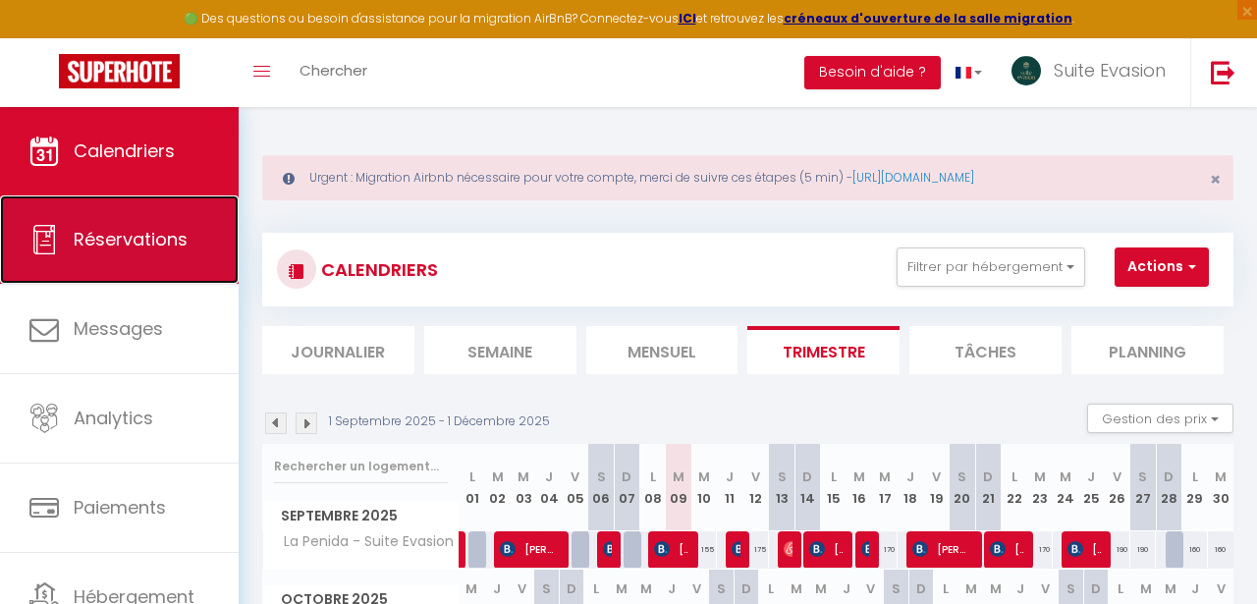
click at [125, 230] on span "Réservations" at bounding box center [131, 239] width 114 height 25
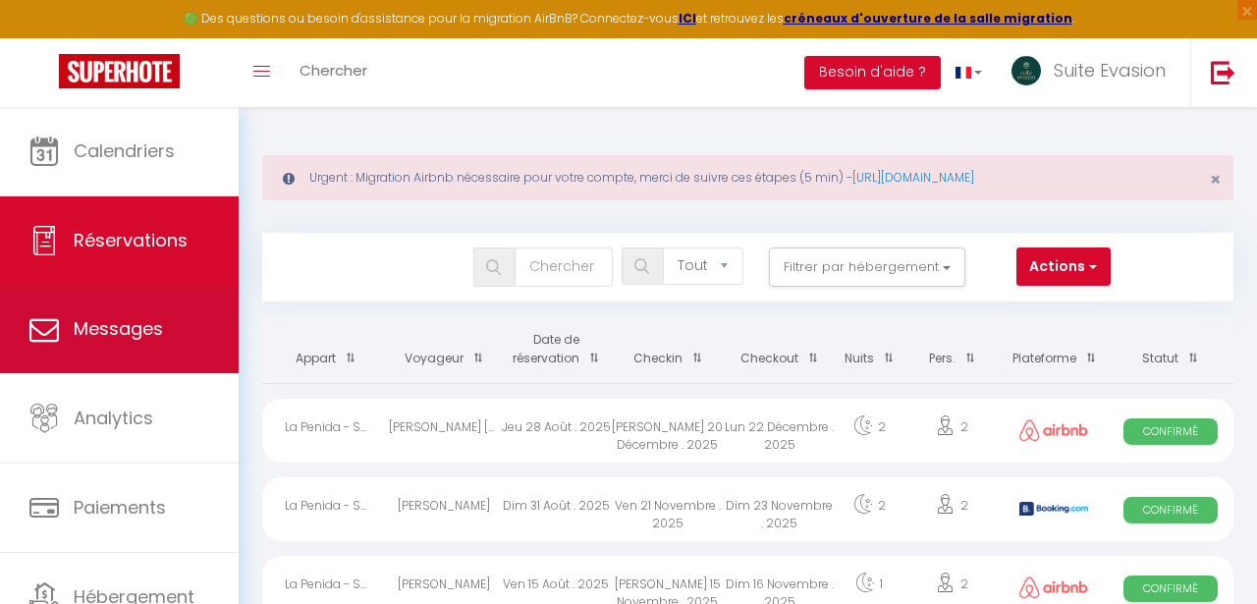
scroll to position [85, 0]
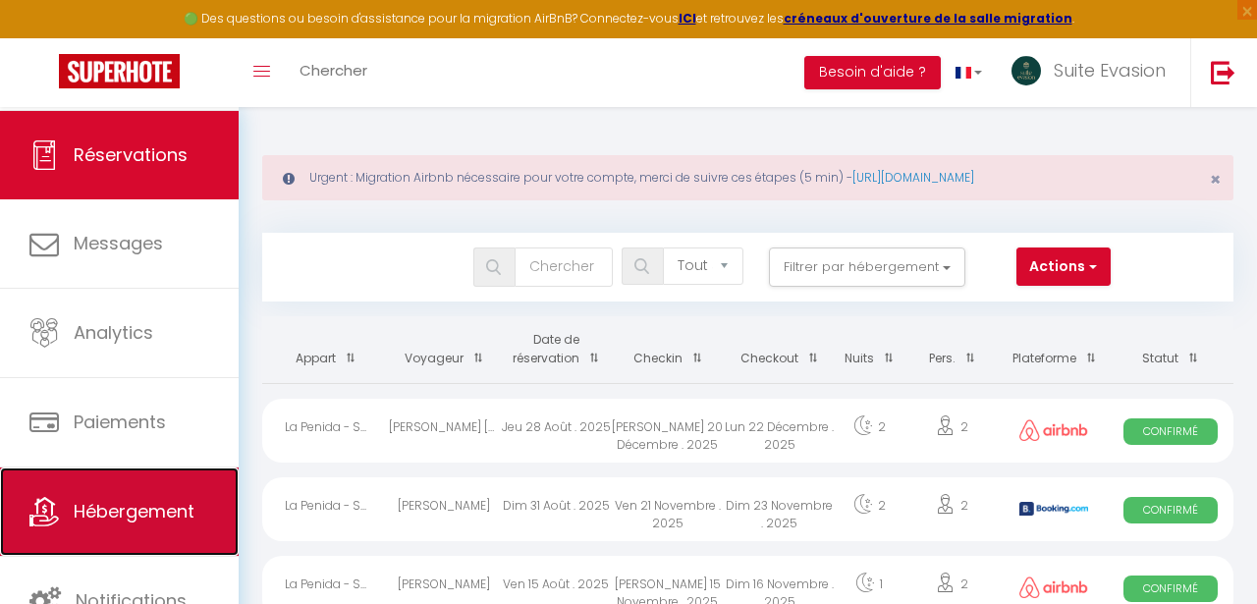
click at [136, 514] on span "Hébergement" at bounding box center [134, 511] width 121 height 25
